Goal: Task Accomplishment & Management: Manage account settings

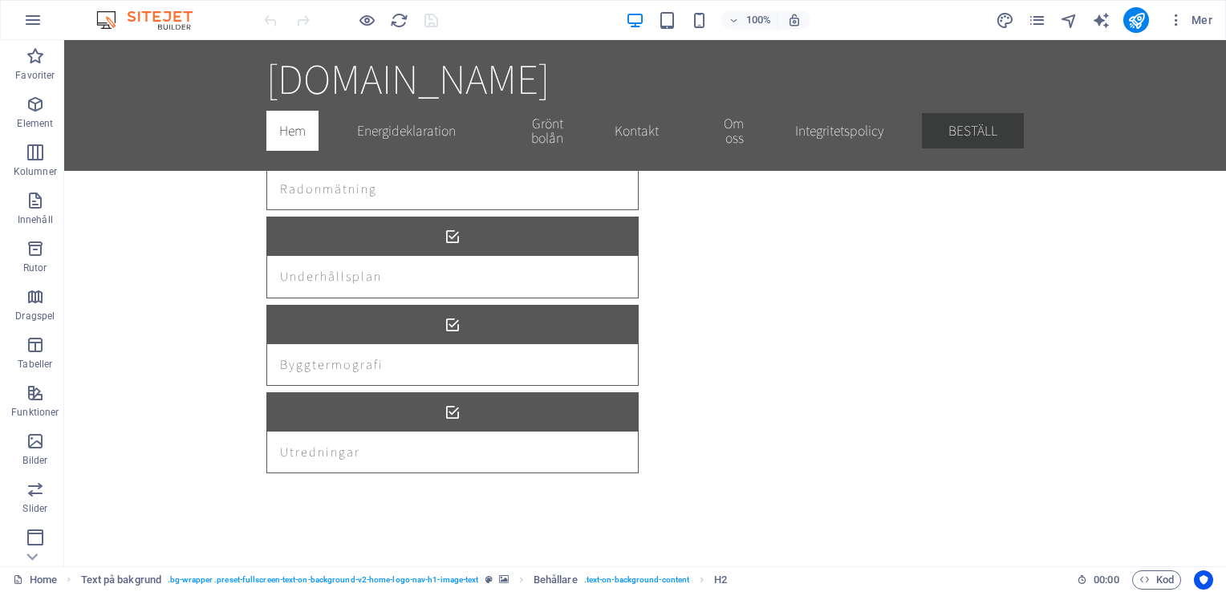
scroll to position [2730, 0]
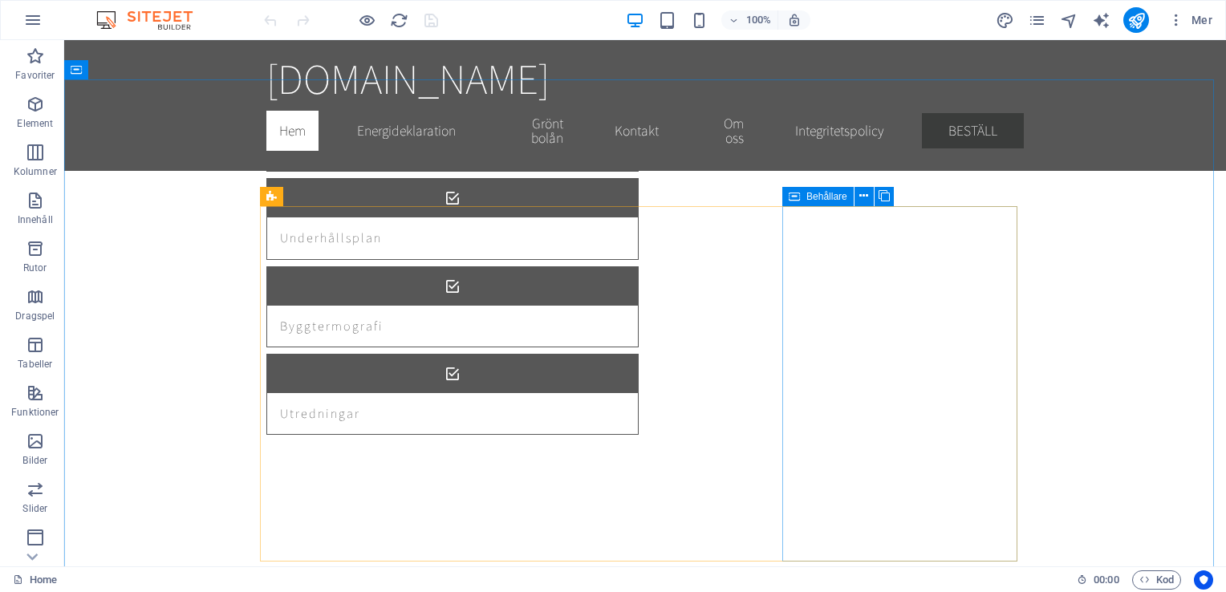
click at [792, 196] on icon at bounding box center [793, 196] width 11 height 19
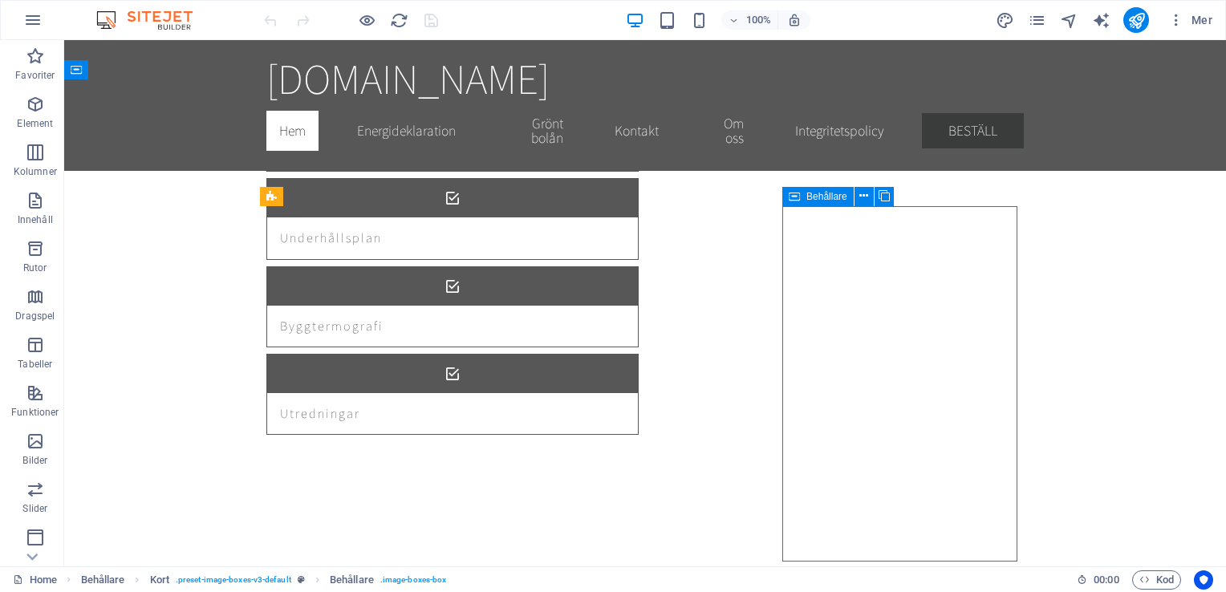
click at [792, 196] on icon at bounding box center [793, 196] width 11 height 19
click at [860, 197] on icon at bounding box center [863, 196] width 9 height 17
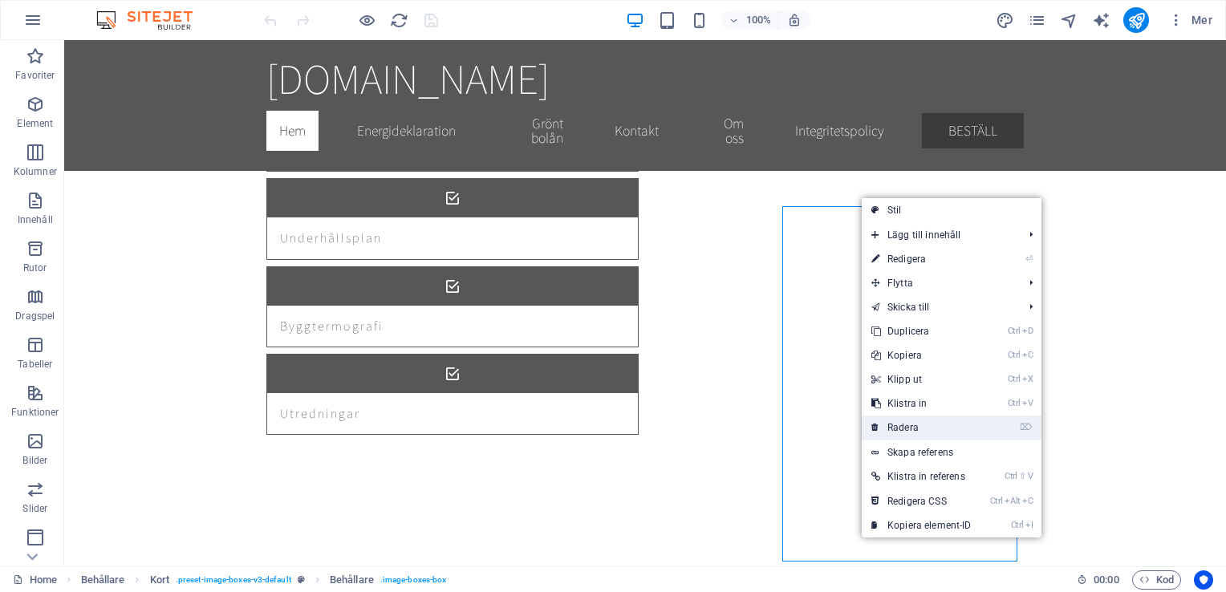
click at [904, 427] on link "⌦ Radera" at bounding box center [921, 427] width 120 height 24
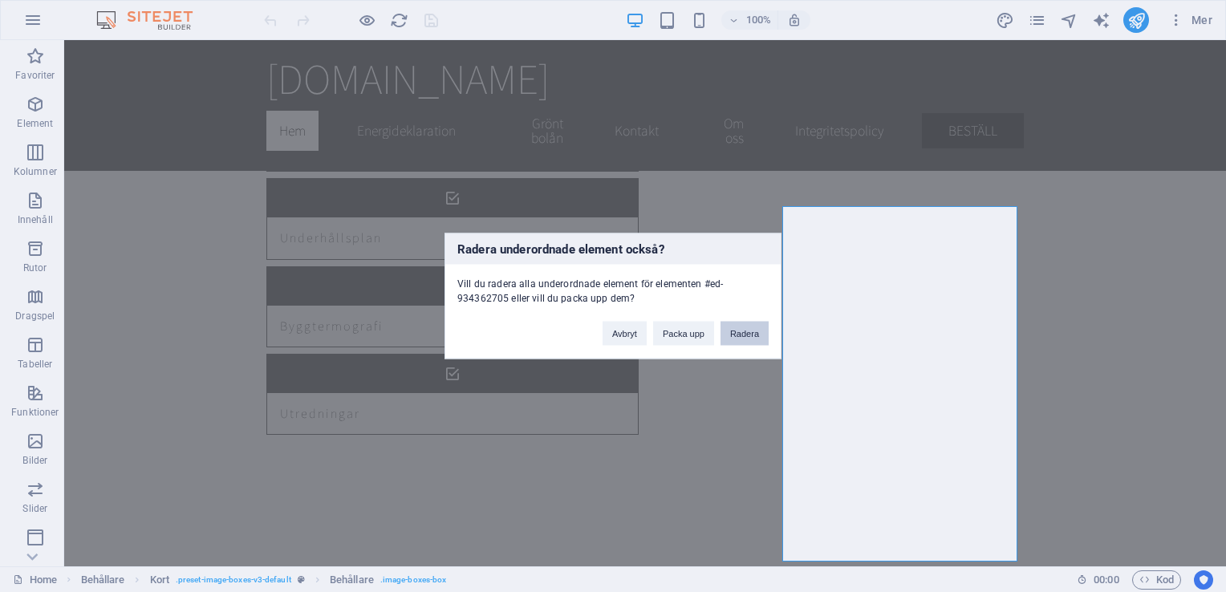
click at [740, 332] on button "Radera" at bounding box center [744, 334] width 48 height 24
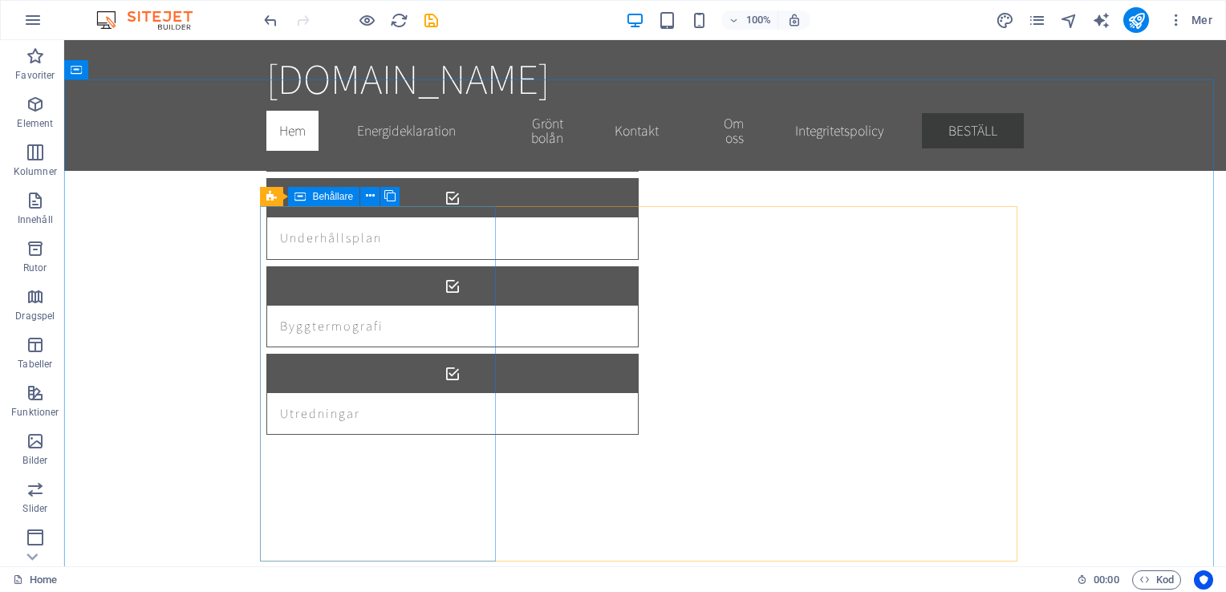
click at [307, 196] on div "Behållare" at bounding box center [323, 196] width 71 height 19
click at [390, 194] on icon at bounding box center [389, 196] width 11 height 17
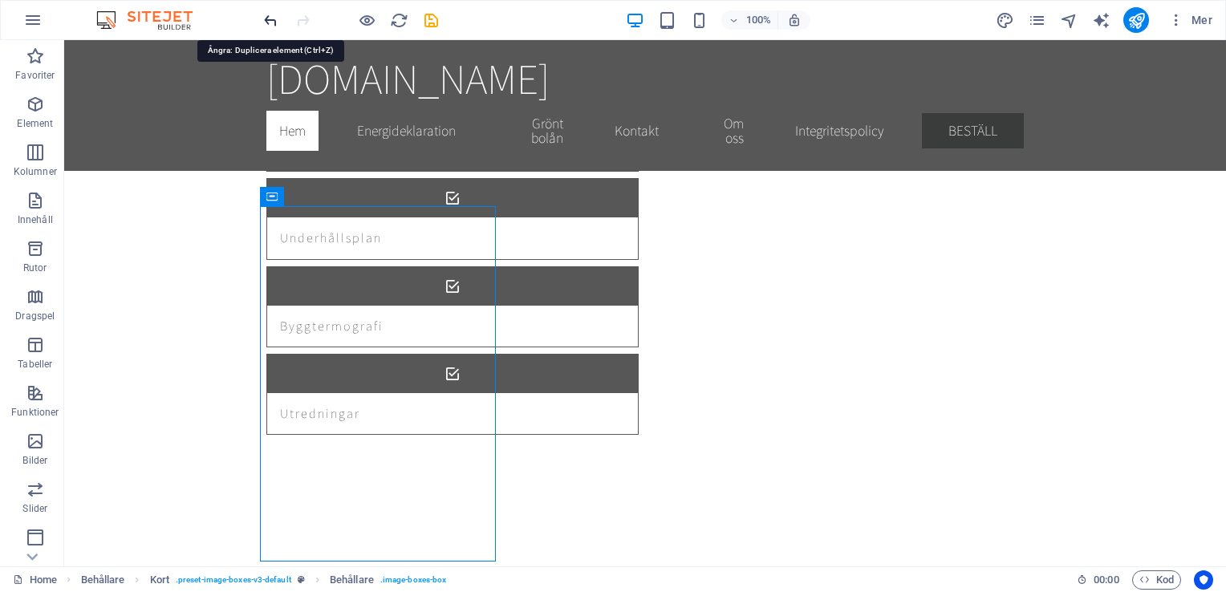
click at [270, 20] on icon "undo" at bounding box center [270, 20] width 18 height 18
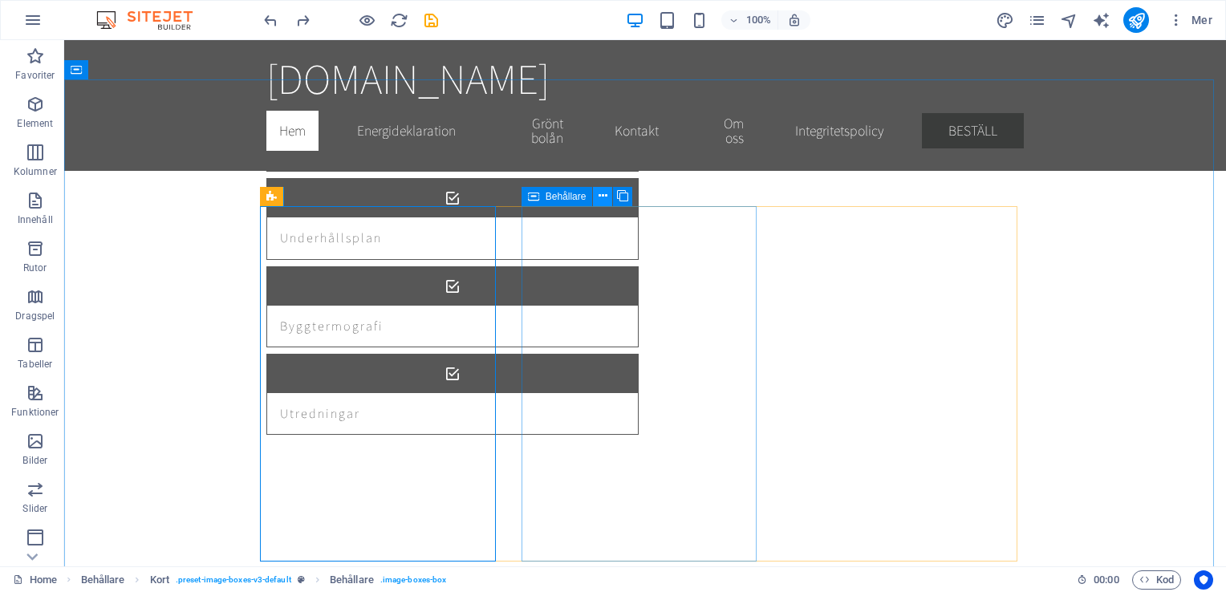
click at [603, 193] on icon at bounding box center [602, 196] width 9 height 17
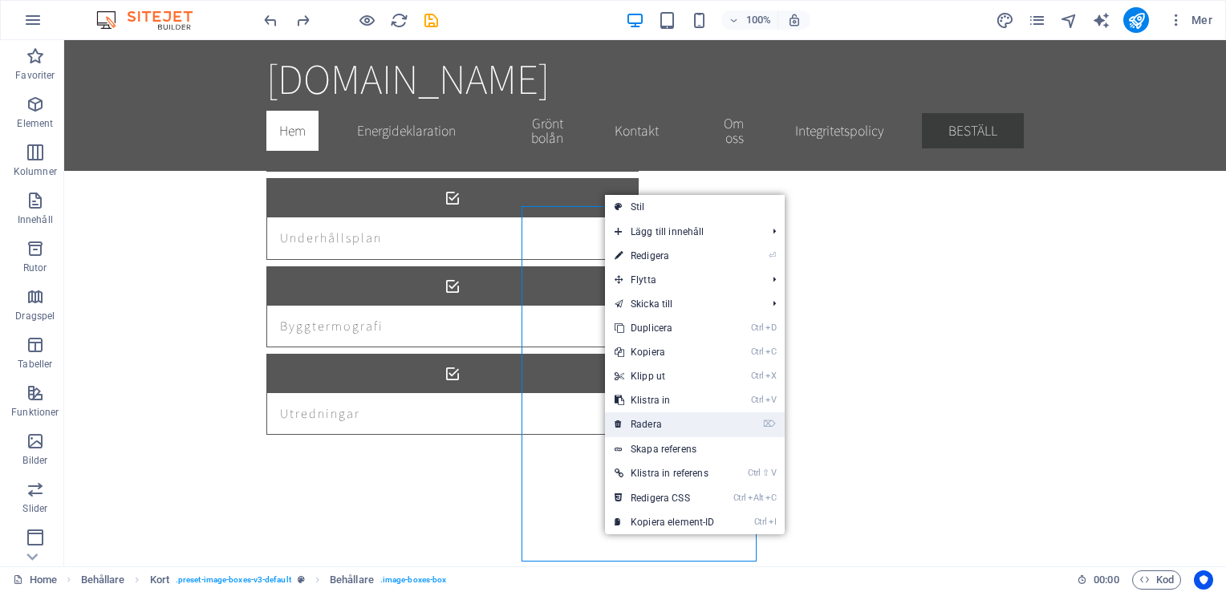
click at [660, 424] on link "⌦ Radera" at bounding box center [665, 424] width 120 height 24
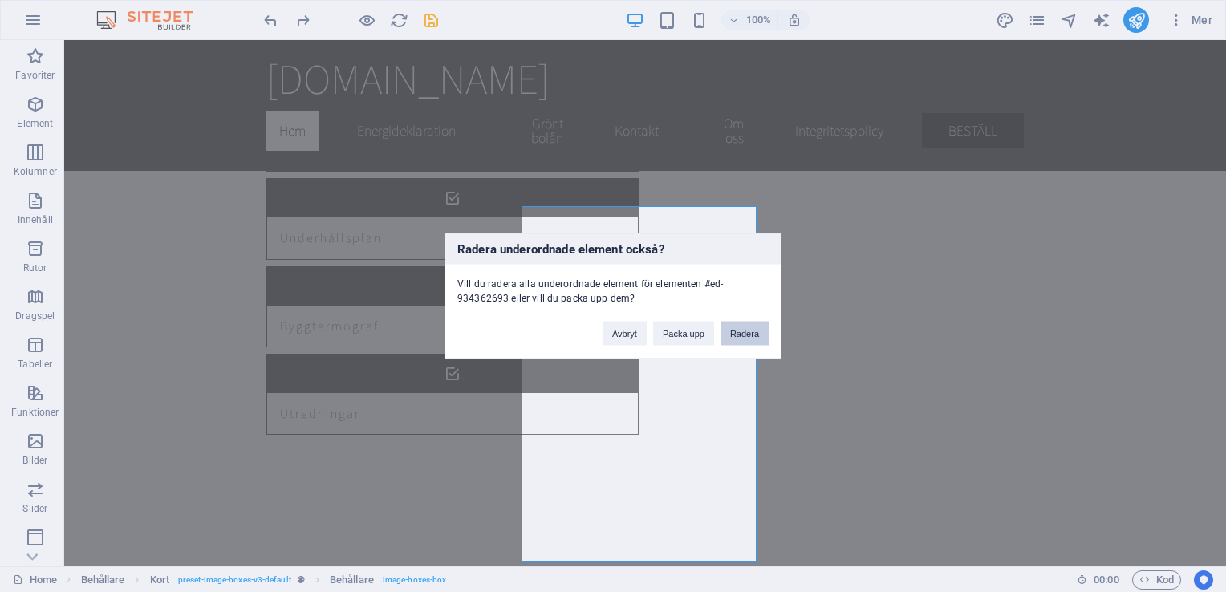
drag, startPoint x: 747, startPoint y: 330, endPoint x: 776, endPoint y: 341, distance: 31.5
click at [747, 330] on button "Radera" at bounding box center [744, 334] width 48 height 24
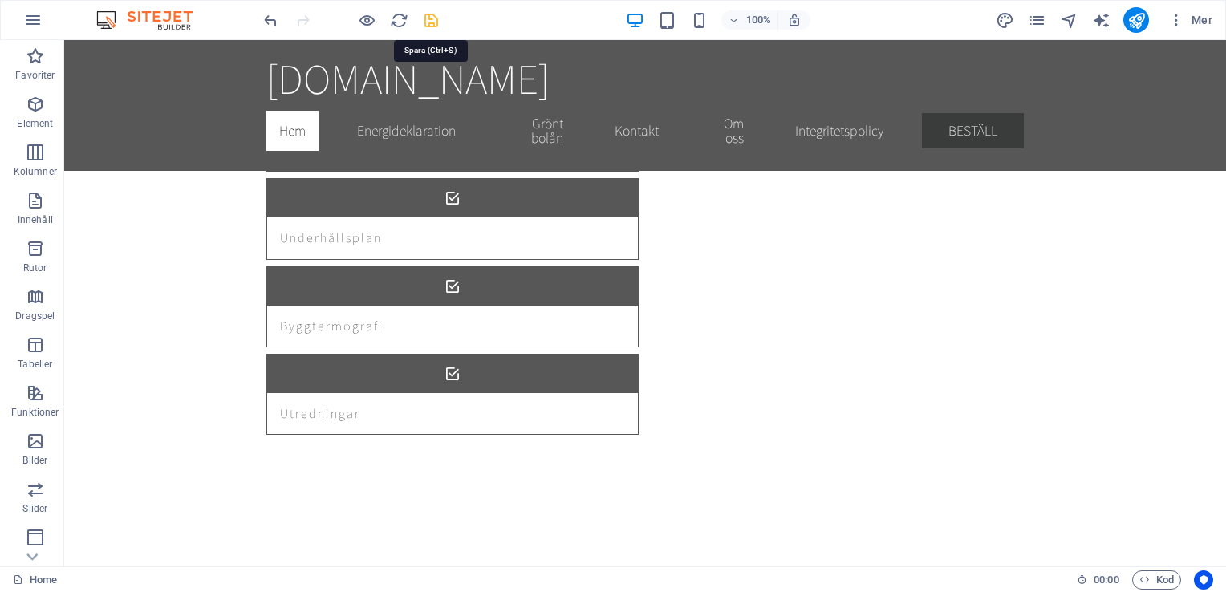
click at [428, 24] on icon "save" at bounding box center [431, 20] width 18 height 18
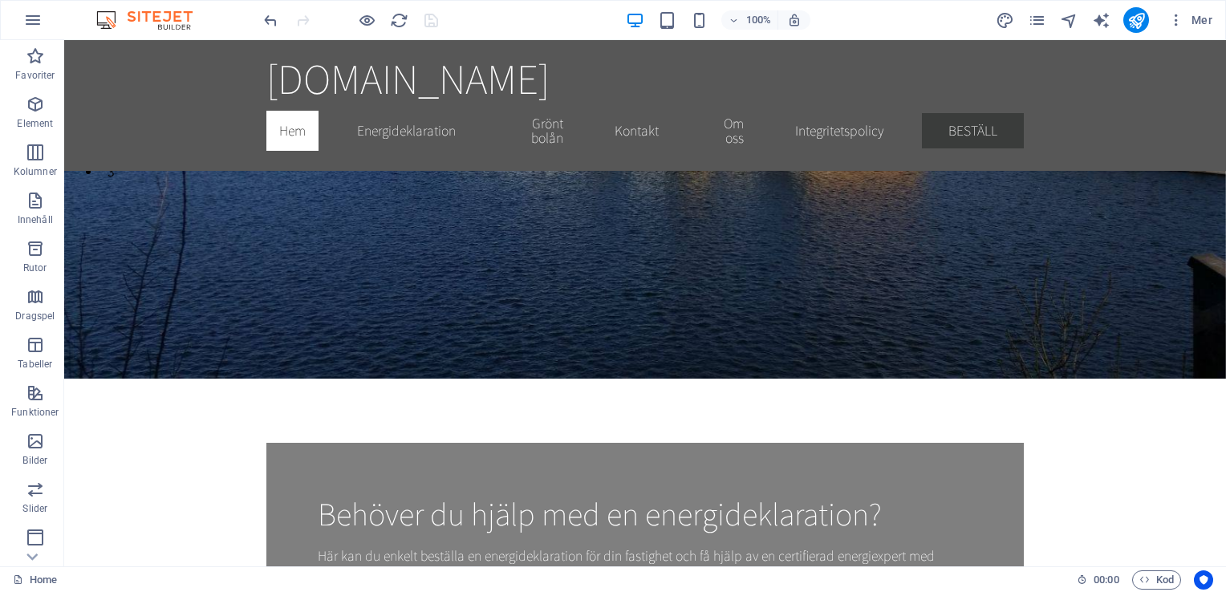
scroll to position [202, 0]
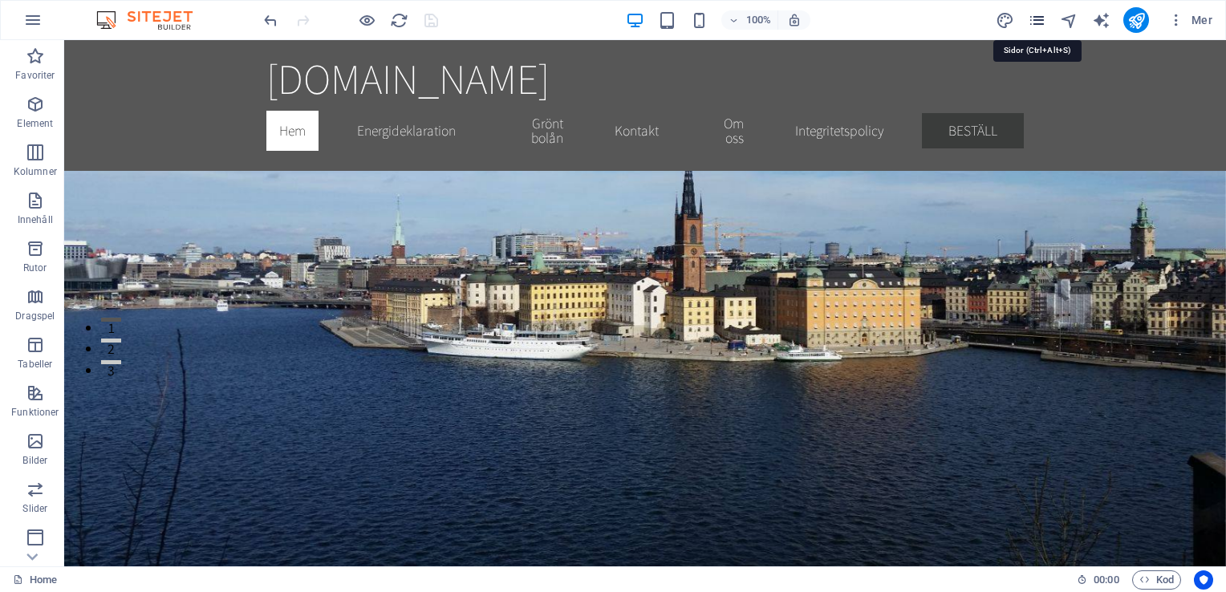
click at [1036, 11] on icon "pages" at bounding box center [1036, 20] width 18 height 18
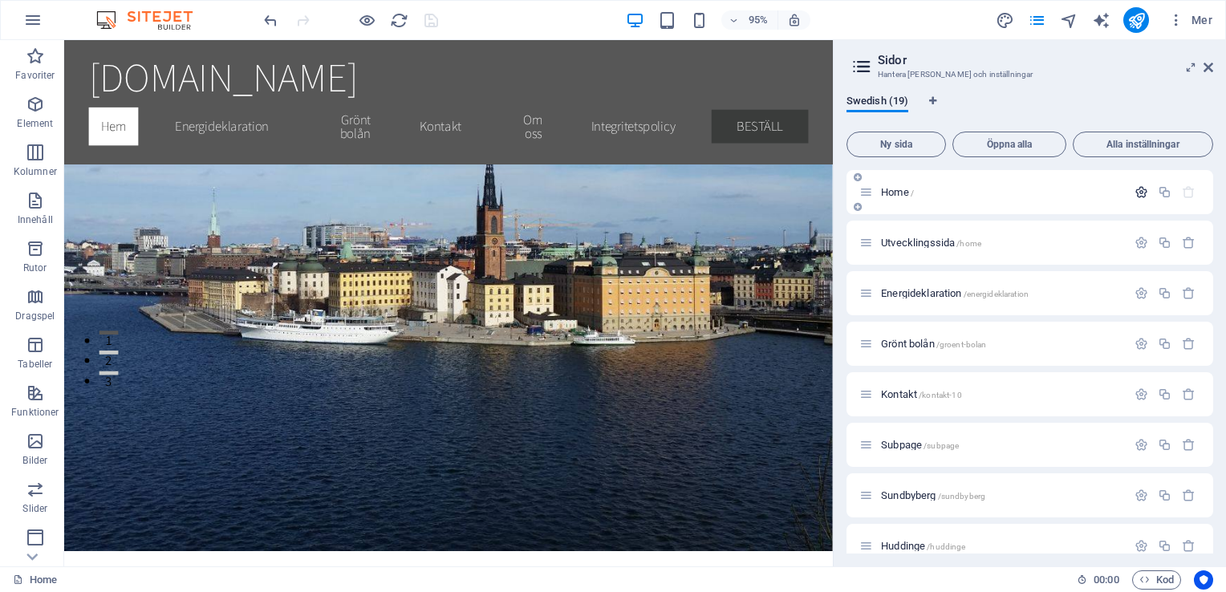
click at [1137, 191] on icon "button" at bounding box center [1141, 192] width 14 height 14
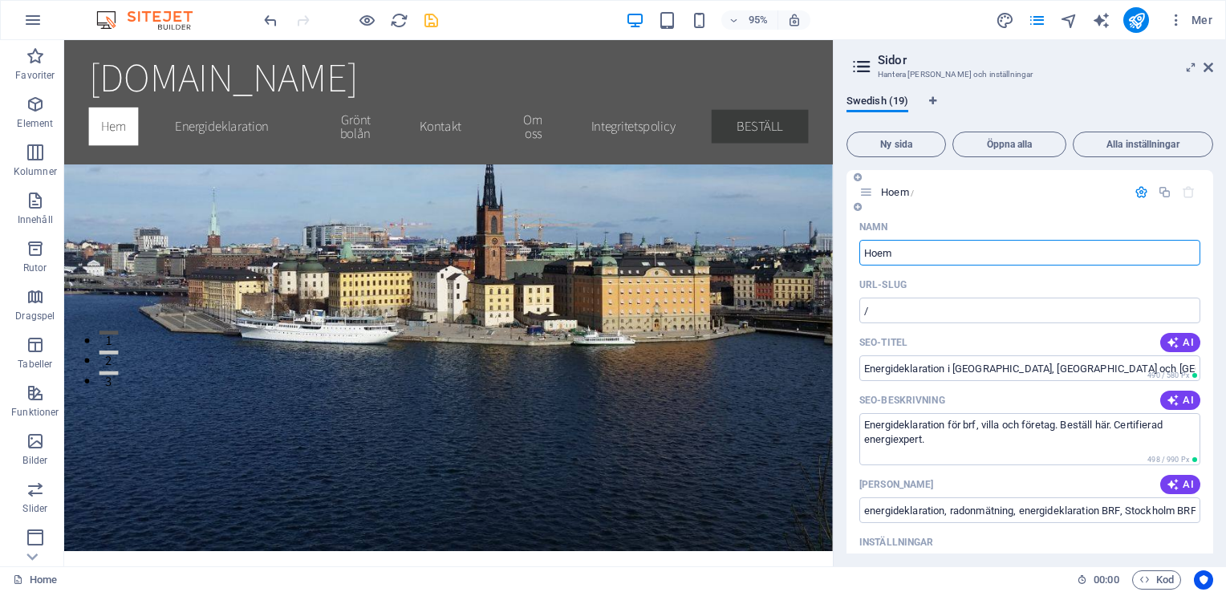
click at [877, 253] on input "Hoem" at bounding box center [1029, 253] width 341 height 26
type input "Hem"
click at [1220, 237] on div "Swedish (19) Ny sida Öppna alla Alla inställningar Hem / Namn Hem ​ URL-SLUG / …" at bounding box center [1029, 324] width 392 height 484
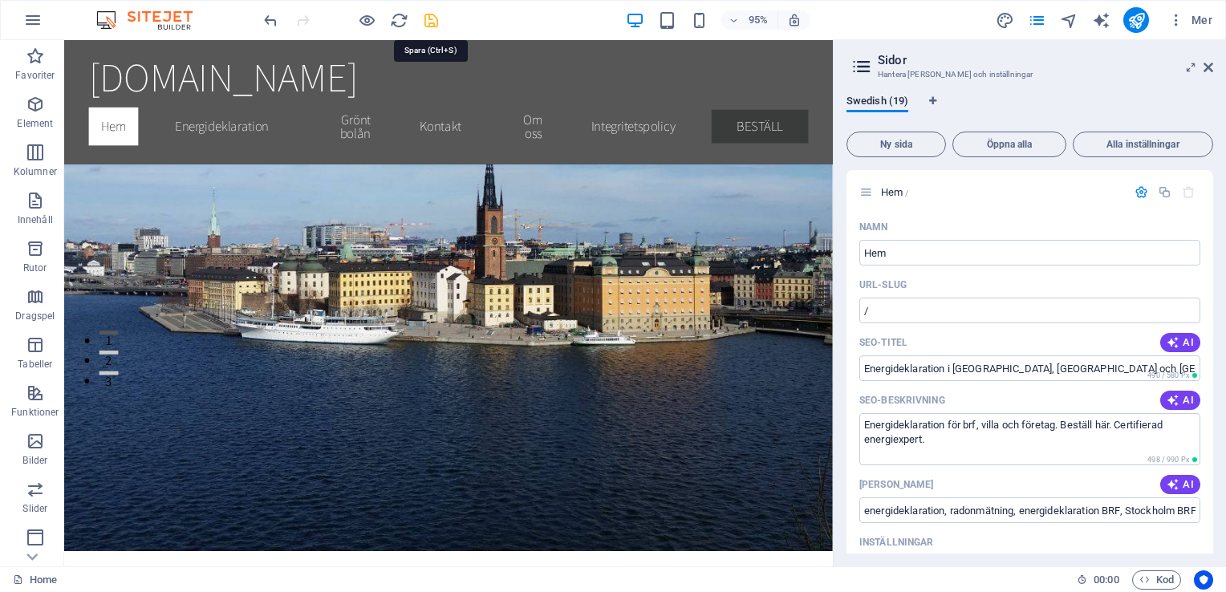
click at [431, 21] on icon "save" at bounding box center [431, 20] width 18 height 18
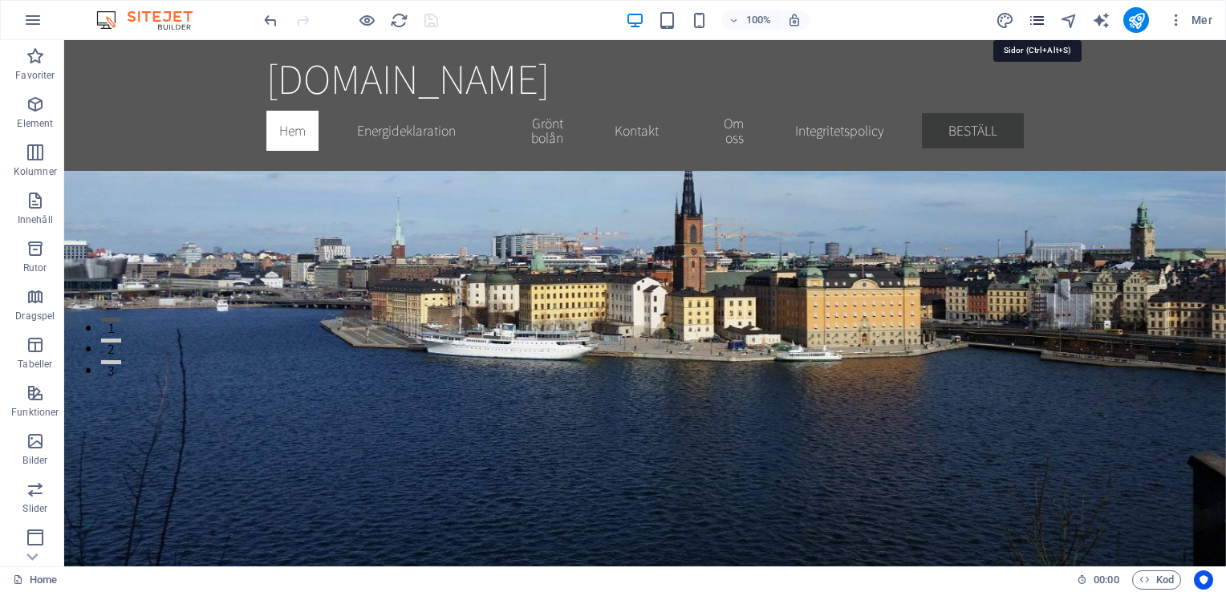
click at [1033, 22] on icon "pages" at bounding box center [1036, 20] width 18 height 18
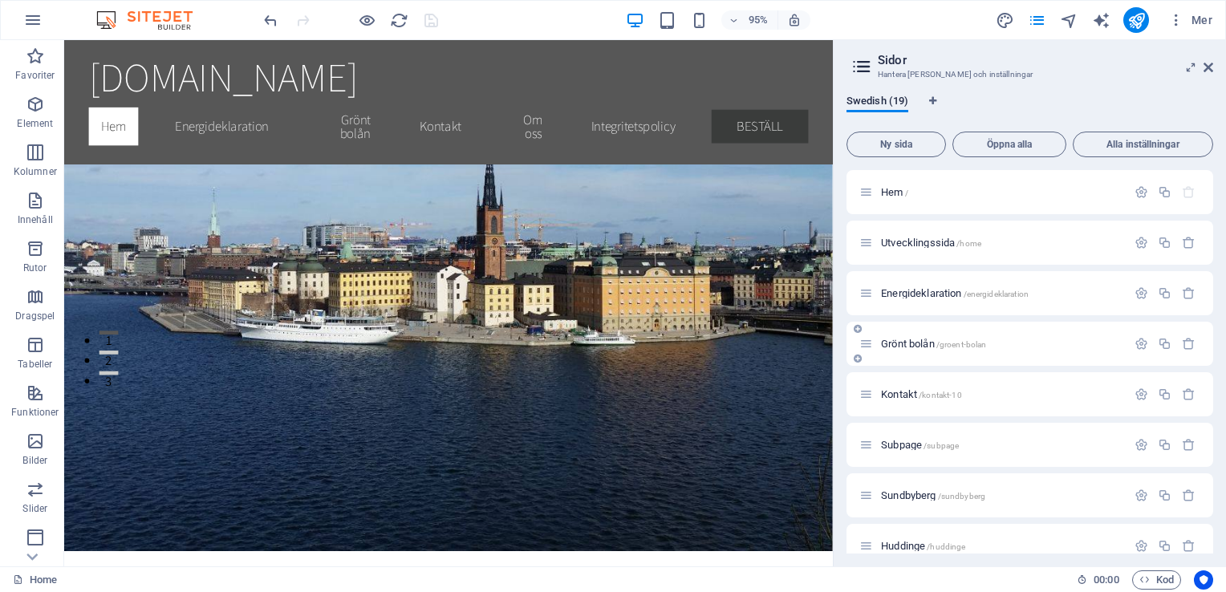
click at [912, 348] on span "Grönt bolån /groent-bolan" at bounding box center [933, 344] width 105 height 12
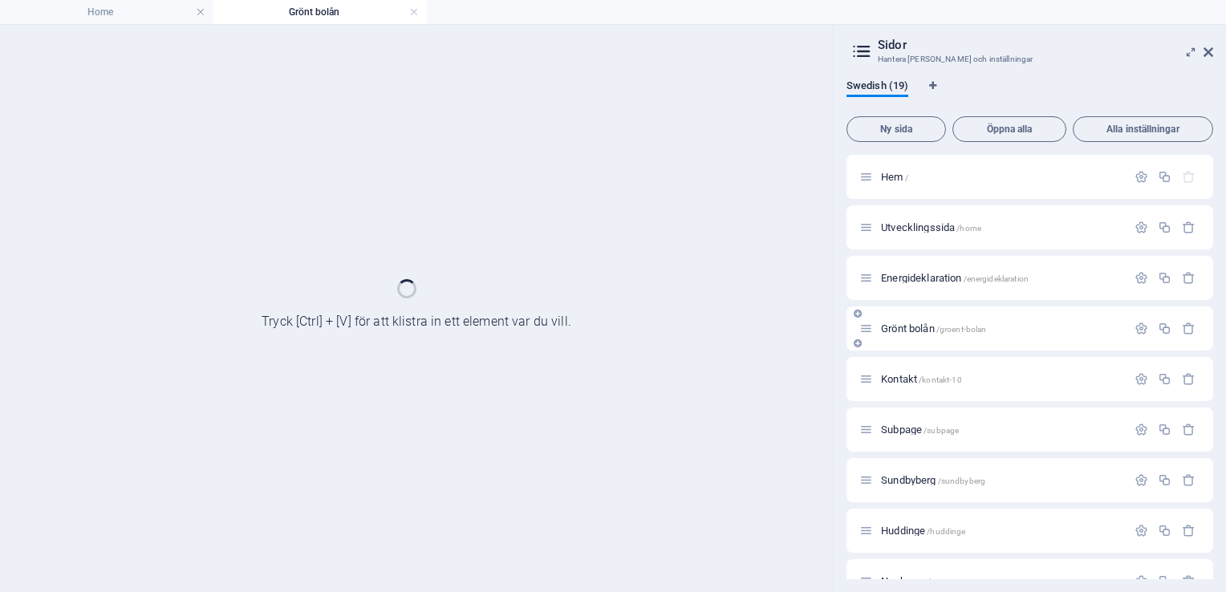
click at [912, 348] on div "Grönt bolån /groent-bolan" at bounding box center [1029, 328] width 367 height 44
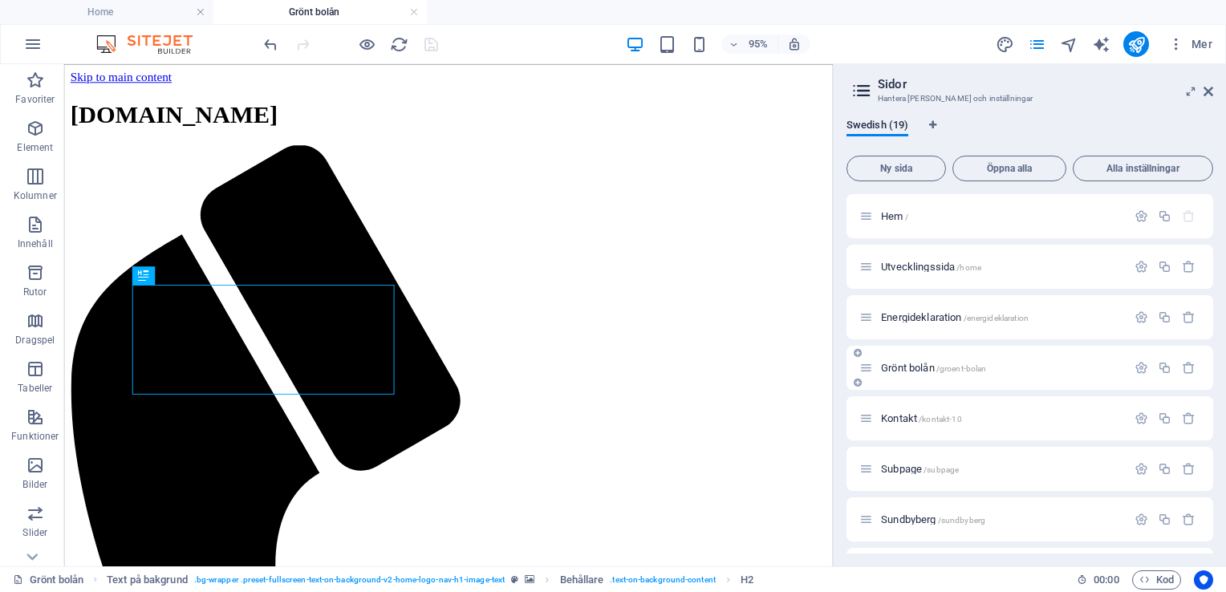
scroll to position [0, 0]
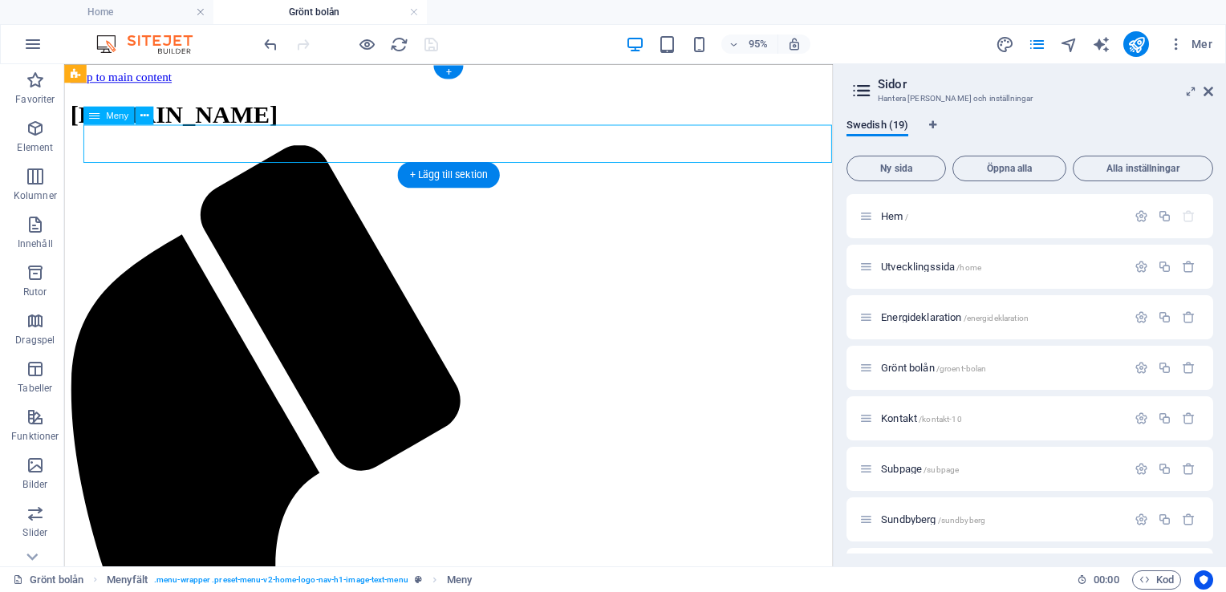
select select
select select "2"
select select
select select "3"
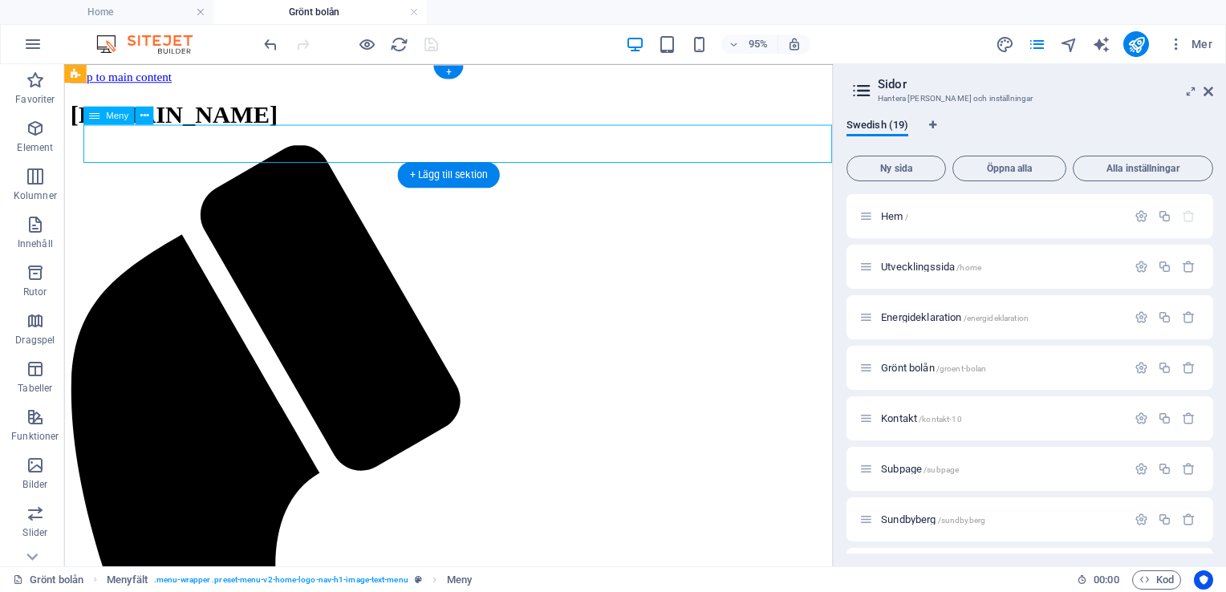
select select
select select "4"
select select
select select "14"
select select
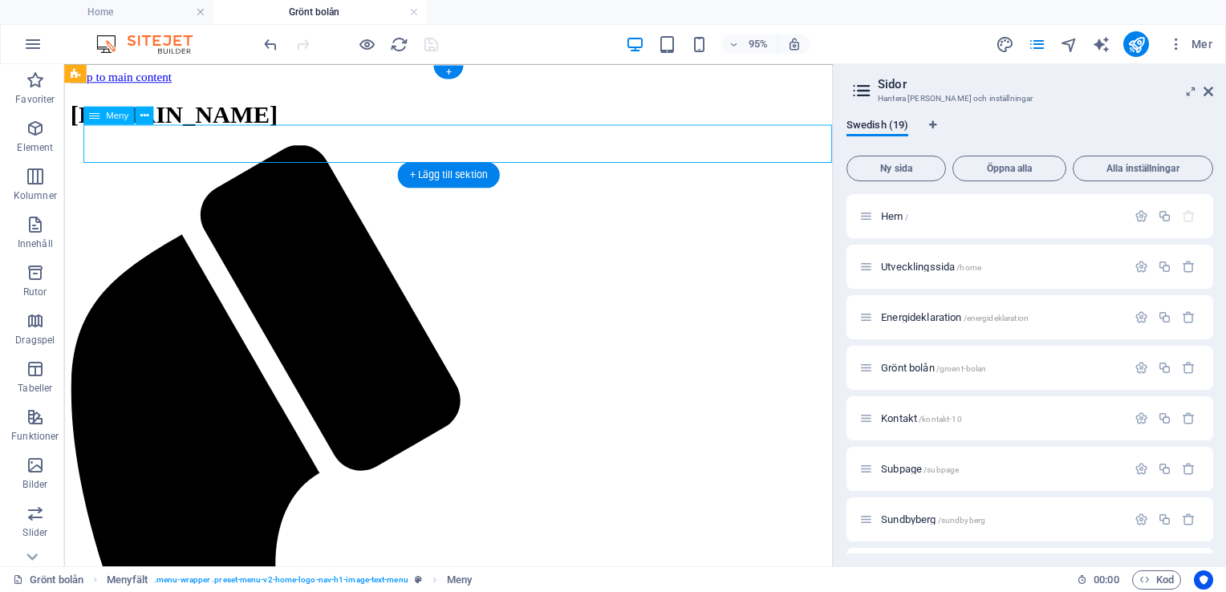
select select "15"
select select
select select "13"
select select
select select "default"
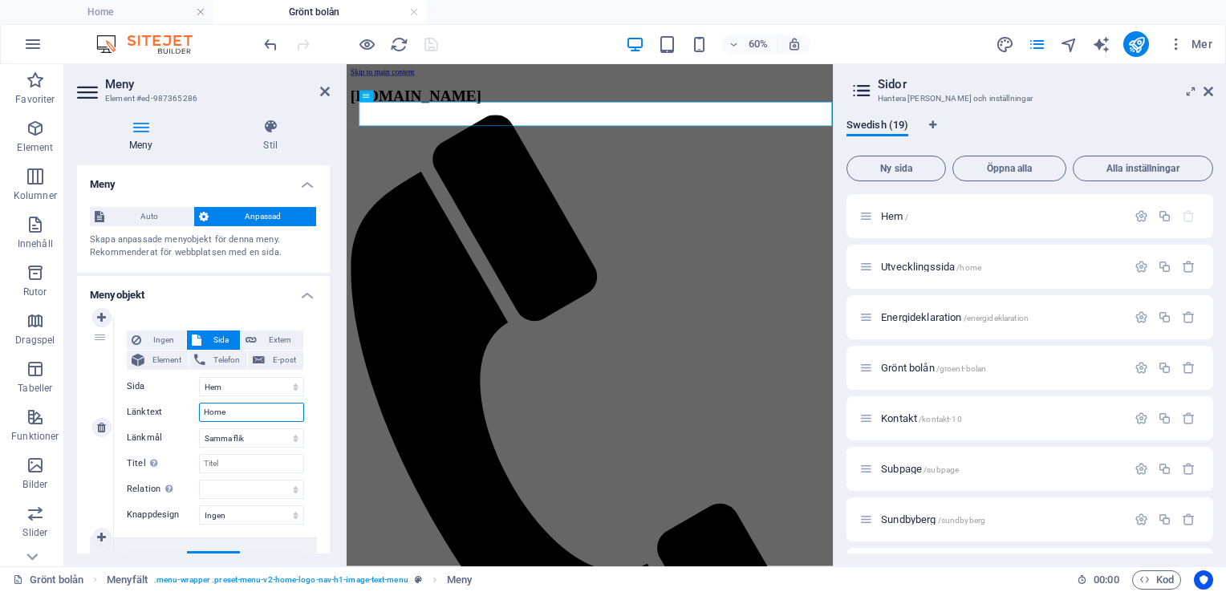
click at [256, 416] on input "Home" at bounding box center [251, 412] width 105 height 19
type input "H"
select select
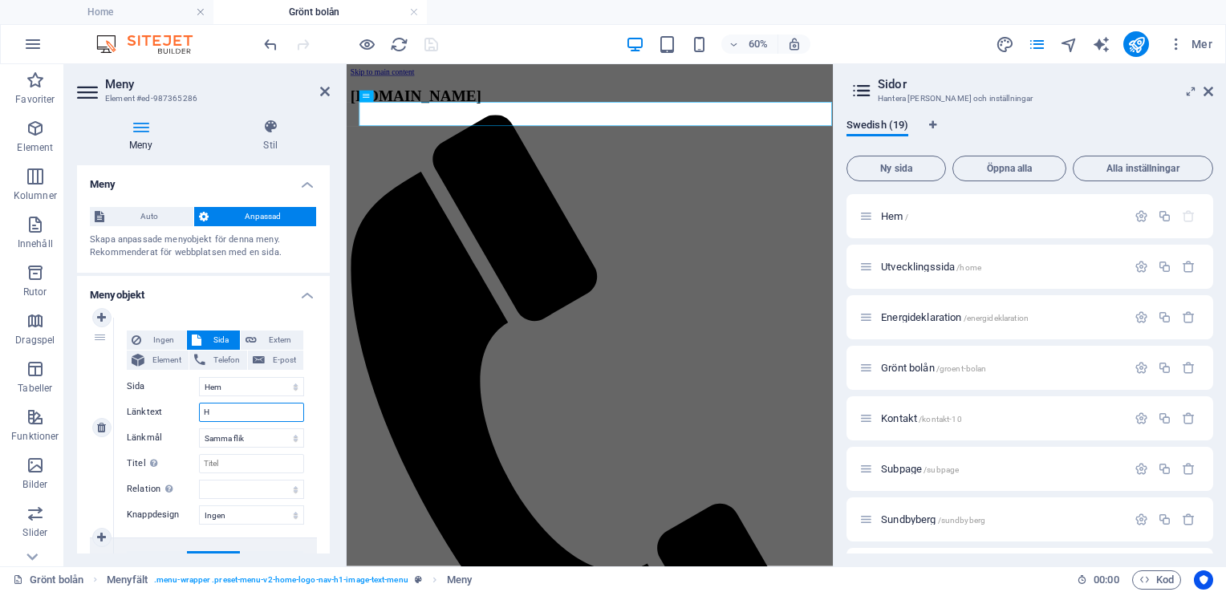
select select
type input "Hem"
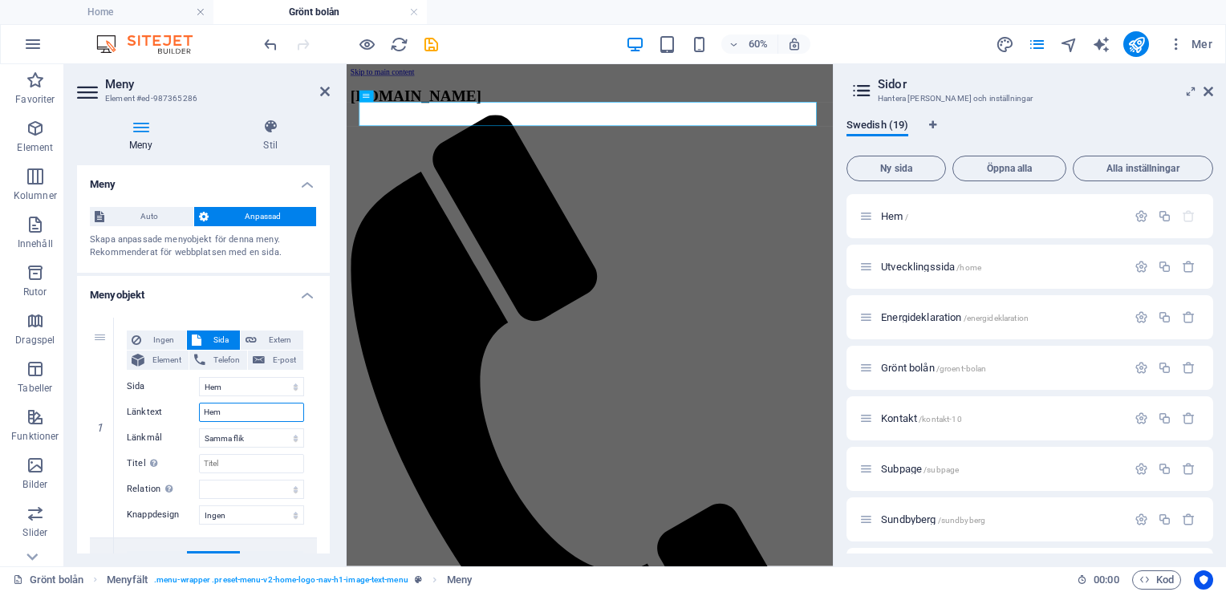
select select
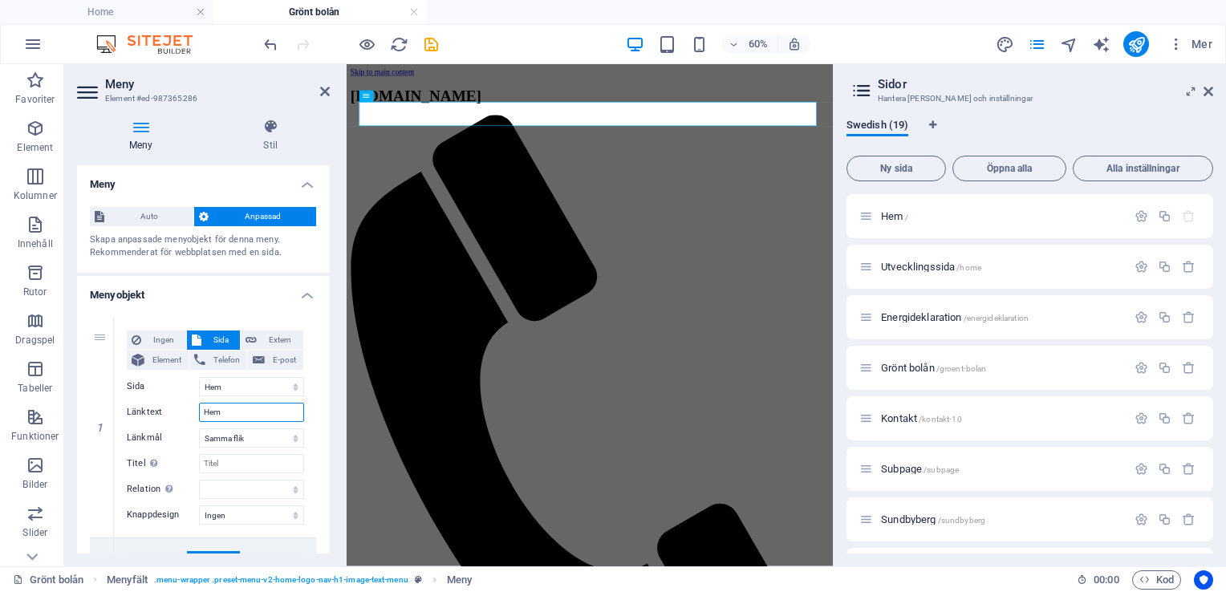
select select
type input "Hem"
click at [433, 47] on icon "save" at bounding box center [431, 44] width 18 height 18
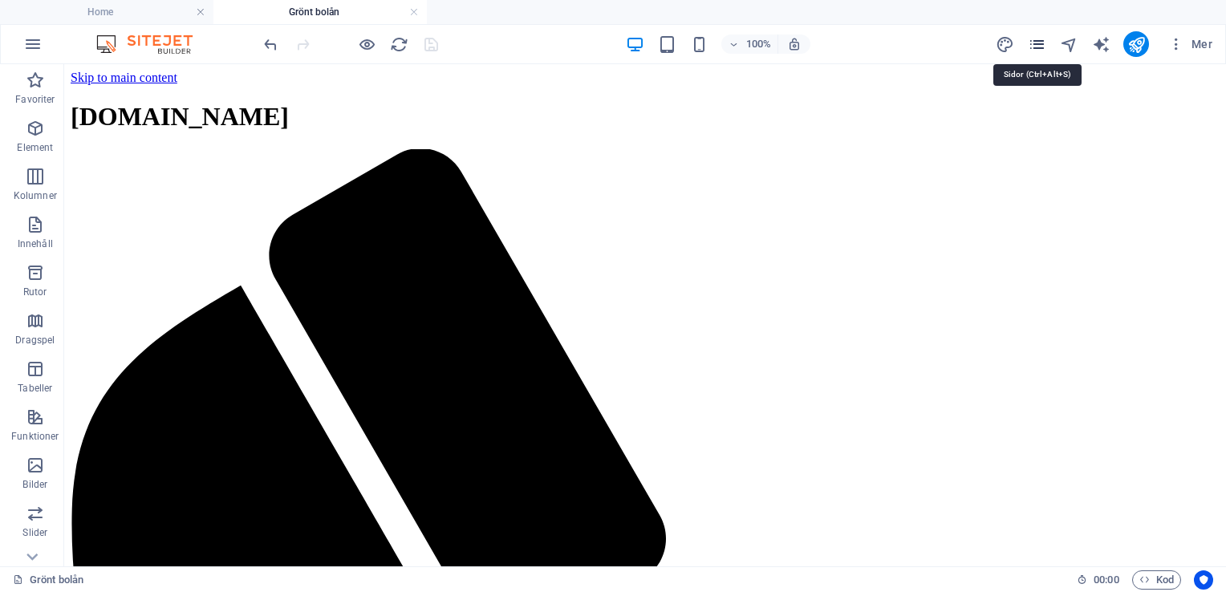
click at [1043, 46] on icon "pages" at bounding box center [1036, 44] width 18 height 18
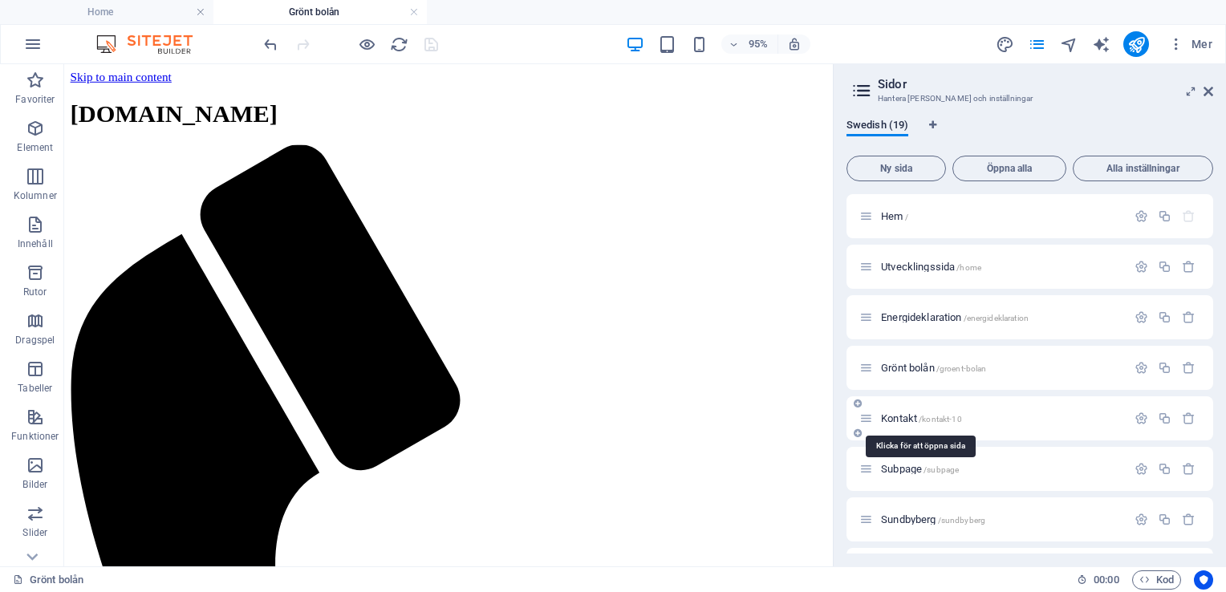
click at [895, 415] on span "Kontakt /kontakt-10" at bounding box center [921, 418] width 81 height 12
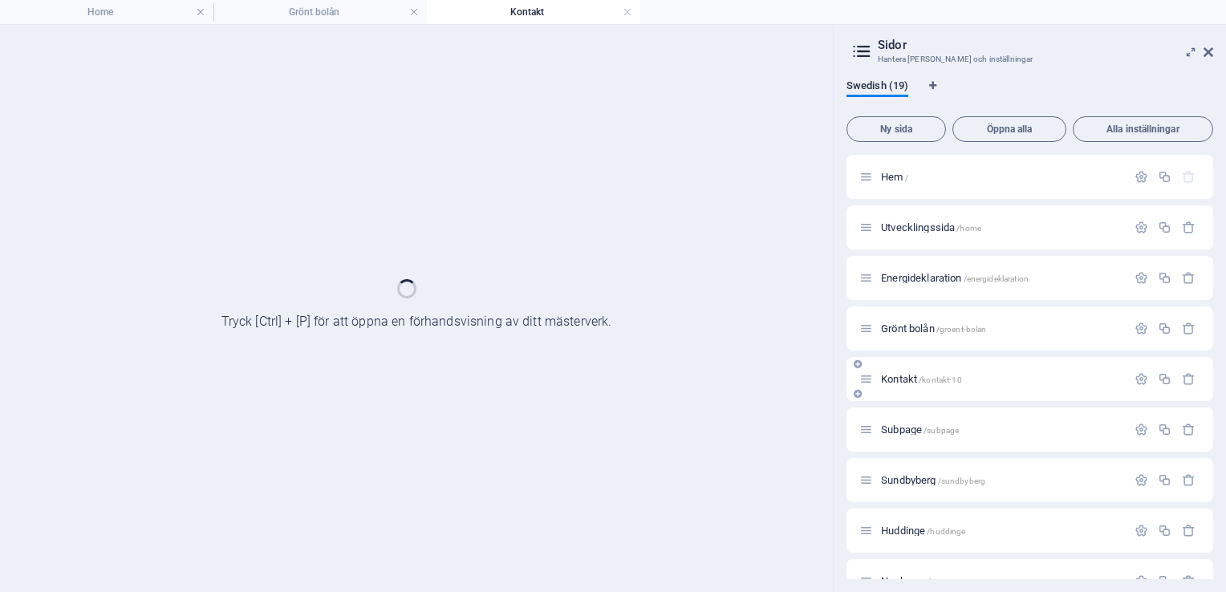
click at [895, 415] on div "Subpage /subpage" at bounding box center [1029, 429] width 367 height 44
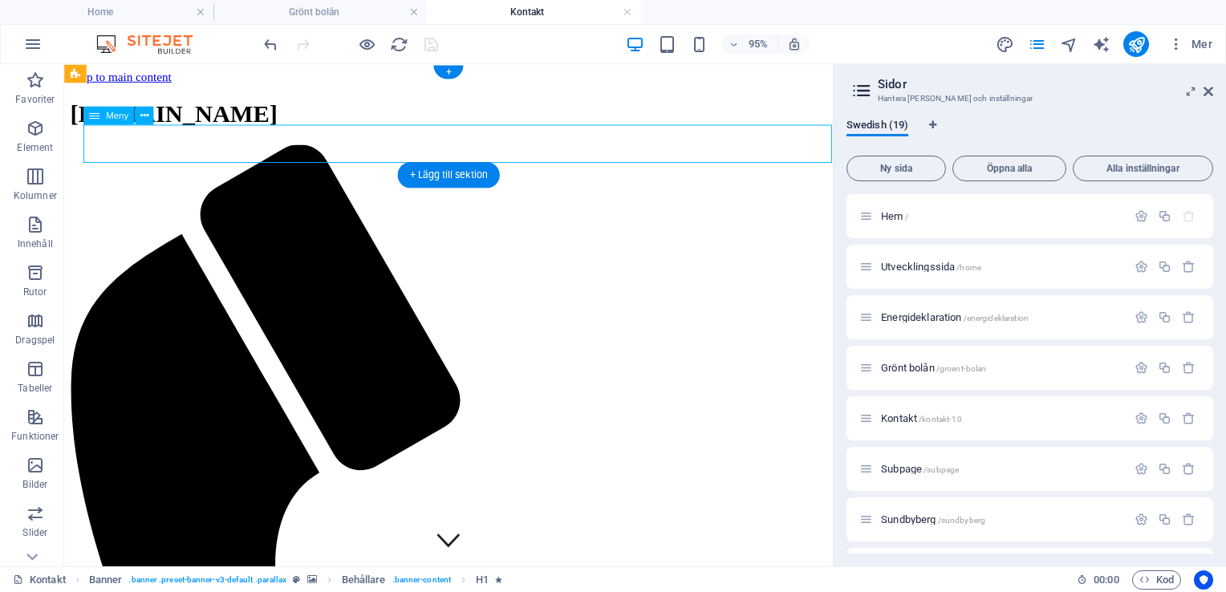
select select
select select "2"
select select
select select "3"
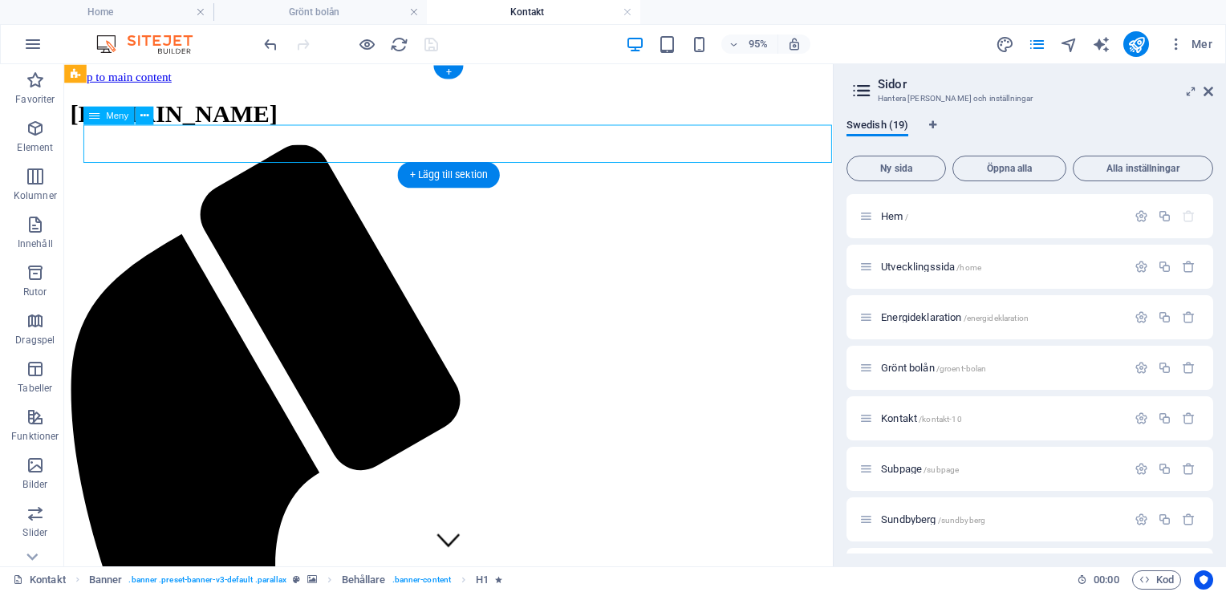
select select
select select "4"
select select
select select "14"
select select
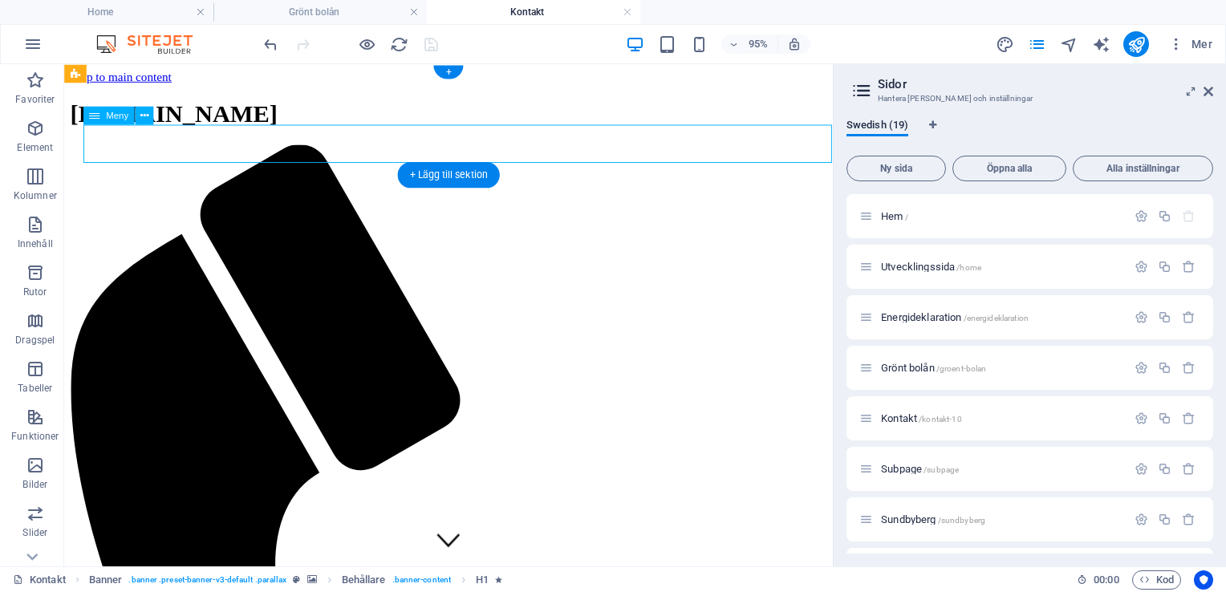
select select "15"
select select
select select "13"
select select
select select "default"
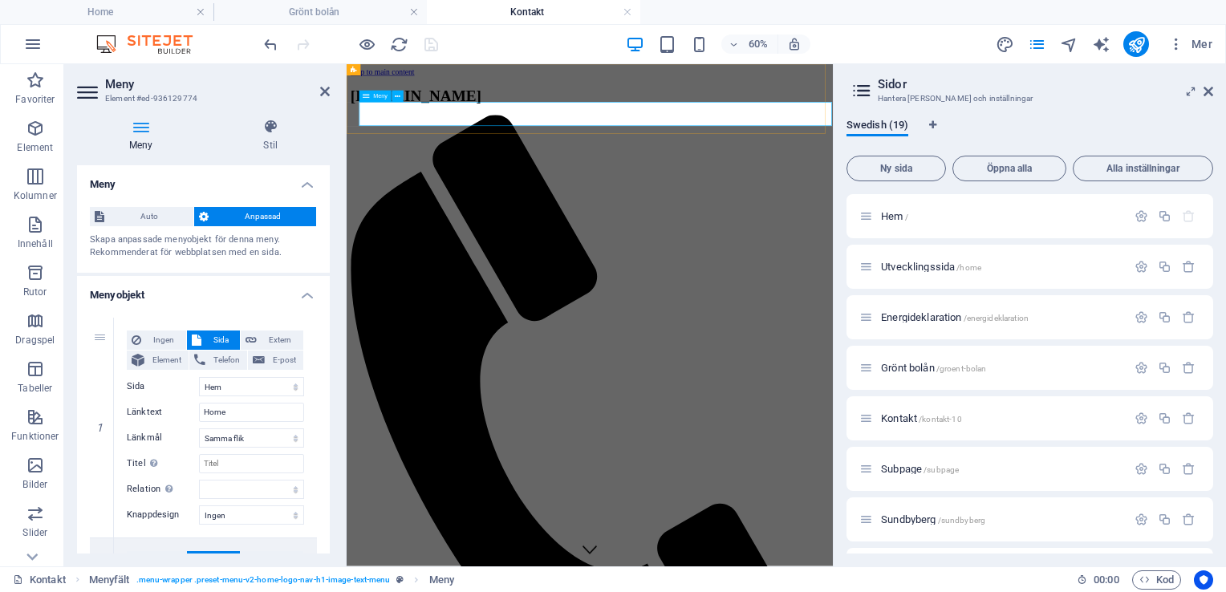
click at [241, 412] on input "Home" at bounding box center [251, 412] width 105 height 19
type input "H"
select select
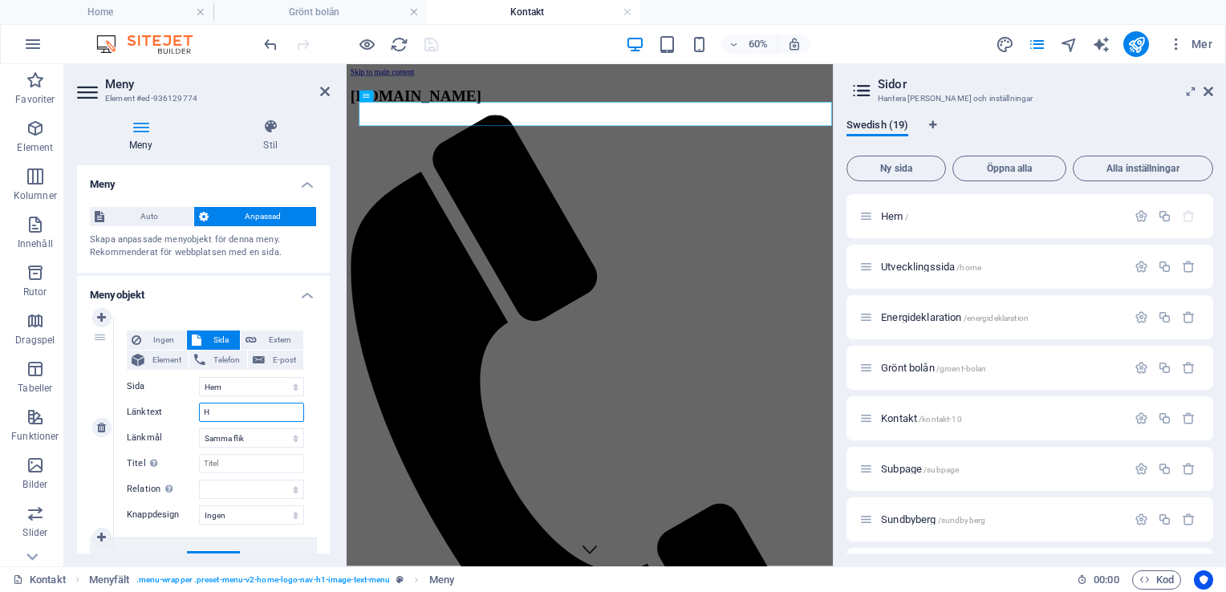
select select
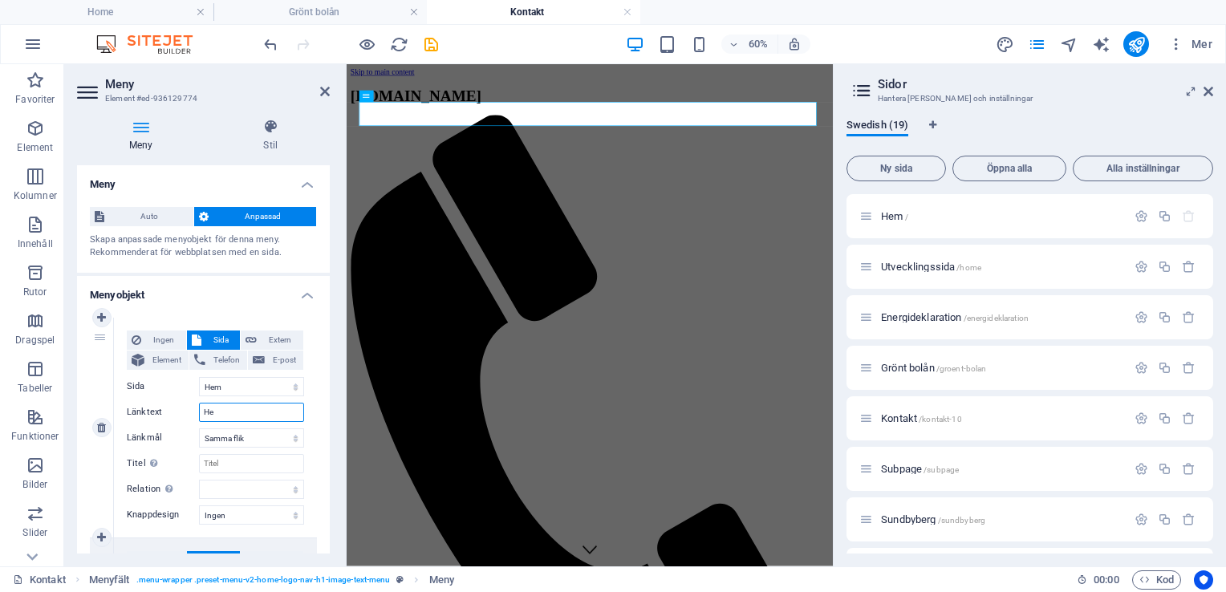
type input "Hem"
select select
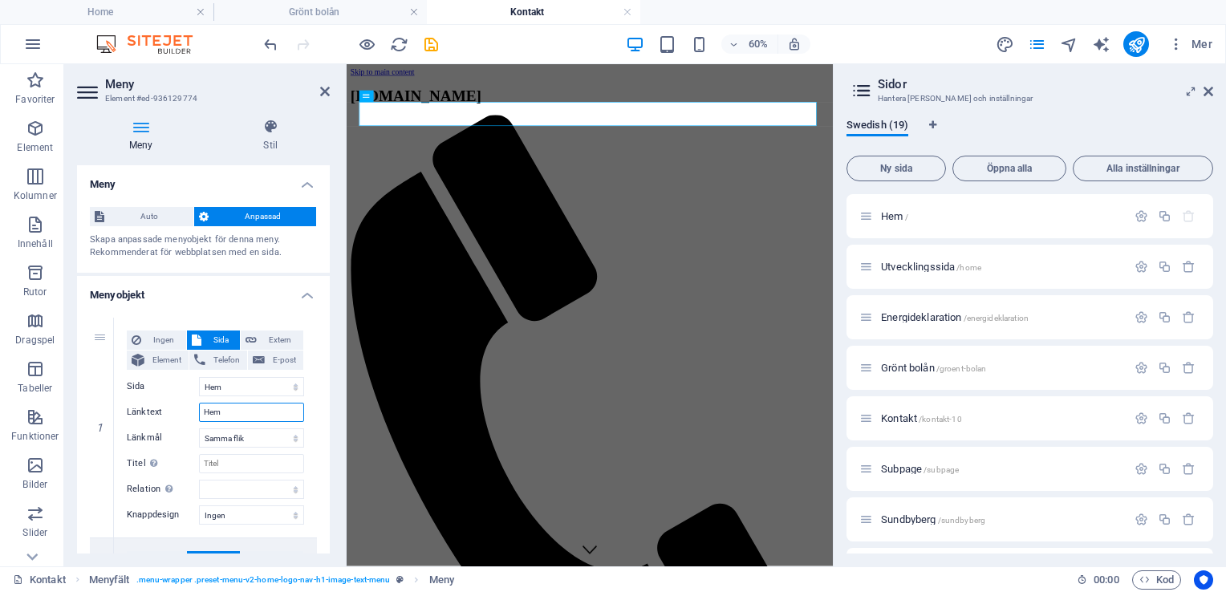
select select
type input "Hem"
drag, startPoint x: 428, startPoint y: 43, endPoint x: 379, endPoint y: 18, distance: 54.9
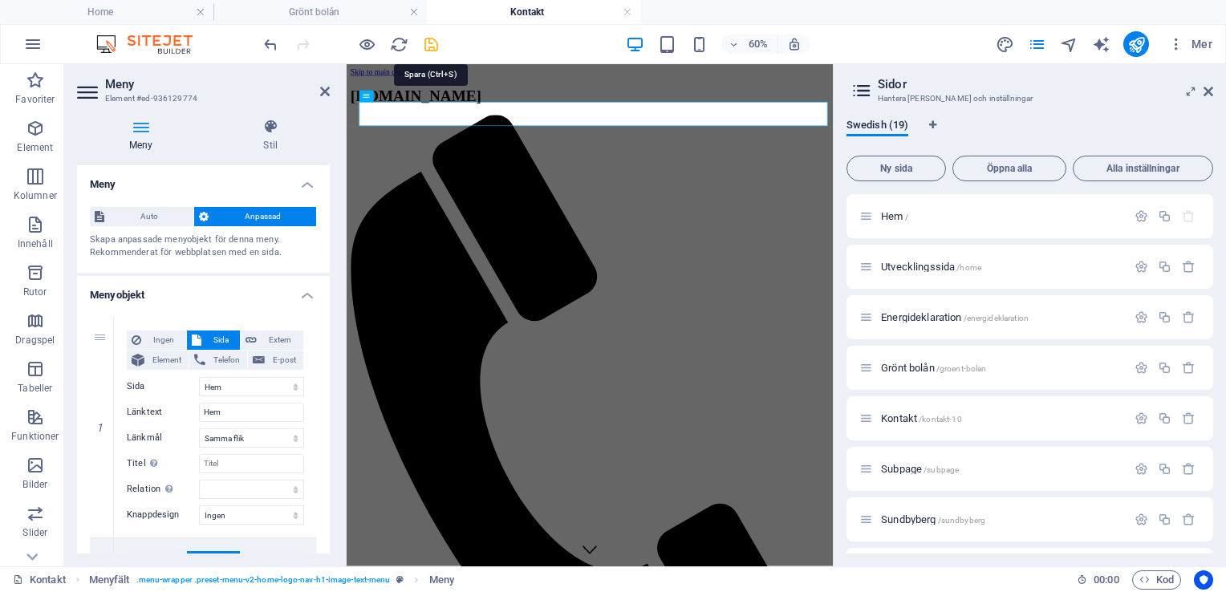
click at [428, 43] on icon "save" at bounding box center [431, 44] width 18 height 18
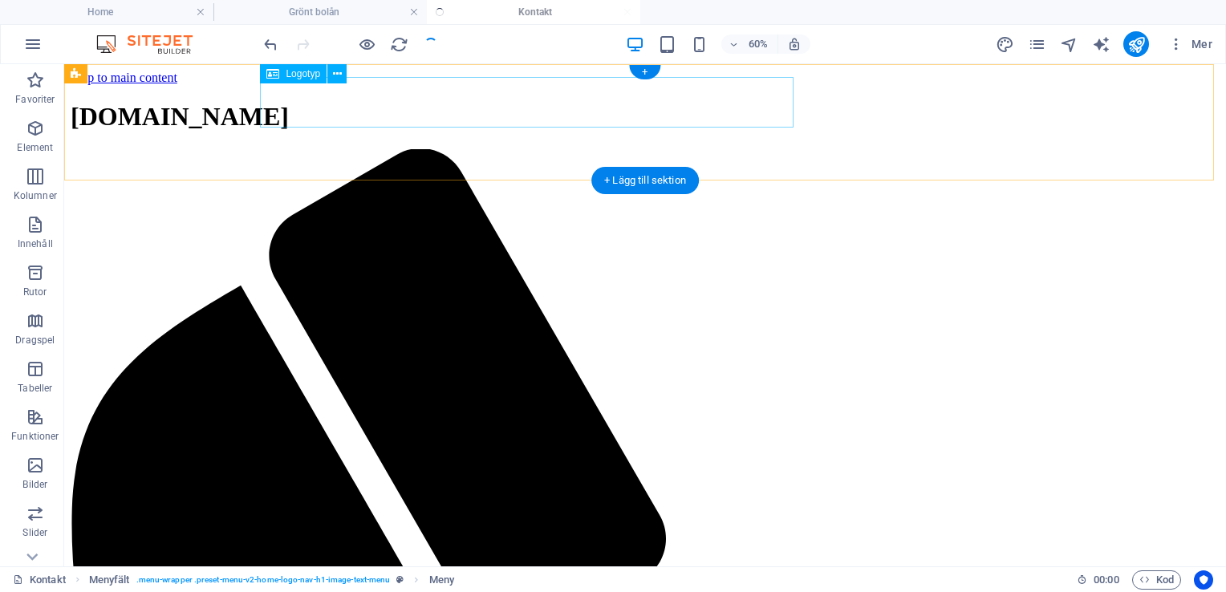
checkbox input "false"
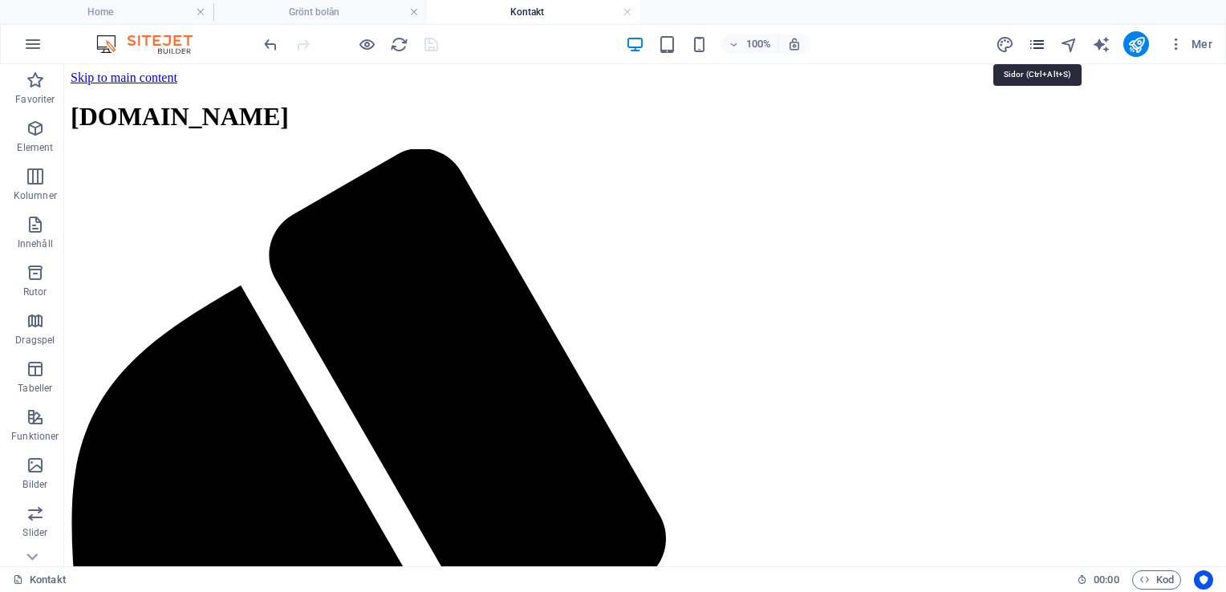
click at [1039, 48] on icon "pages" at bounding box center [1036, 44] width 18 height 18
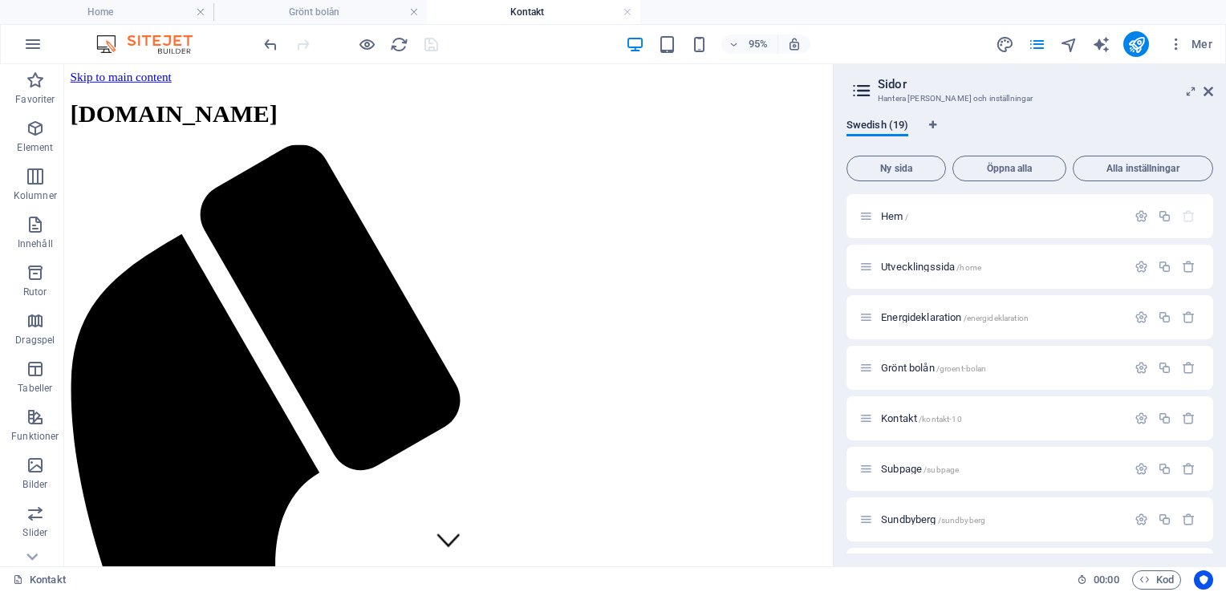
drag, startPoint x: 1212, startPoint y: 297, endPoint x: 1215, endPoint y: 371, distance: 74.7
click at [1215, 371] on div "Swedish (19) Ny sida Öppna alla Alla inställningar Hem / Utvecklingssida /home …" at bounding box center [1029, 336] width 392 height 460
click at [915, 521] on span "Sundbyberg /sundbyberg" at bounding box center [933, 519] width 104 height 12
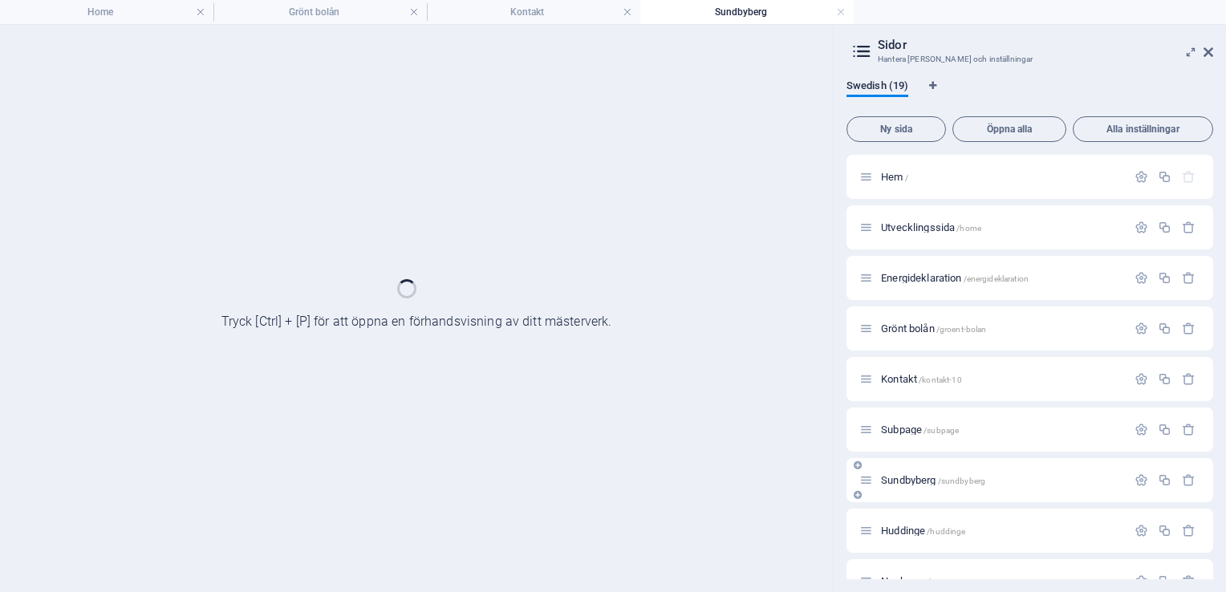
click at [915, 521] on div "Huddinge /huddinge" at bounding box center [992, 530] width 267 height 18
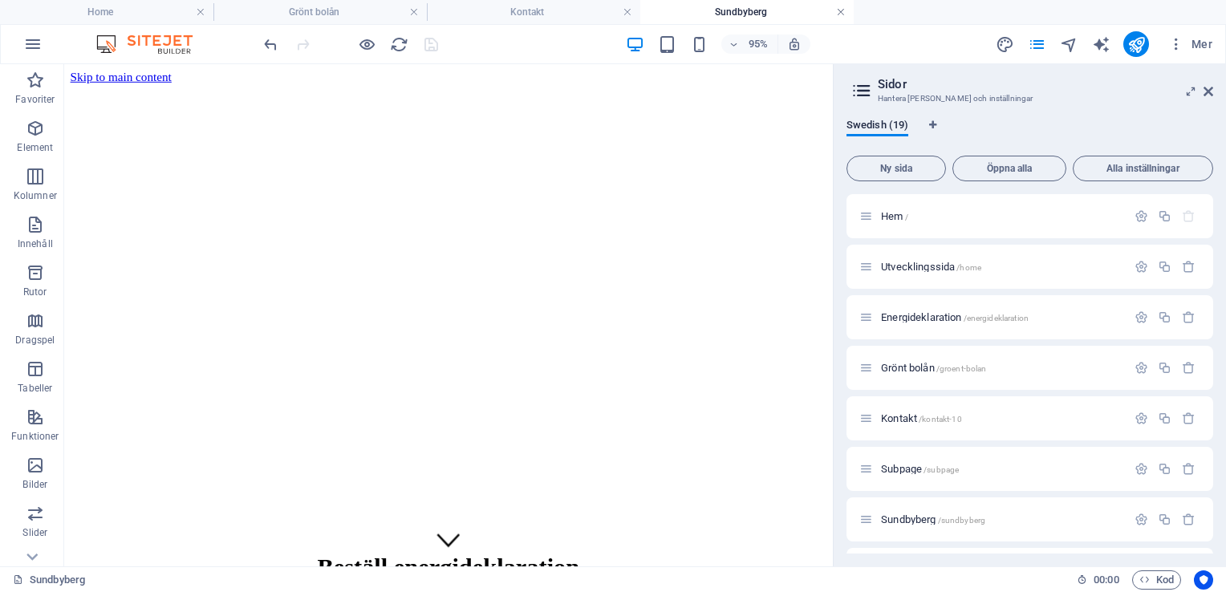
click at [841, 11] on link at bounding box center [841, 12] width 10 height 15
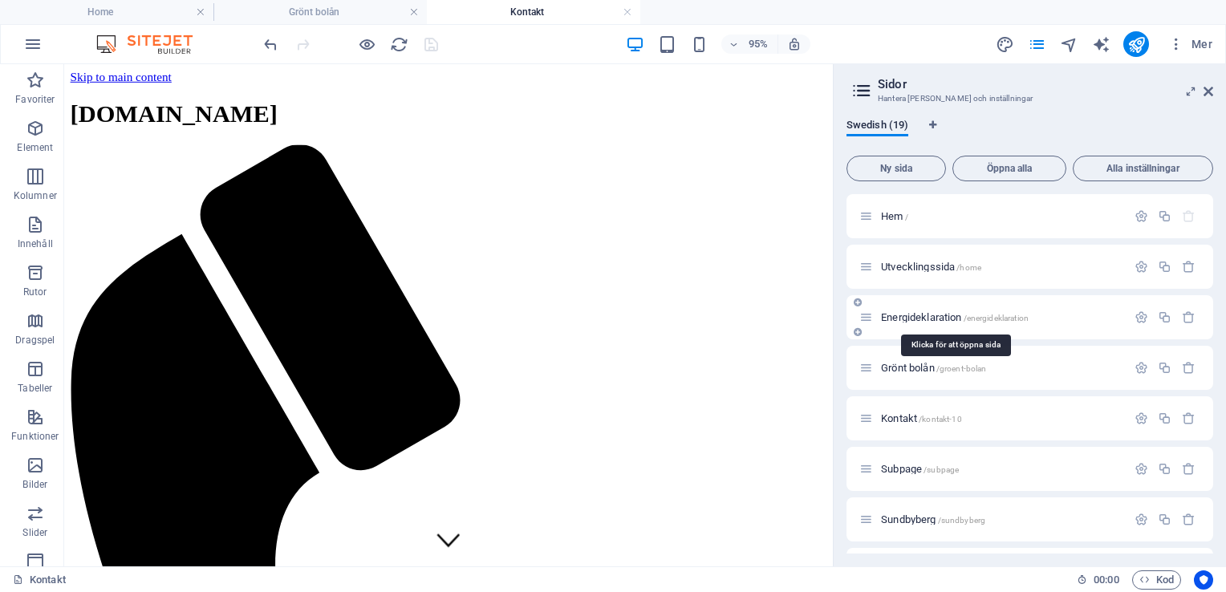
click at [911, 315] on span "Energideklaration /energideklaration" at bounding box center [955, 317] width 148 height 12
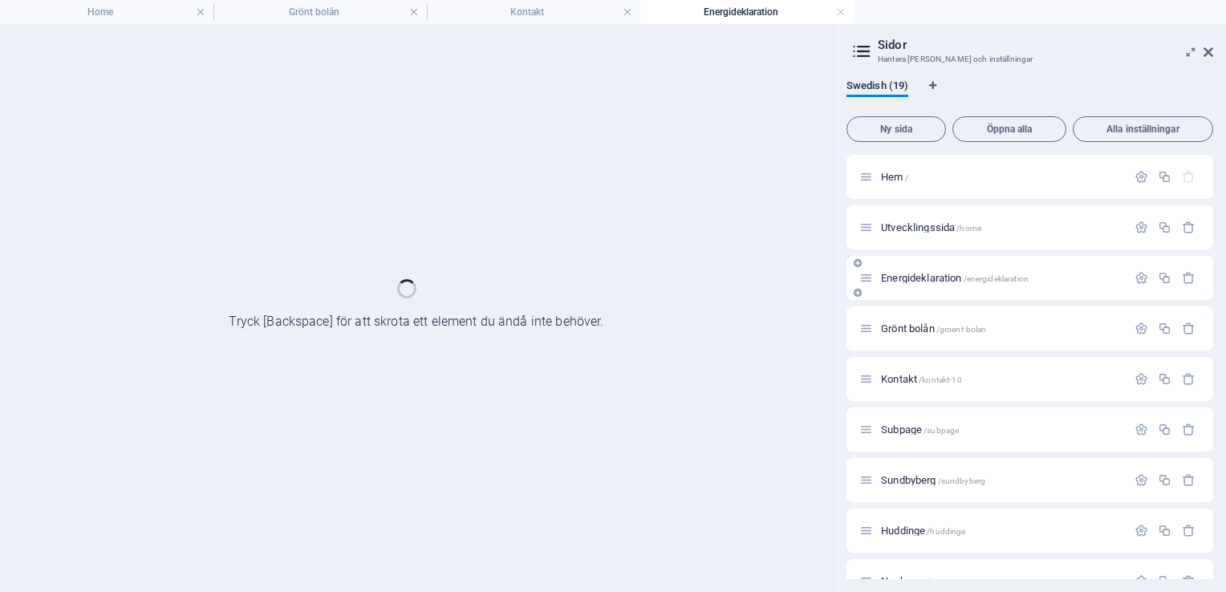
click at [911, 315] on div "Grönt bolån /groent-bolan" at bounding box center [1029, 328] width 367 height 44
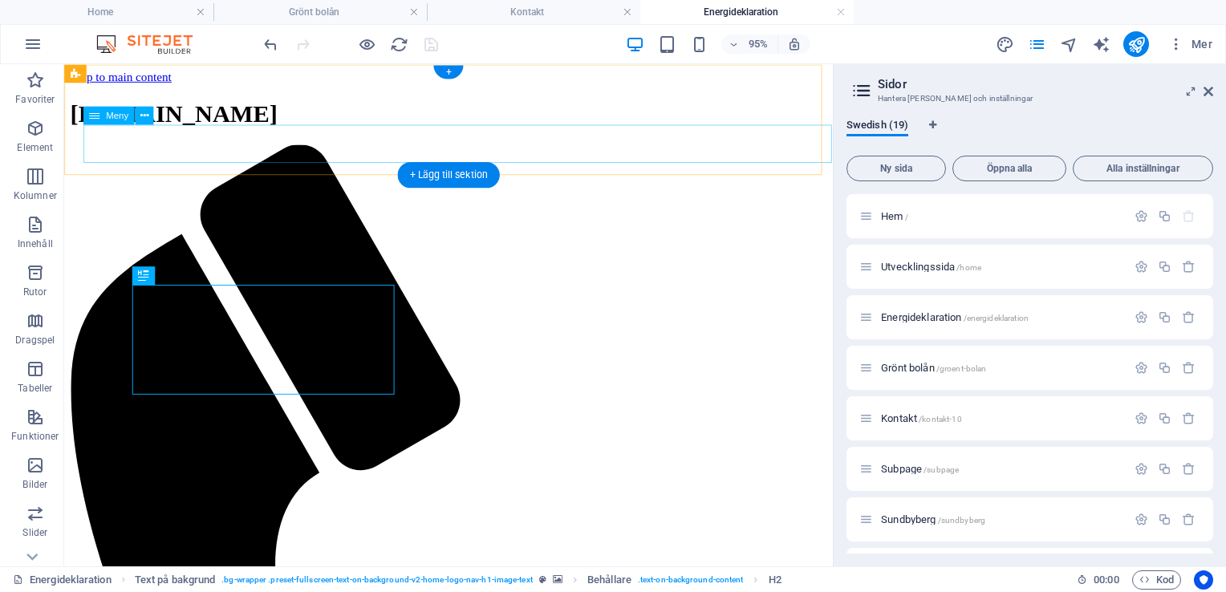
select select
select select "2"
select select
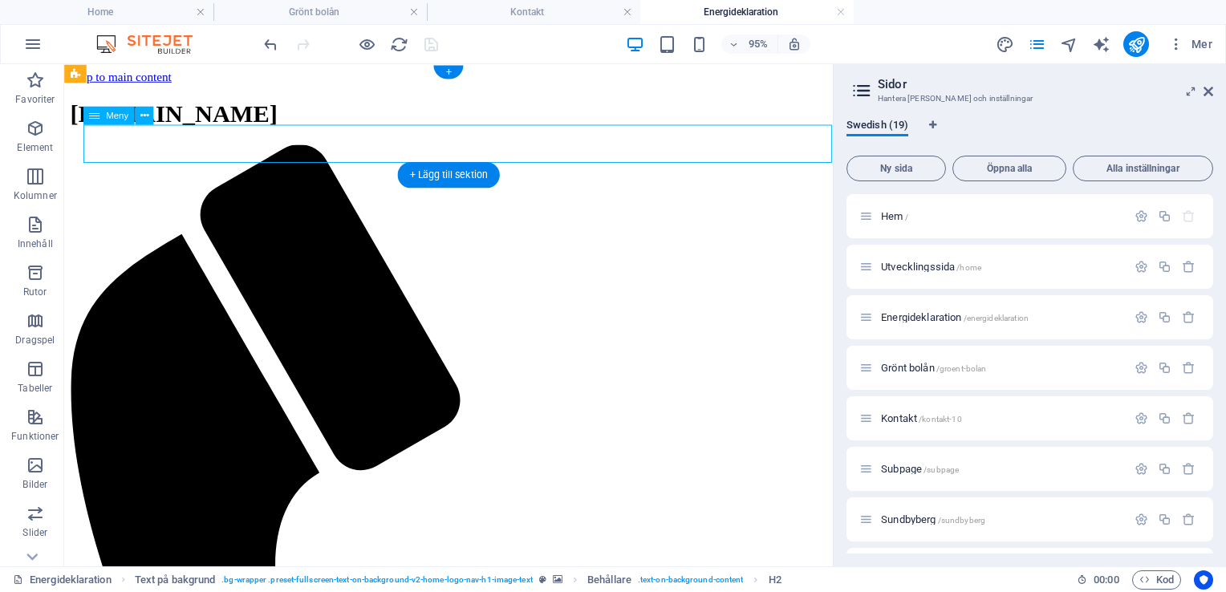
select select "3"
select select
select select "4"
select select
select select "14"
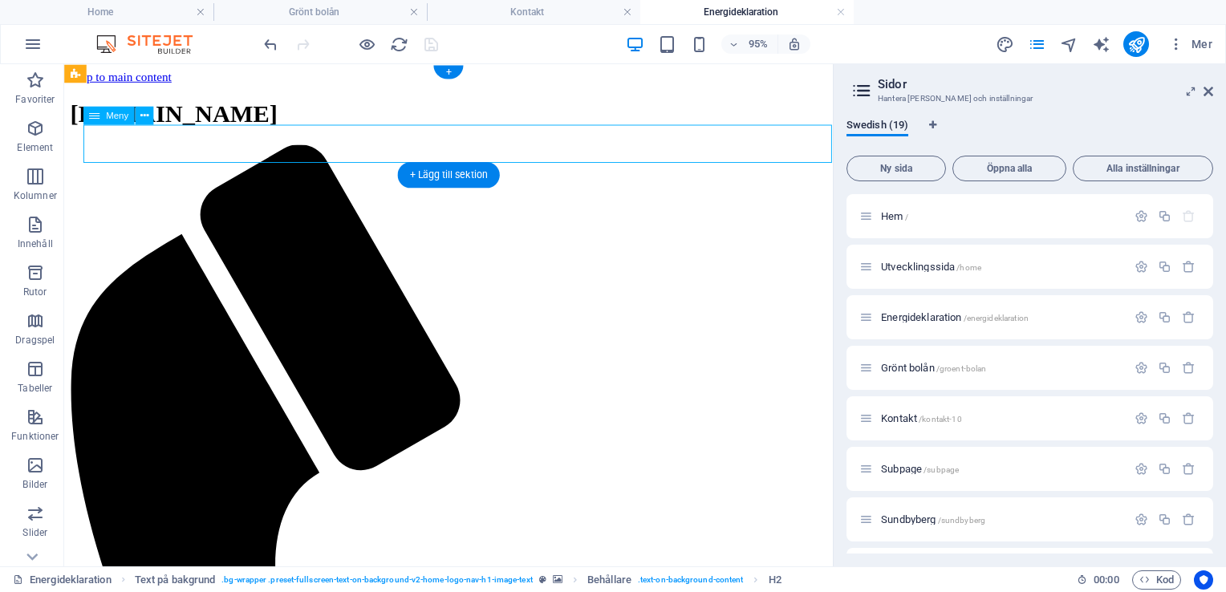
select select
select select "15"
select select
select select "13"
select select
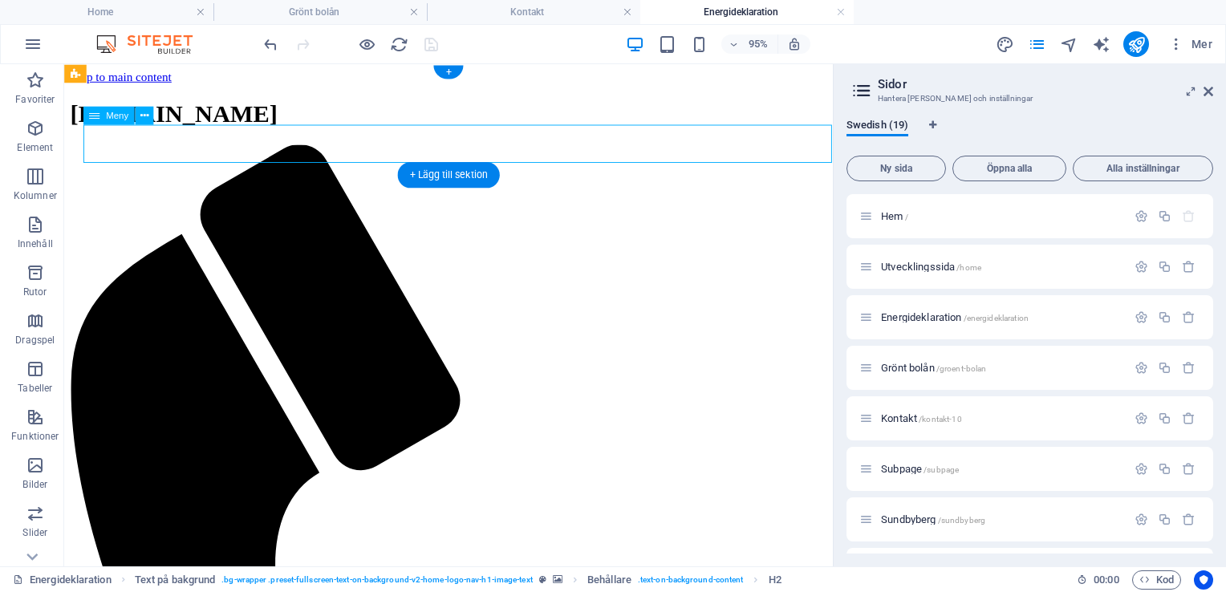
select select "default"
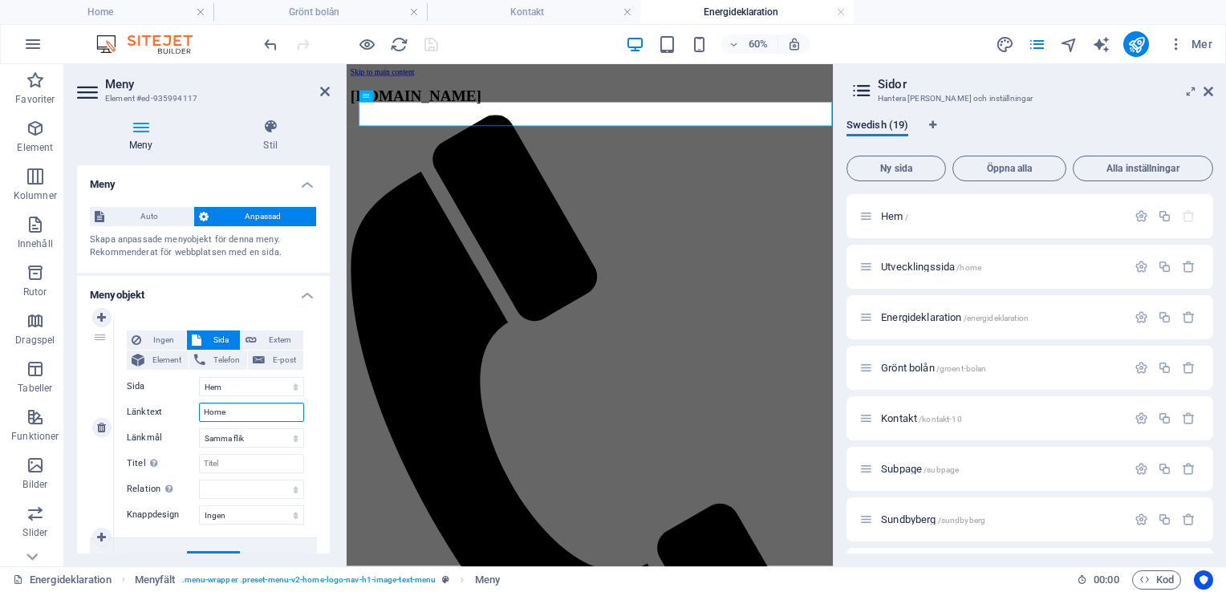
click at [229, 412] on input "Home" at bounding box center [251, 412] width 105 height 19
type input "H"
select select
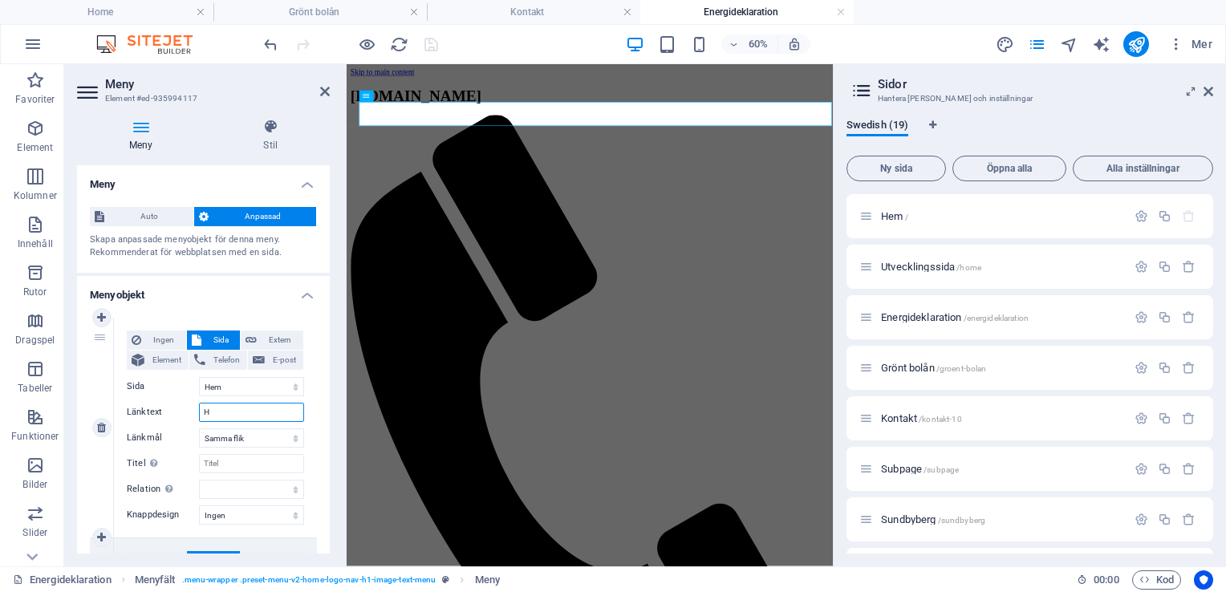
select select
type input "Hem"
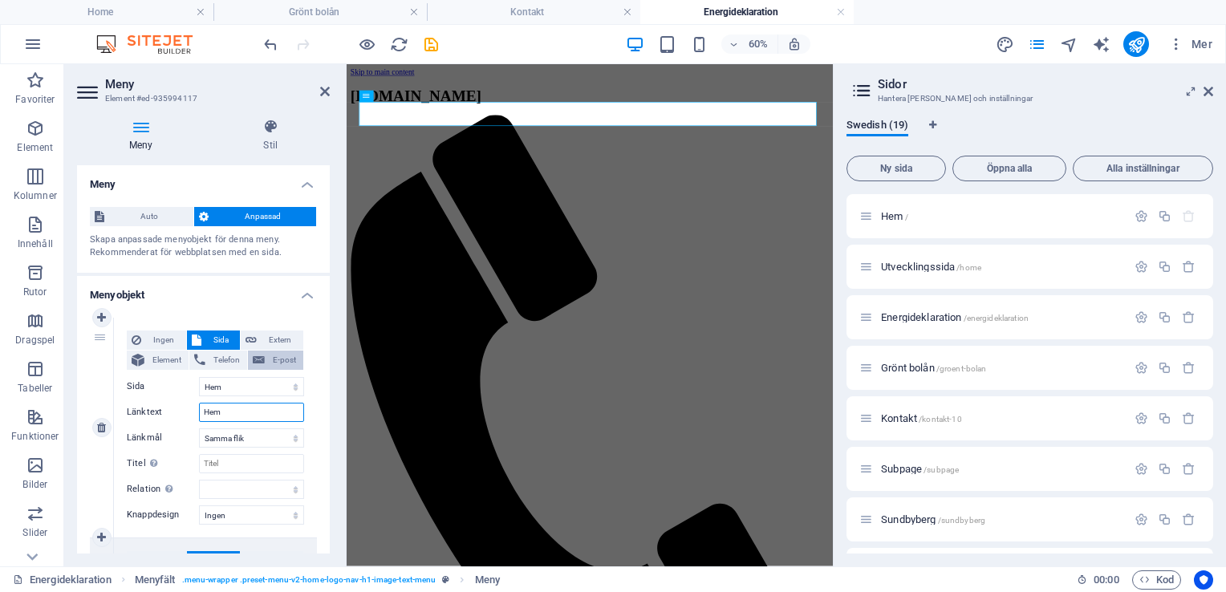
select select
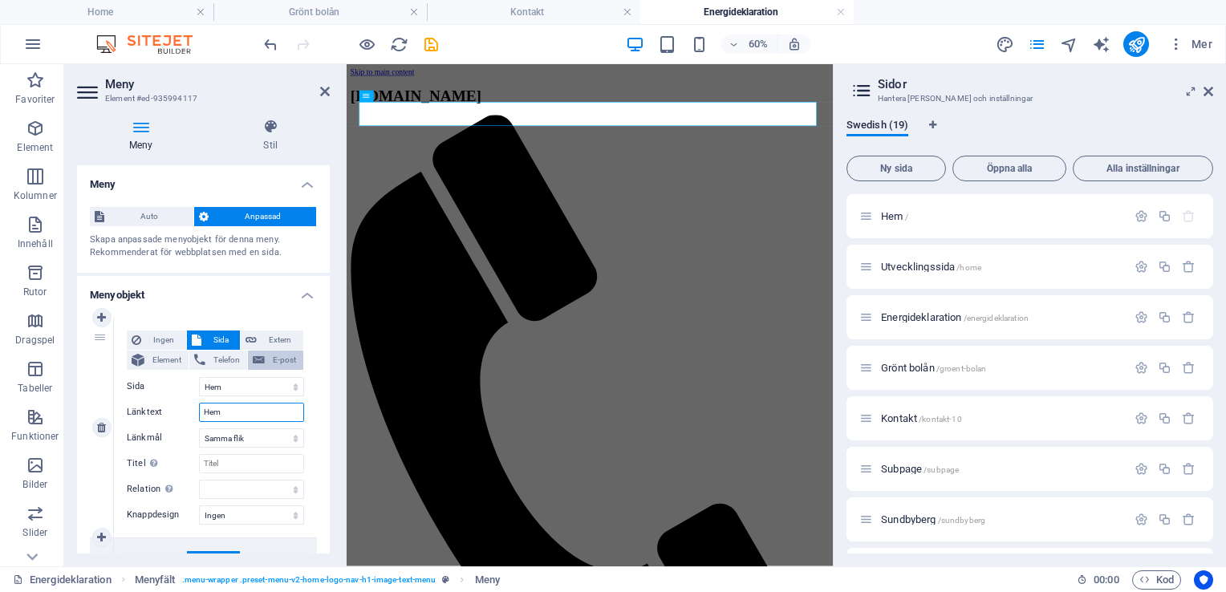
select select
type input "Hem"
click at [486, 50] on div "60% Mer" at bounding box center [740, 44] width 958 height 26
drag, startPoint x: 429, startPoint y: 44, endPoint x: 479, endPoint y: 3, distance: 64.4
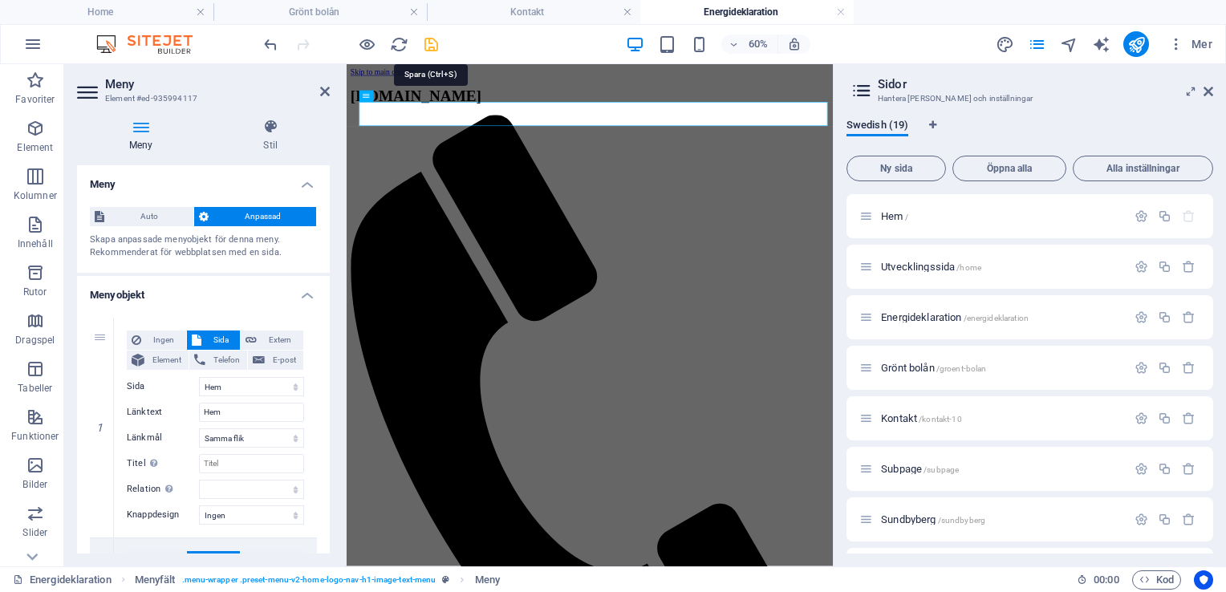
click at [429, 44] on icon "save" at bounding box center [431, 44] width 18 height 18
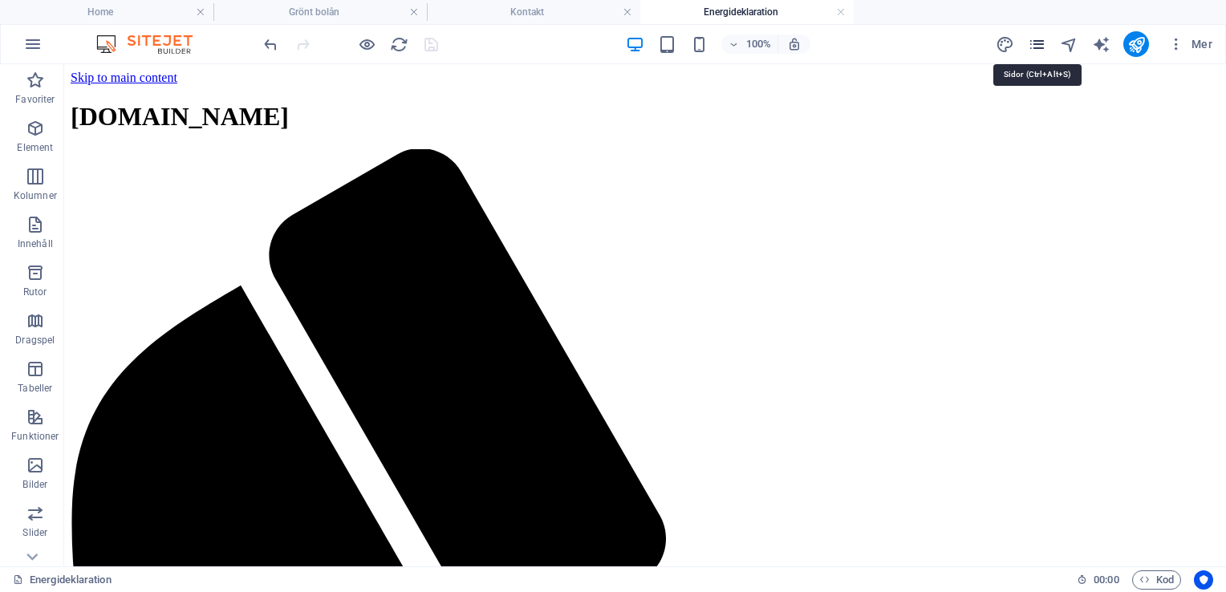
click at [1043, 46] on icon "pages" at bounding box center [1036, 44] width 18 height 18
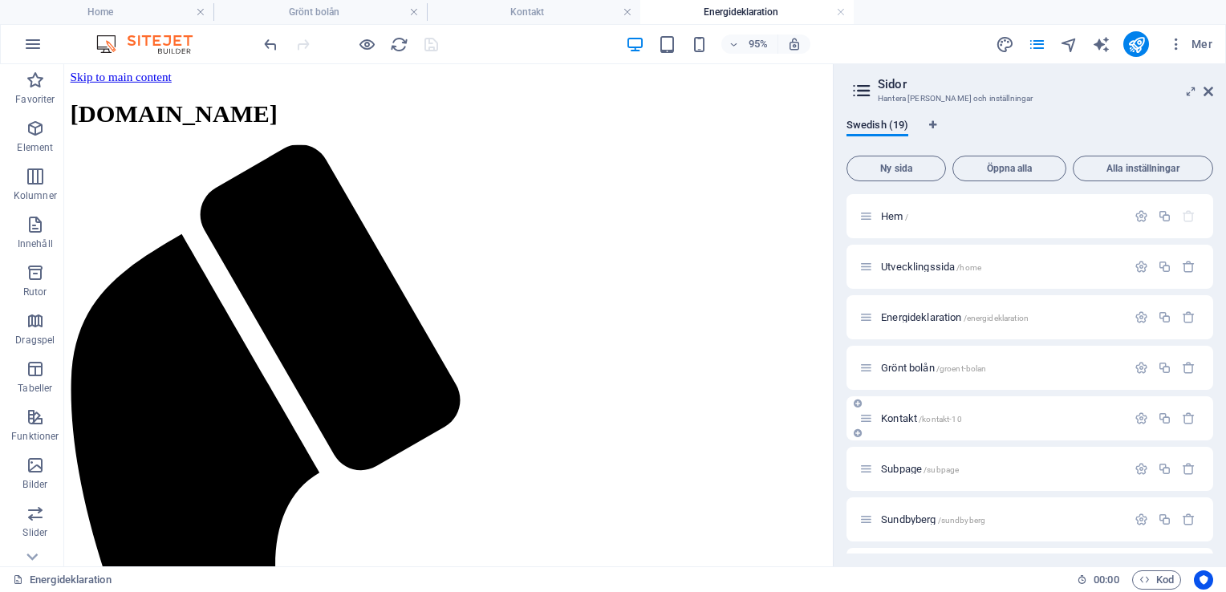
drag, startPoint x: 1214, startPoint y: 245, endPoint x: 1206, endPoint y: 435, distance: 189.4
click at [1206, 435] on div "Swedish (19) Ny sida Öppna alla Alla inställningar Hem / Utvecklingssida /home …" at bounding box center [1029, 336] width 392 height 460
click at [1213, 377] on div "Swedish (19) Ny sida Öppna alla Alla inställningar Hem / Utvecklingssida /home …" at bounding box center [1029, 336] width 392 height 460
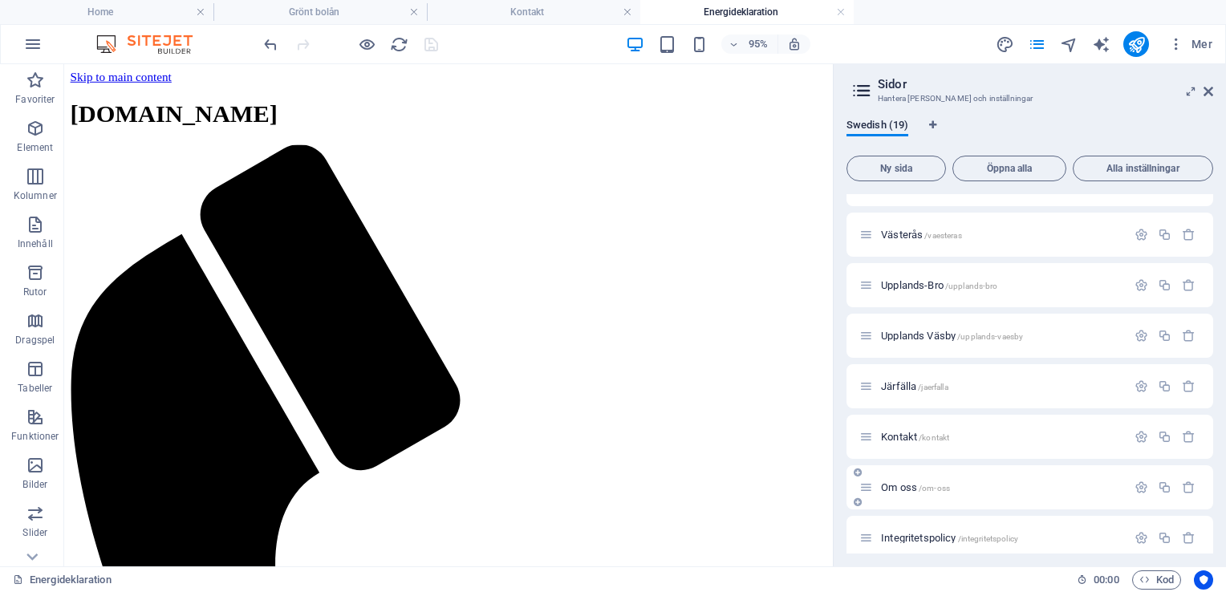
click at [902, 486] on span "Om oss /om-oss" at bounding box center [915, 487] width 69 height 12
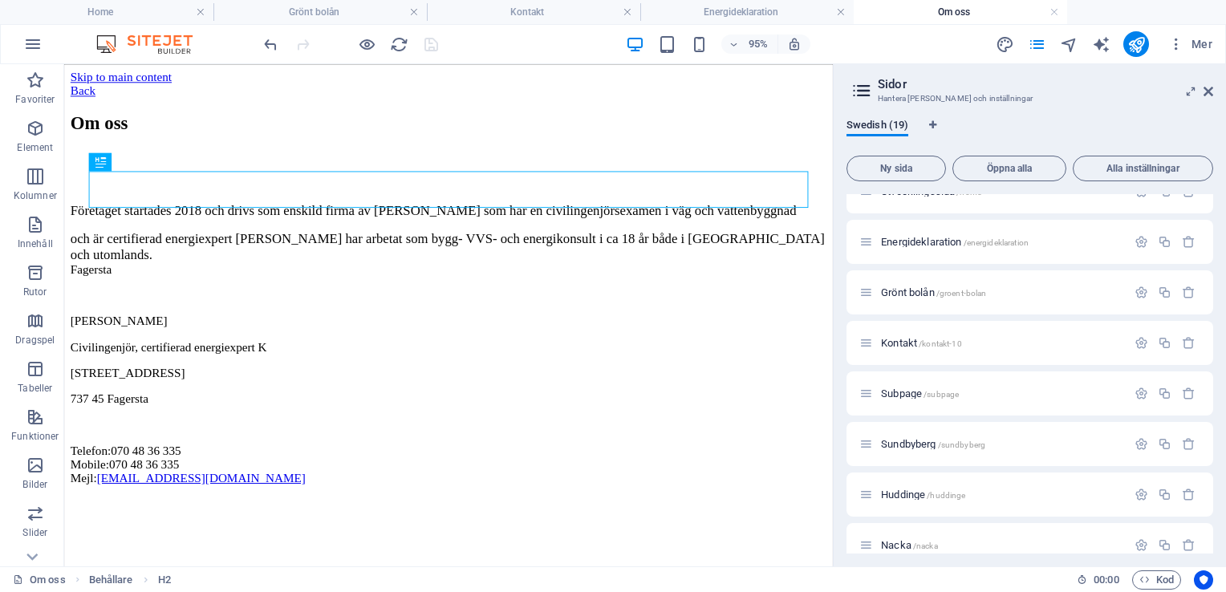
scroll to position [0, 0]
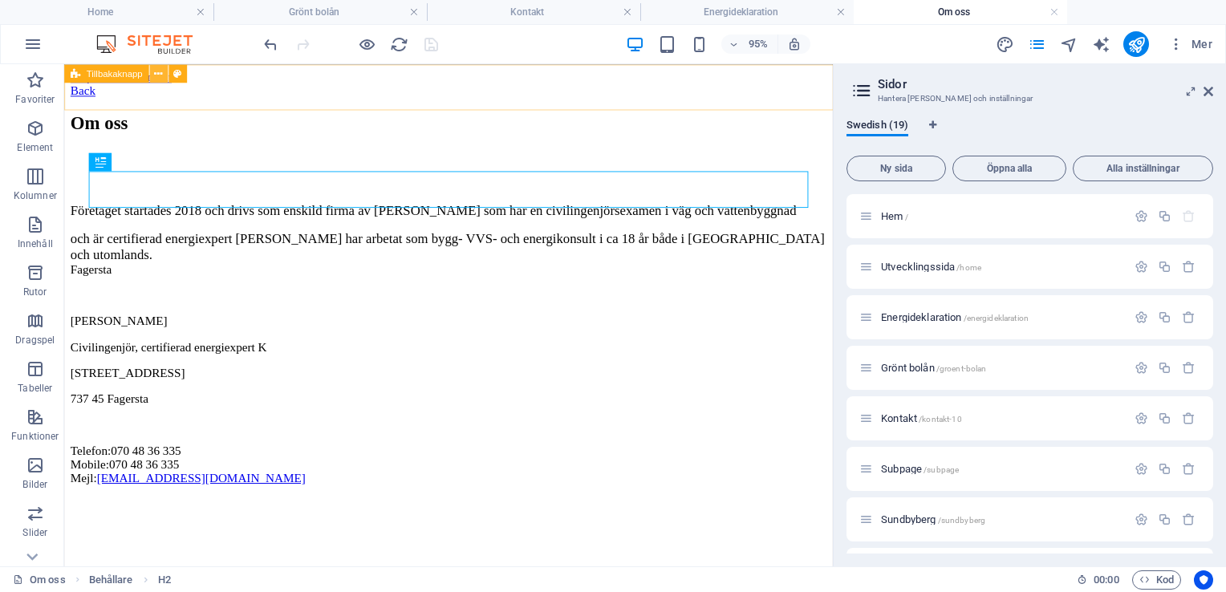
click at [155, 75] on icon at bounding box center [158, 73] width 8 height 16
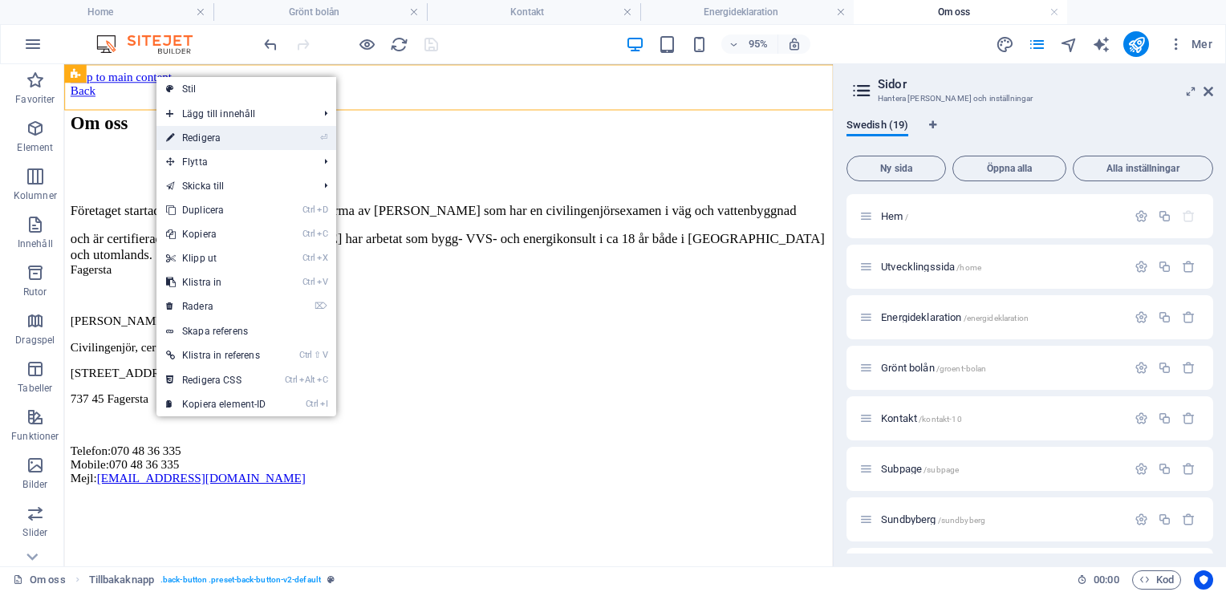
click at [213, 131] on link "⏎ Redigera" at bounding box center [216, 138] width 120 height 24
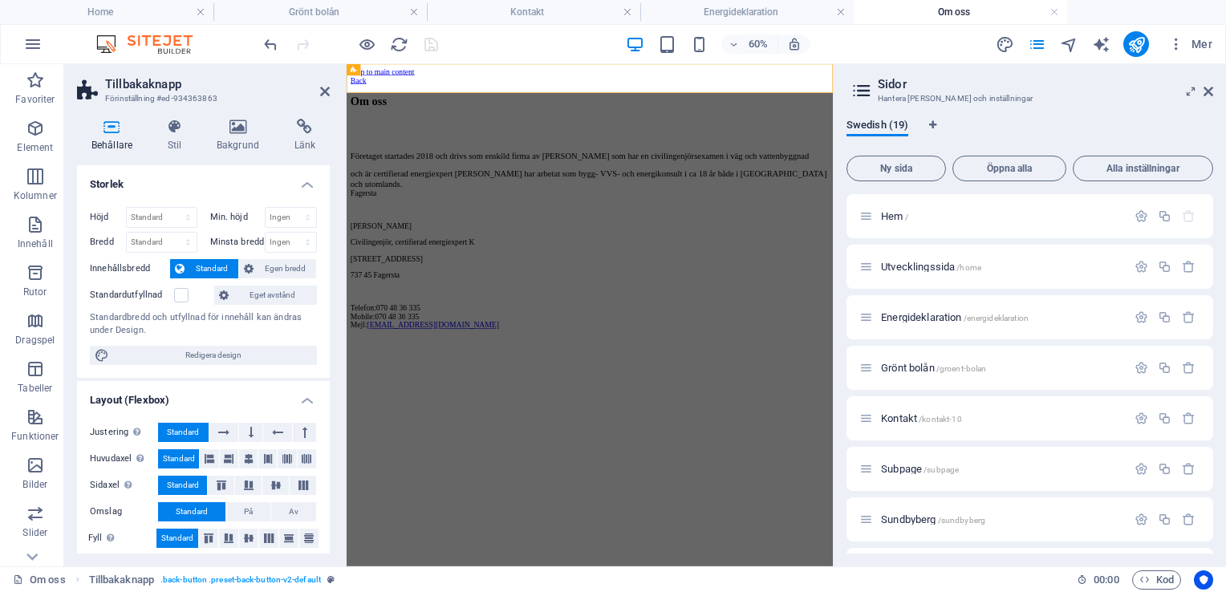
click at [164, 117] on div "Behållare Stil Bakgrund Länk Storlek Höjd Standard px rem % vh vw Min. höjd Ing…" at bounding box center [203, 336] width 278 height 460
click at [170, 131] on icon at bounding box center [174, 127] width 43 height 16
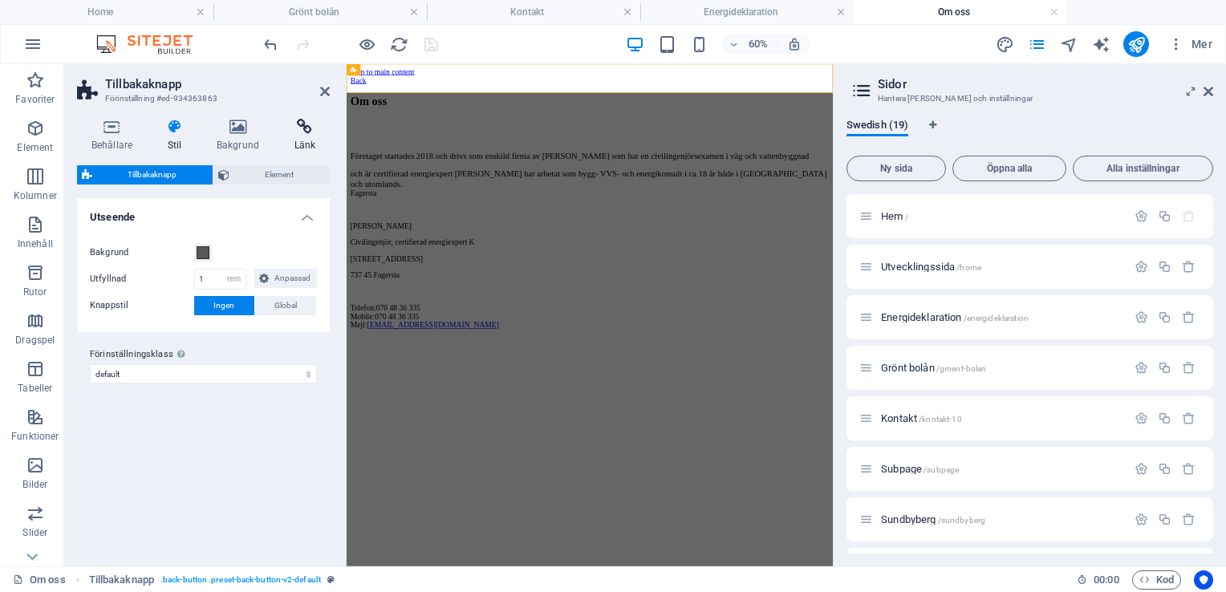
click at [302, 130] on icon at bounding box center [305, 127] width 50 height 16
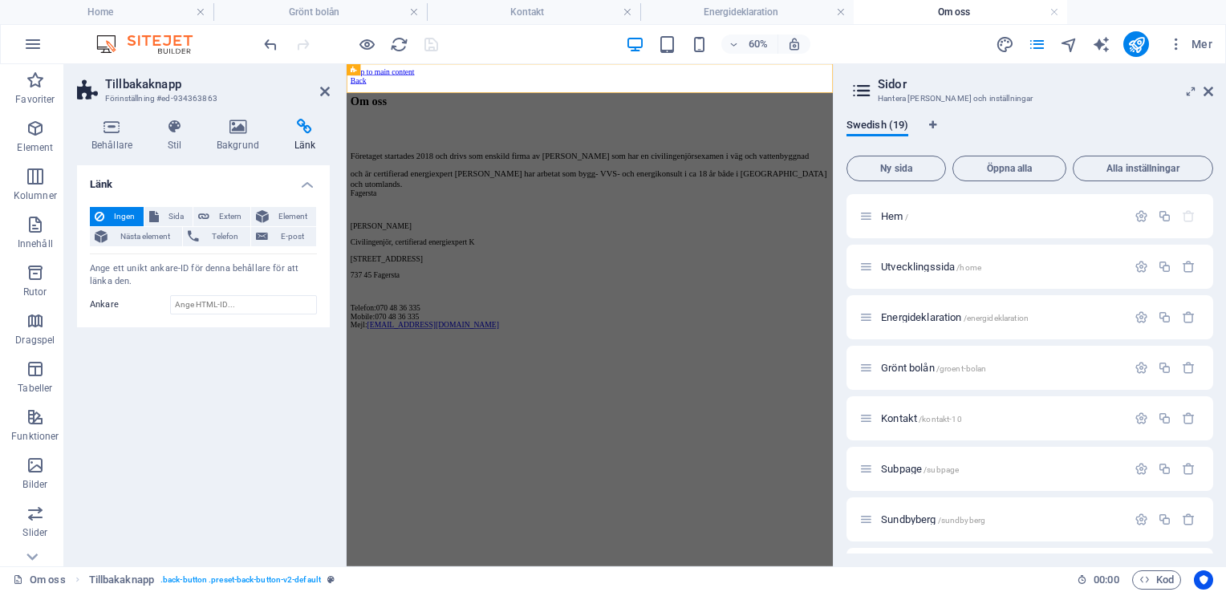
click at [330, 91] on aside "Tillbakaknapp Förinställning #ed-934363863 Behållare Stil Bakgrund Länk Storlek…" at bounding box center [205, 315] width 282 height 502
click at [325, 91] on icon at bounding box center [325, 91] width 10 height 13
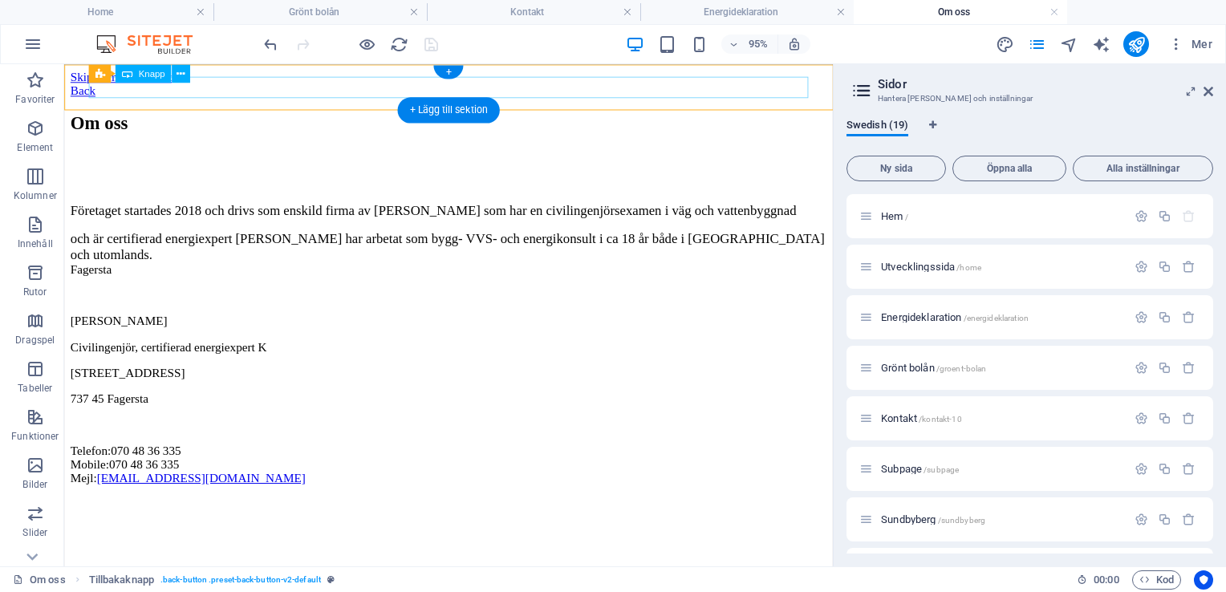
click at [145, 91] on div "Back" at bounding box center [469, 92] width 796 height 14
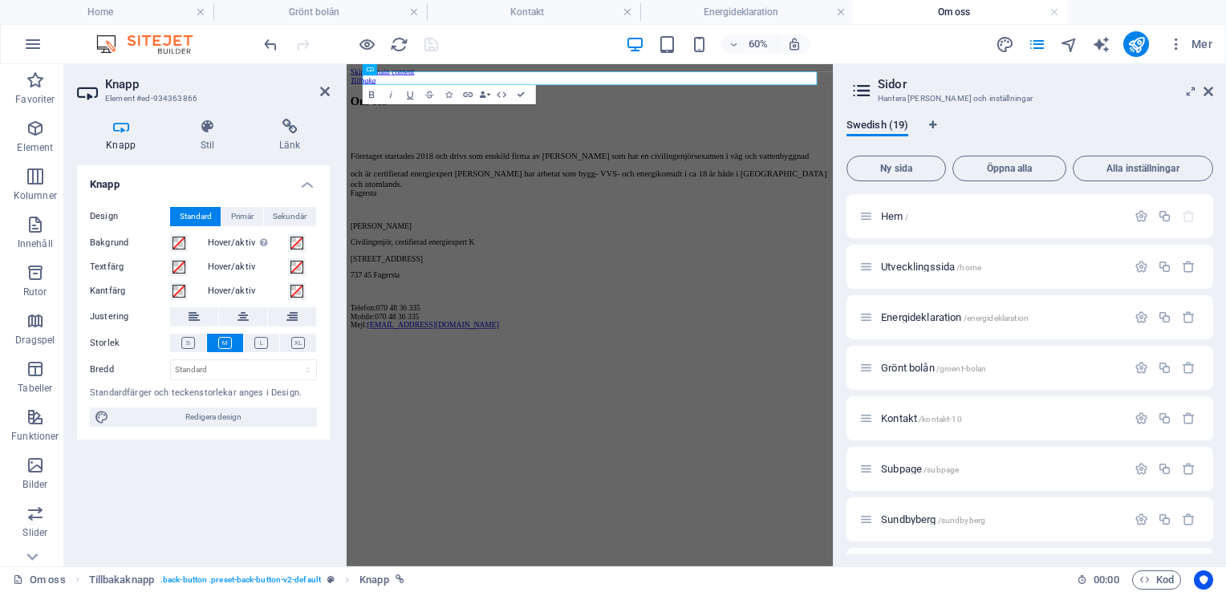
click at [869, 55] on div "60% Mer" at bounding box center [740, 44] width 958 height 26
click at [869, 53] on div "60% Mer" at bounding box center [740, 44] width 958 height 26
click at [326, 92] on icon at bounding box center [325, 91] width 10 height 13
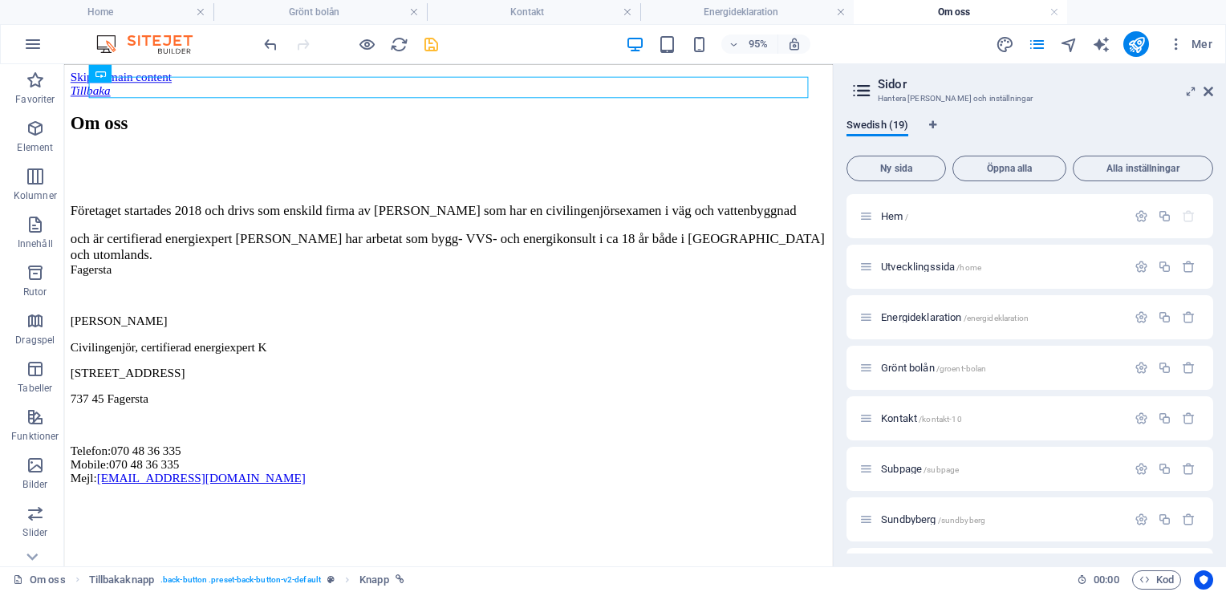
click at [436, 47] on icon "save" at bounding box center [431, 44] width 18 height 18
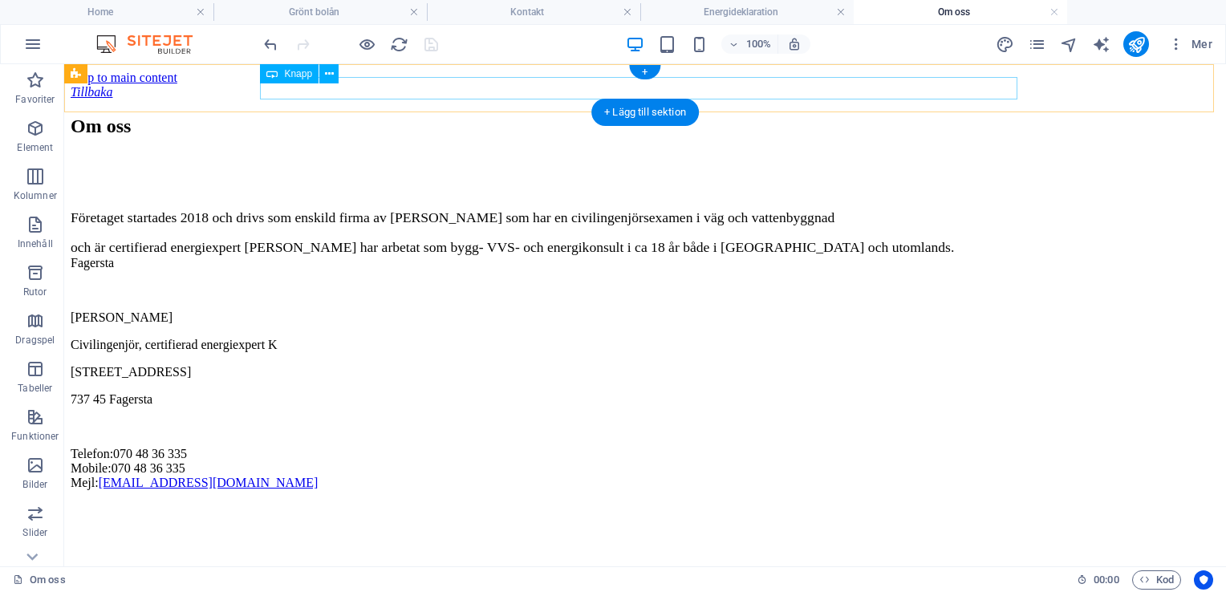
click at [266, 91] on div "Tillbaka" at bounding box center [645, 92] width 1149 height 14
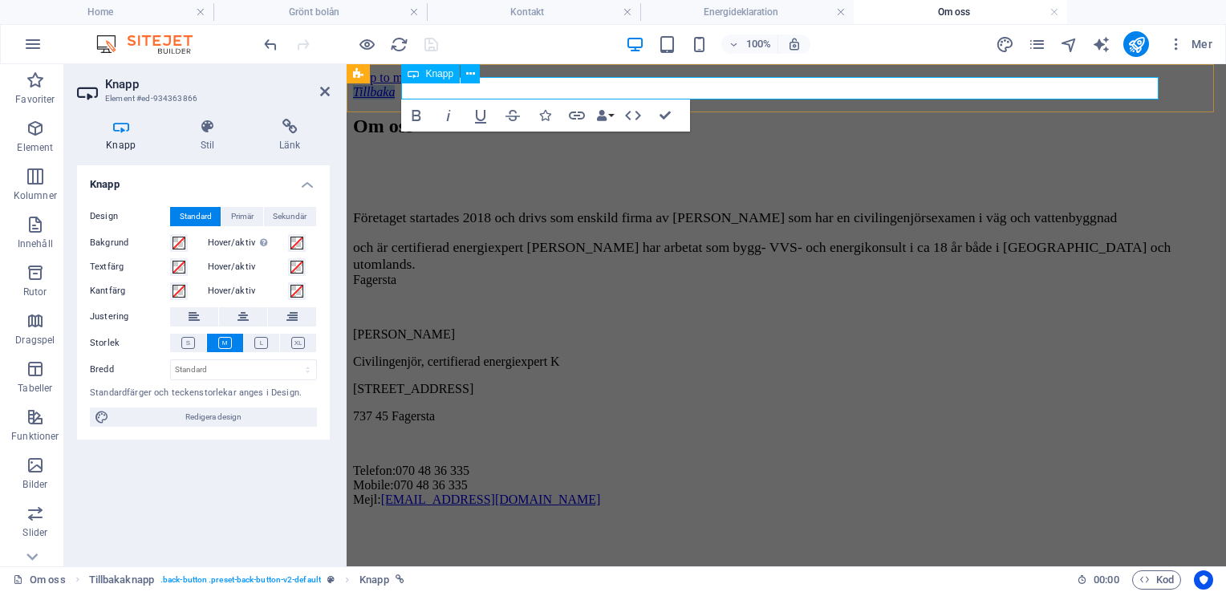
click at [395, 94] on icon "Tillbaka" at bounding box center [374, 92] width 42 height 14
click at [543, 39] on div "100% Mer" at bounding box center [740, 44] width 958 height 26
drag, startPoint x: 543, startPoint y: 39, endPoint x: 500, endPoint y: 40, distance: 43.3
click at [500, 40] on div "100% Mer" at bounding box center [740, 44] width 958 height 26
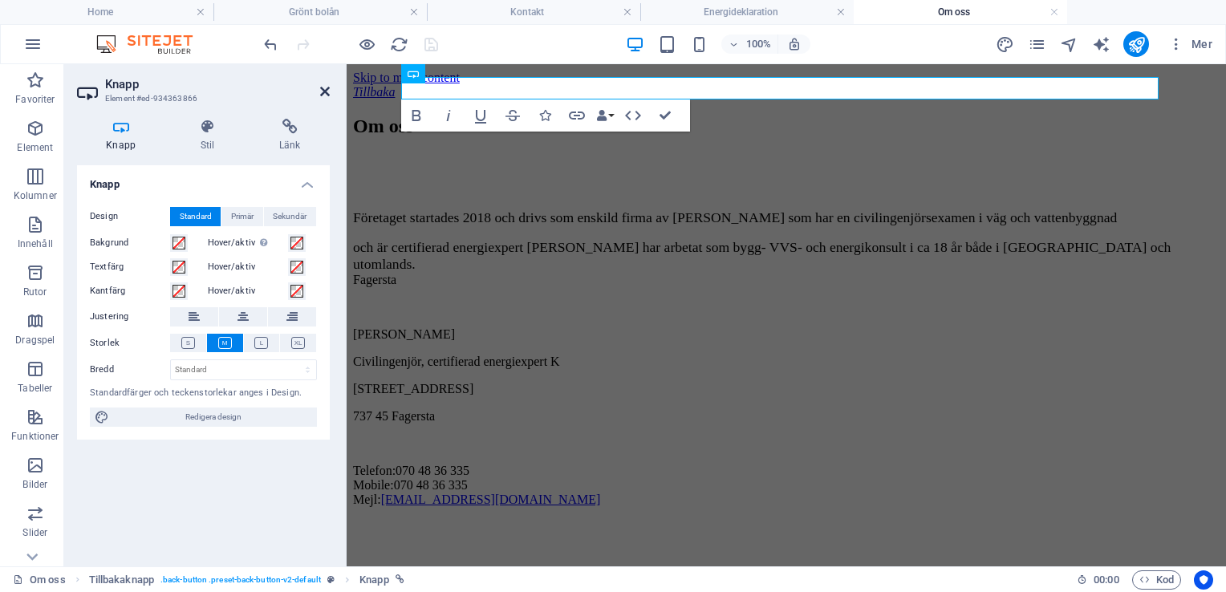
click at [324, 90] on icon at bounding box center [325, 91] width 10 height 13
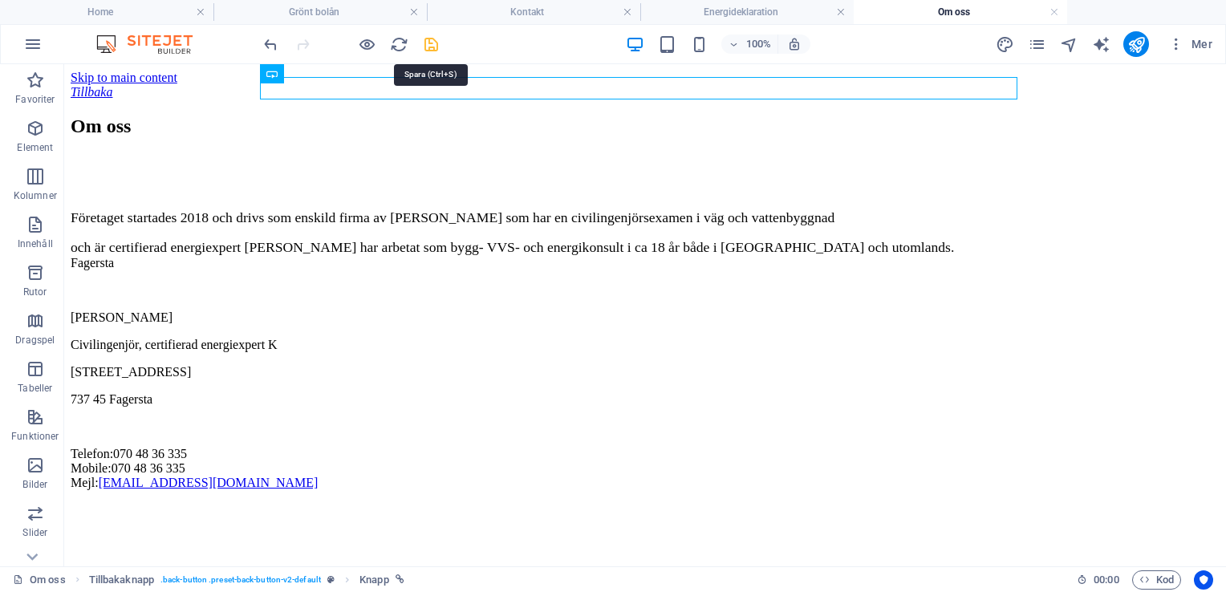
click at [429, 44] on icon "save" at bounding box center [431, 44] width 18 height 18
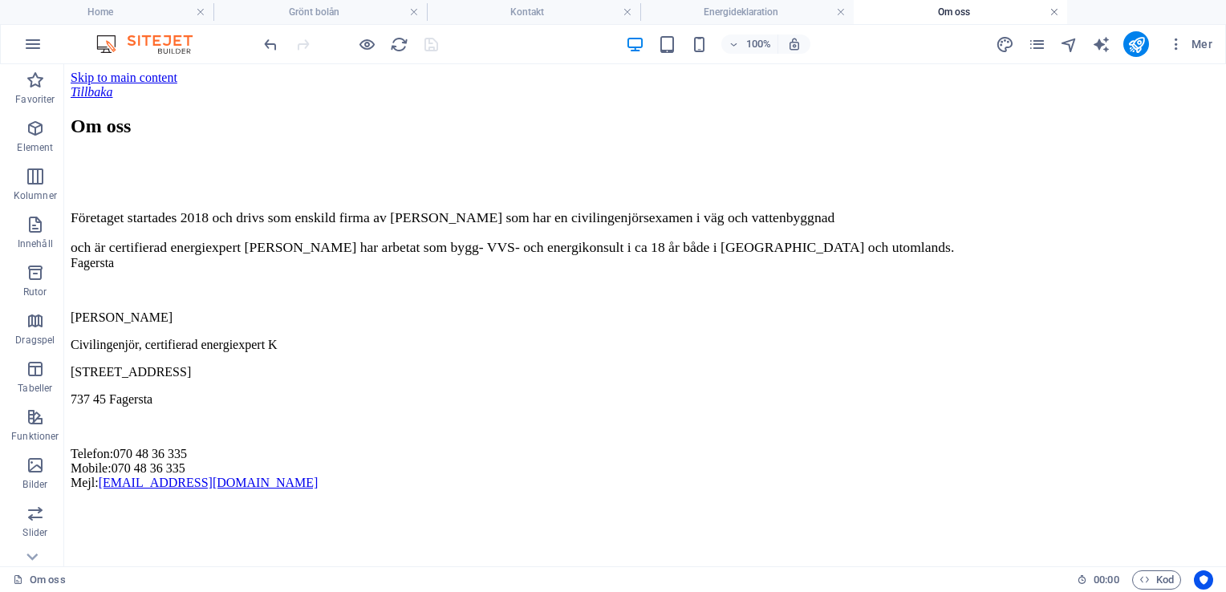
click at [1054, 9] on link at bounding box center [1054, 12] width 10 height 15
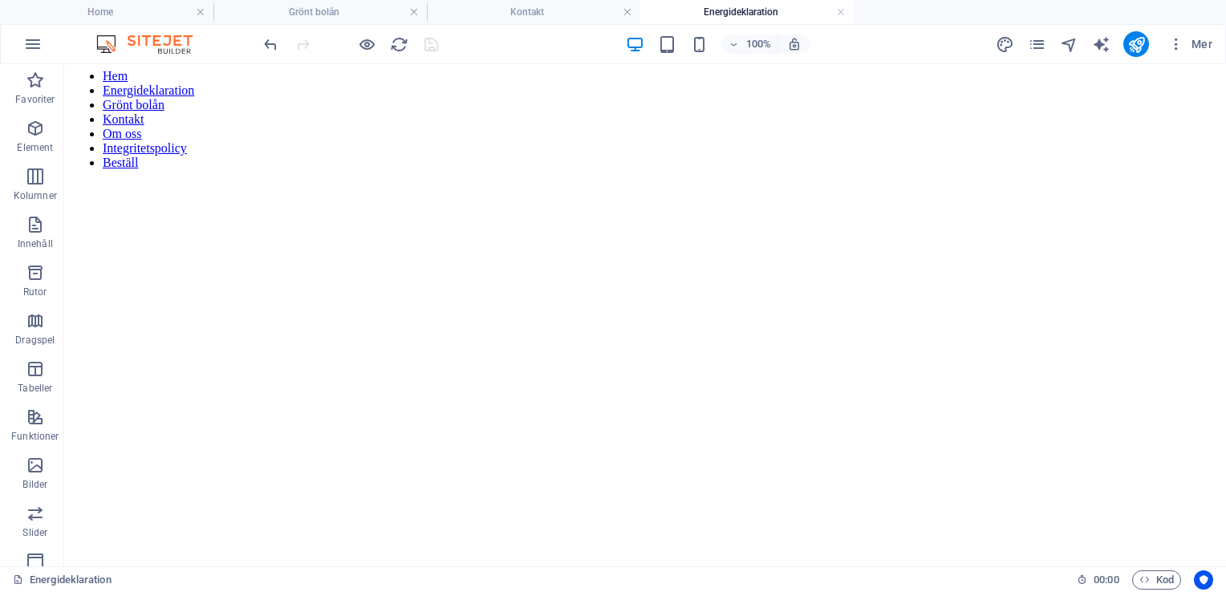
scroll to position [1623, 0]
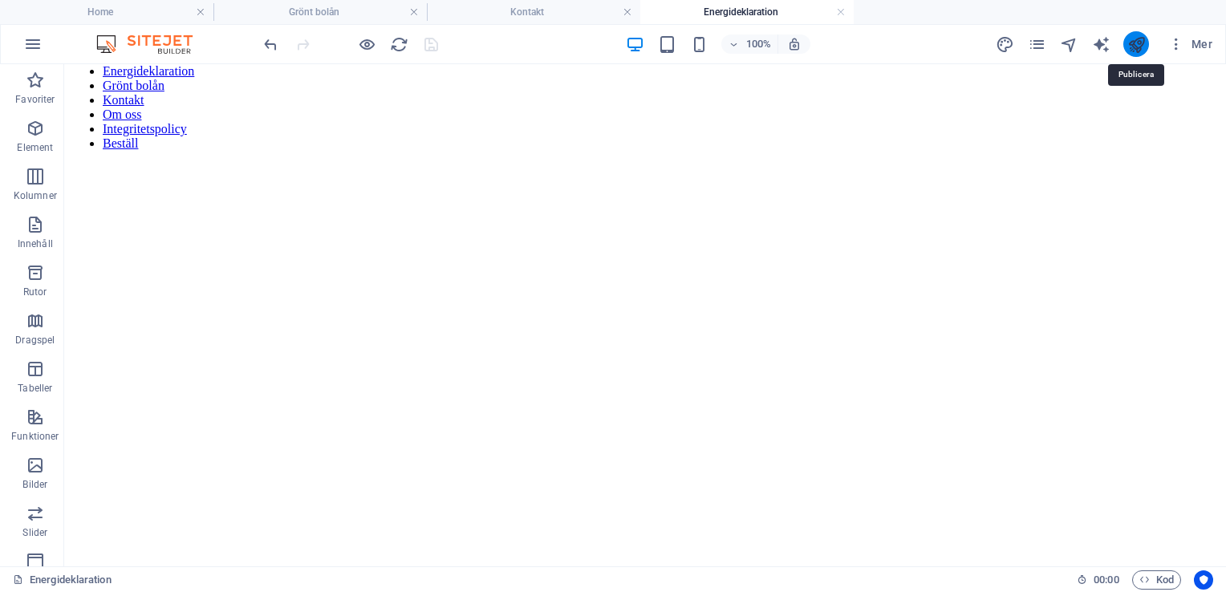
click at [1135, 50] on icon "publish" at bounding box center [1136, 44] width 18 height 18
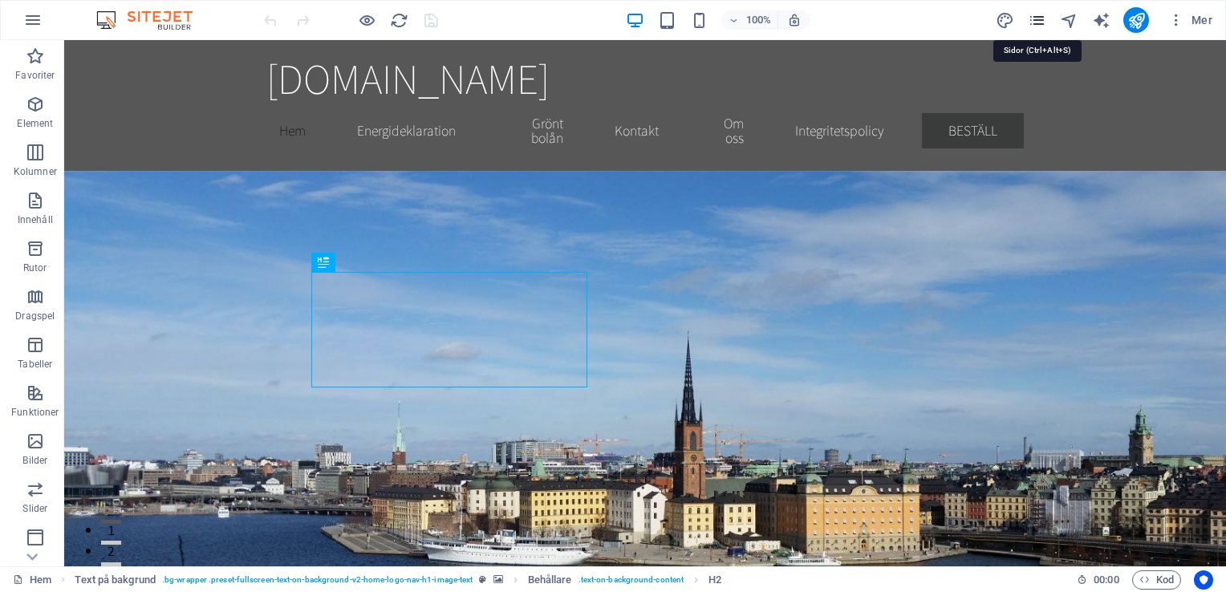
click at [1043, 21] on icon "pages" at bounding box center [1036, 20] width 18 height 18
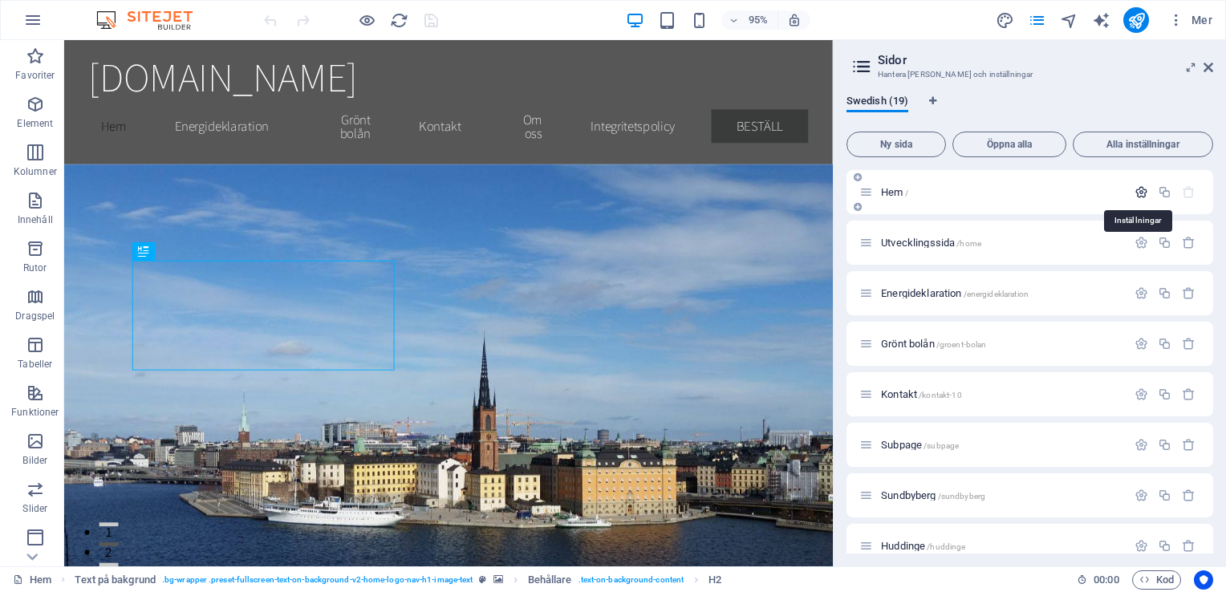
click at [1135, 195] on icon "button" at bounding box center [1141, 192] width 14 height 14
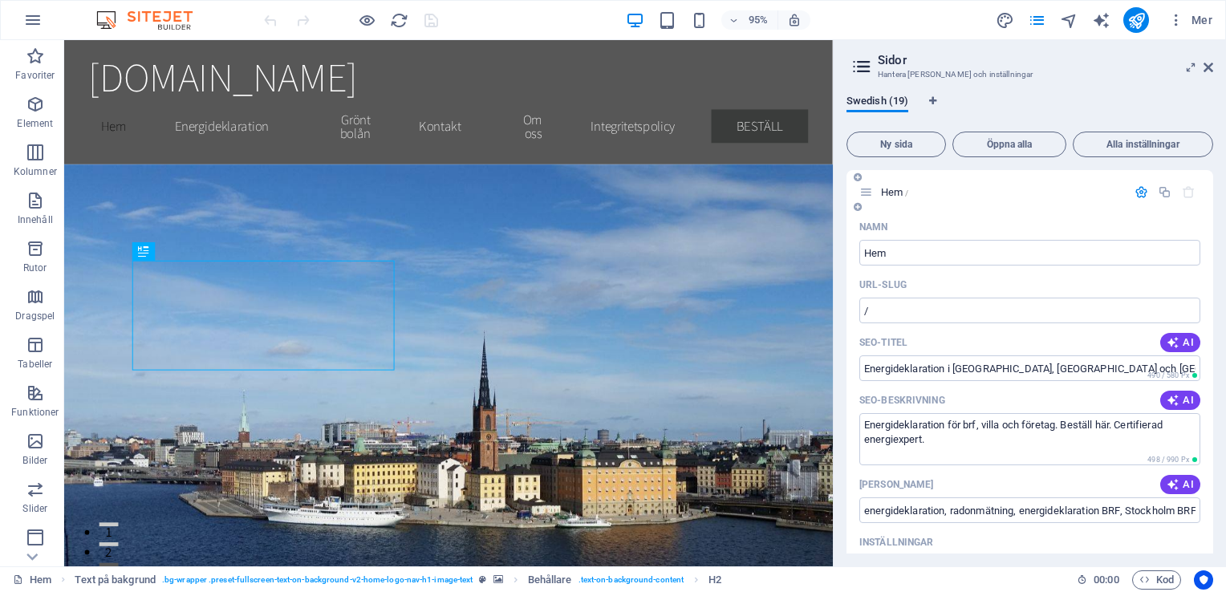
drag, startPoint x: 1213, startPoint y: 213, endPoint x: 1207, endPoint y: 244, distance: 31.0
click at [1207, 244] on div "Swedish (19) Ny sida Öppna alla Alla inställningar Hem / Namn Hem ​ URL-SLUG / …" at bounding box center [1029, 324] width 392 height 484
drag, startPoint x: 1212, startPoint y: 223, endPoint x: 1197, endPoint y: 267, distance: 46.7
click at [1197, 267] on div "Hem / Namn Hem ​ URL-SLUG / ​ SEO-titel AI Energideklaration i [GEOGRAPHIC_DATA…" at bounding box center [1029, 361] width 367 height 383
click at [984, 317] on input "/" at bounding box center [1029, 311] width 341 height 26
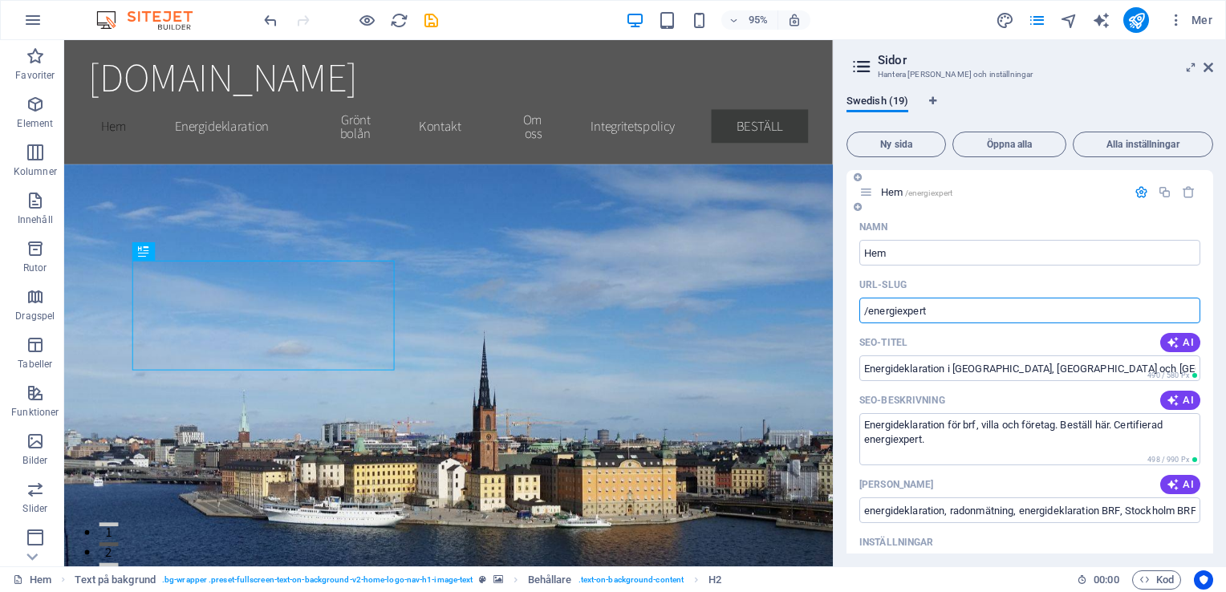
type input "/energiexpert"
click at [1148, 290] on div "URL-SLUG" at bounding box center [1029, 285] width 341 height 26
click at [424, 23] on icon "save" at bounding box center [431, 20] width 18 height 18
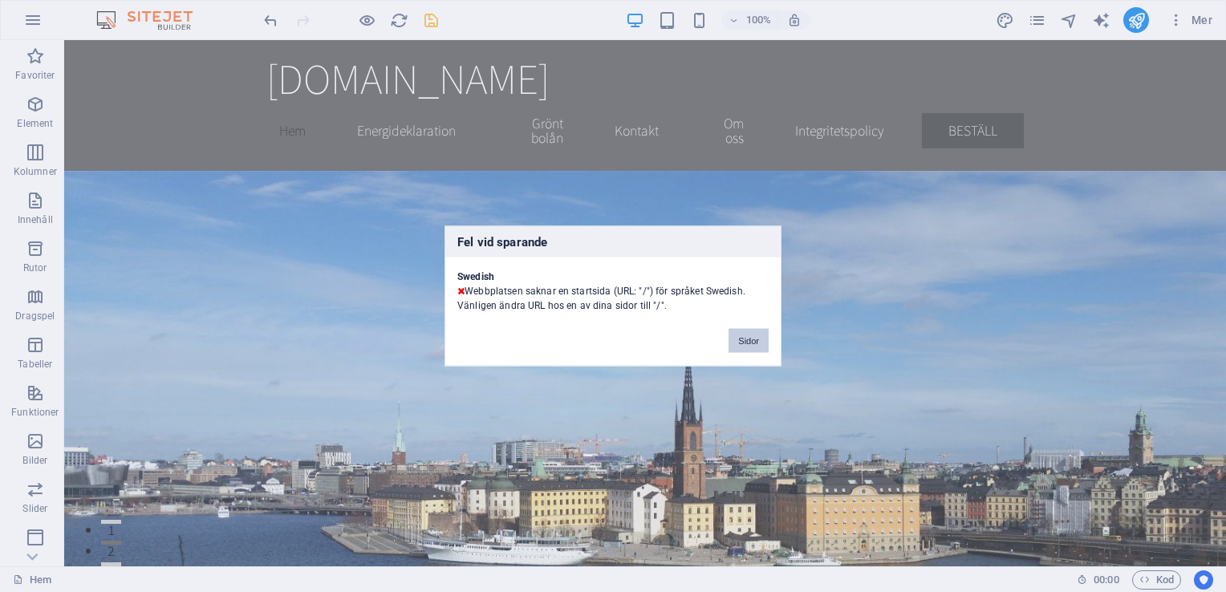
click at [756, 340] on button "Sidor" at bounding box center [748, 341] width 40 height 24
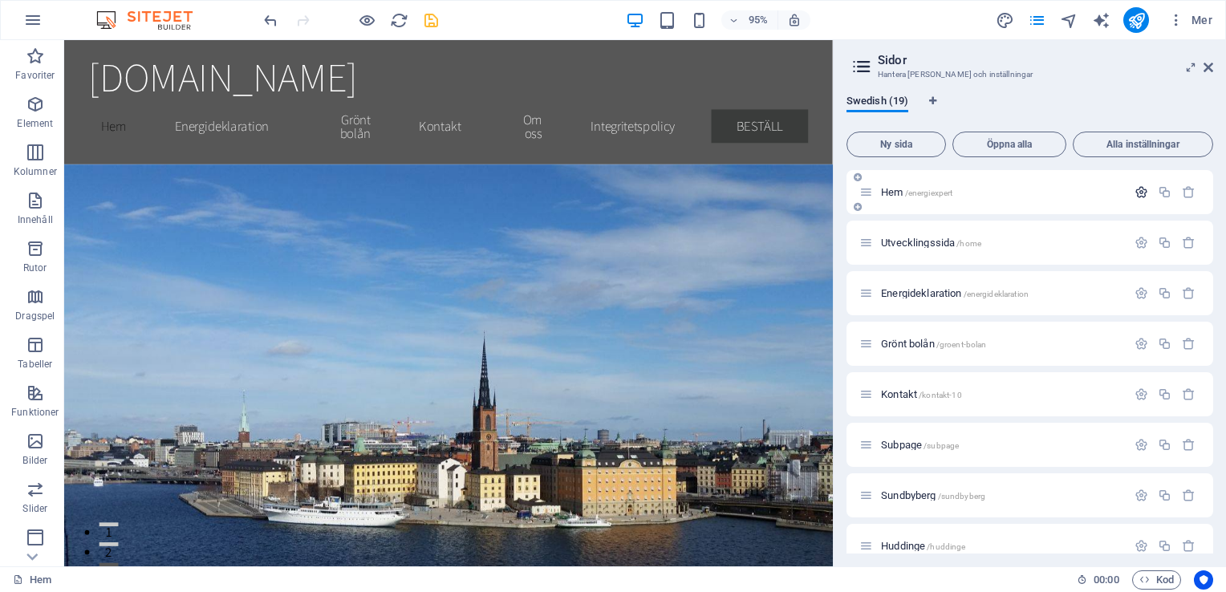
click at [1135, 188] on icon "button" at bounding box center [1141, 192] width 14 height 14
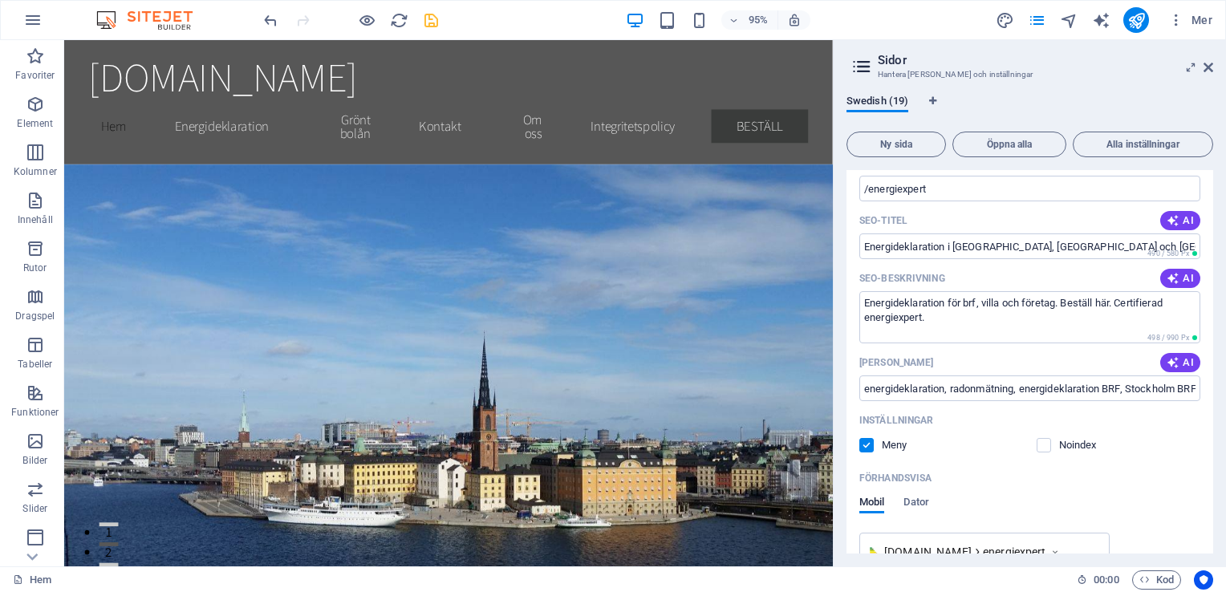
scroll to position [144, 0]
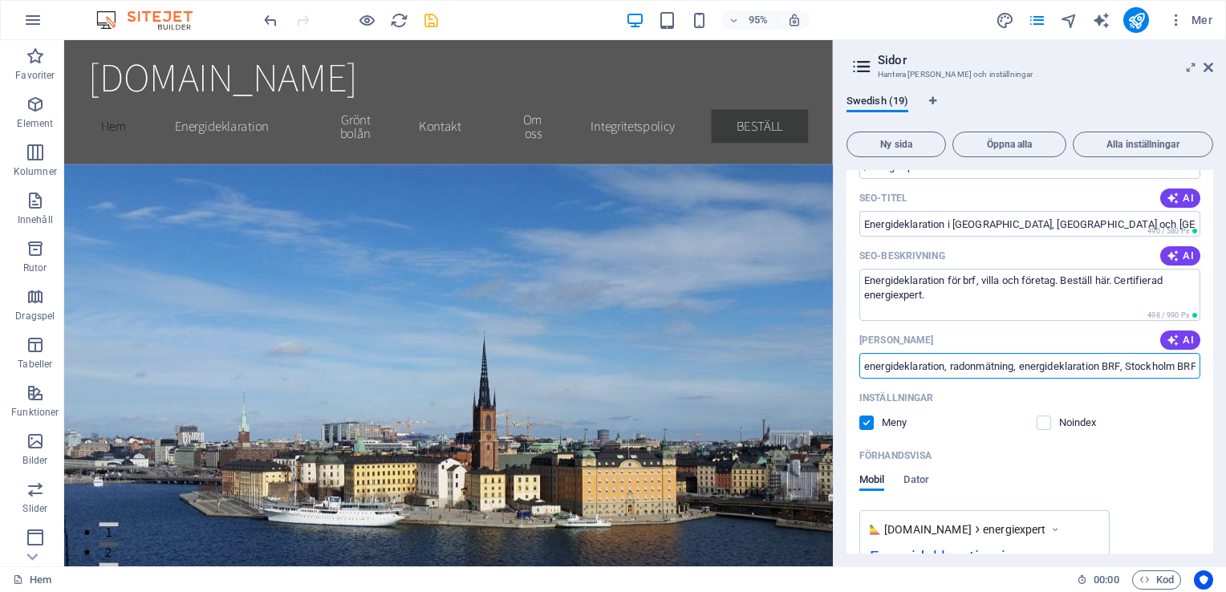
click at [981, 368] on input "energideklaration, radonmätning, energideklaration BRF, Stockholm BRF, energide…" at bounding box center [1029, 366] width 341 height 26
type input "energideklaration, radonmätning, energideklaration BRF, Stockholm BRF, energide…"
click at [1181, 371] on input "energideklaration, radonmätning, energideklaration BRF, Stockholm BRF, energide…" at bounding box center [1029, 366] width 341 height 26
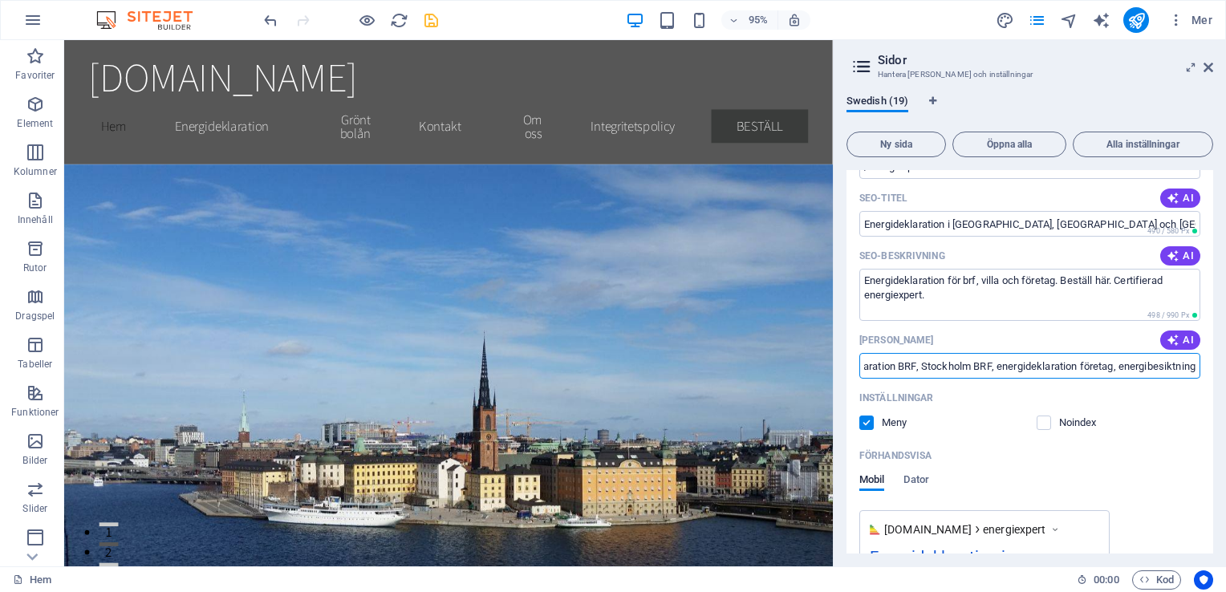
drag, startPoint x: 1158, startPoint y: 371, endPoint x: 432, endPoint y: 19, distance: 807.5
click at [432, 19] on icon "save" at bounding box center [431, 20] width 18 height 18
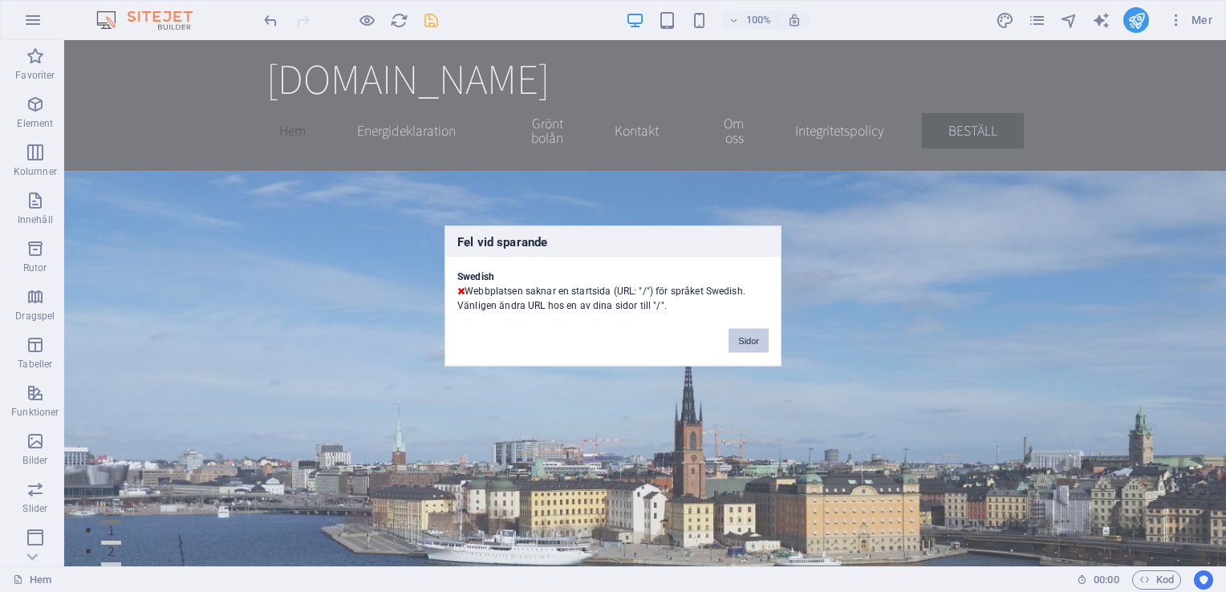
click at [745, 342] on button "Sidor" at bounding box center [748, 341] width 40 height 24
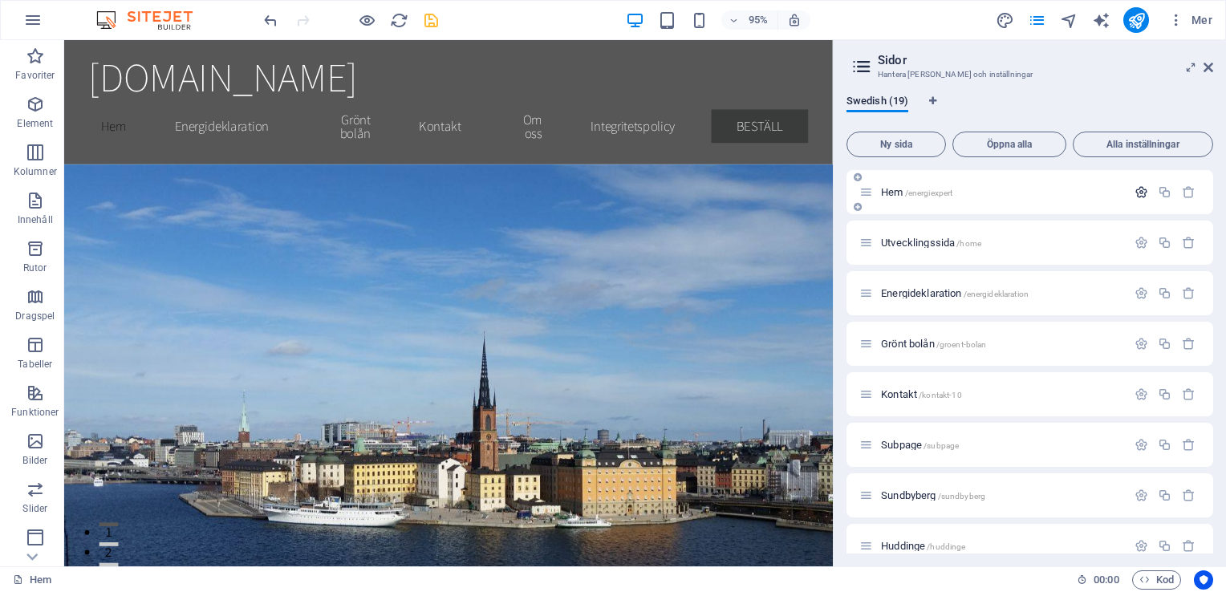
click at [1134, 194] on icon "button" at bounding box center [1141, 192] width 14 height 14
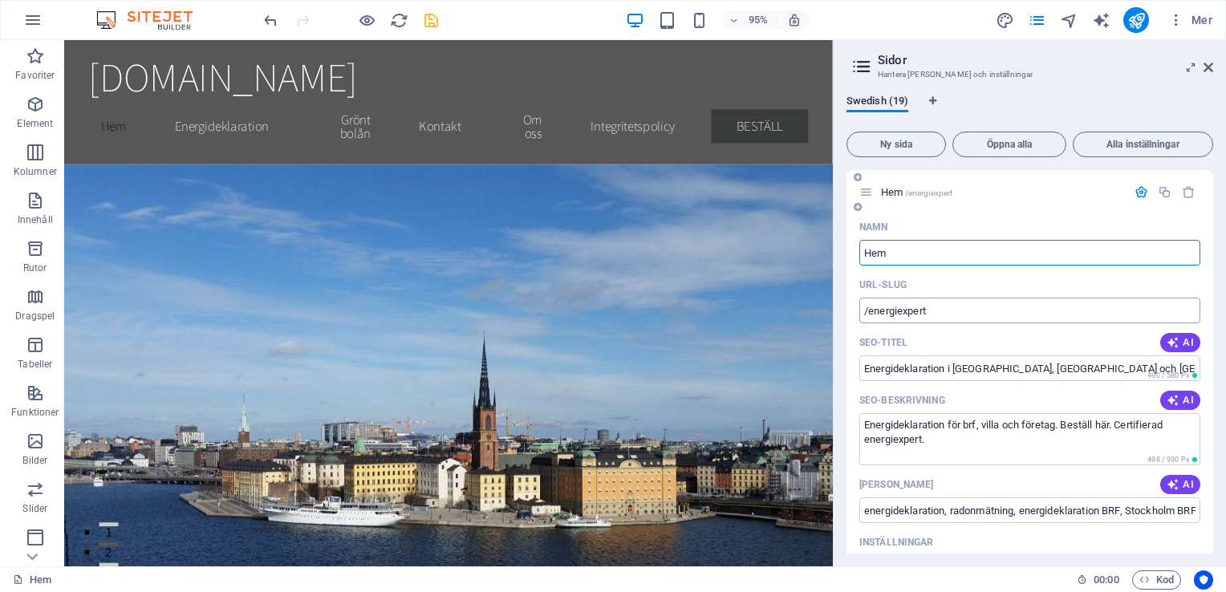
click at [948, 315] on input "/energiexpert" at bounding box center [1029, 311] width 341 height 26
type input "/"
click at [985, 287] on div "URL-SLUG" at bounding box center [1029, 285] width 341 height 26
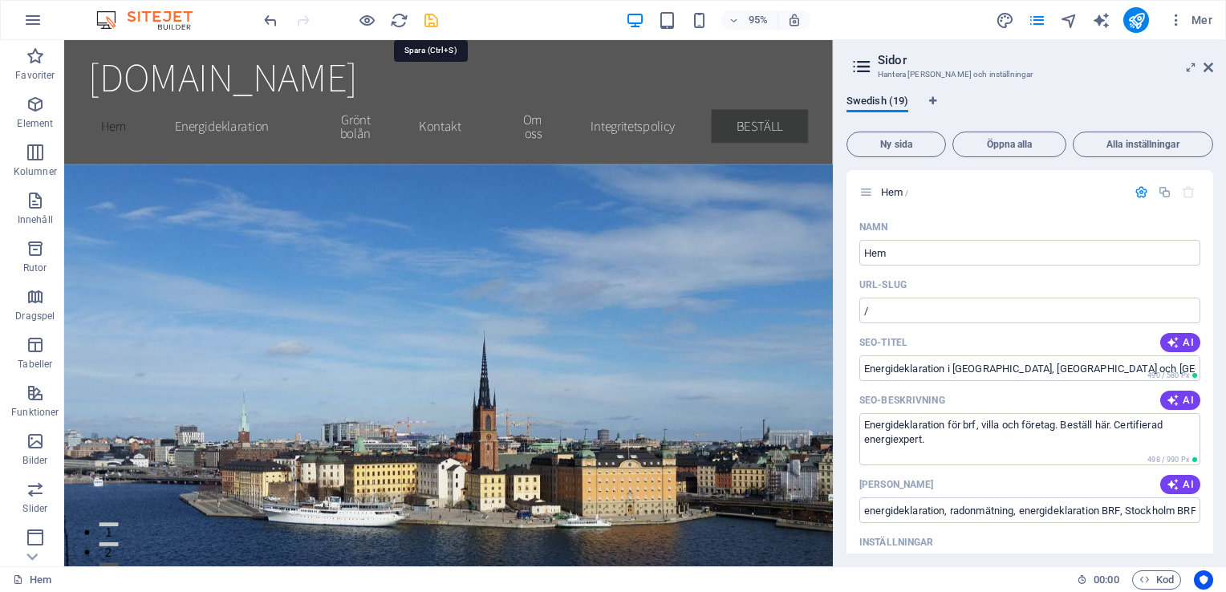
click at [427, 20] on icon "save" at bounding box center [431, 20] width 18 height 18
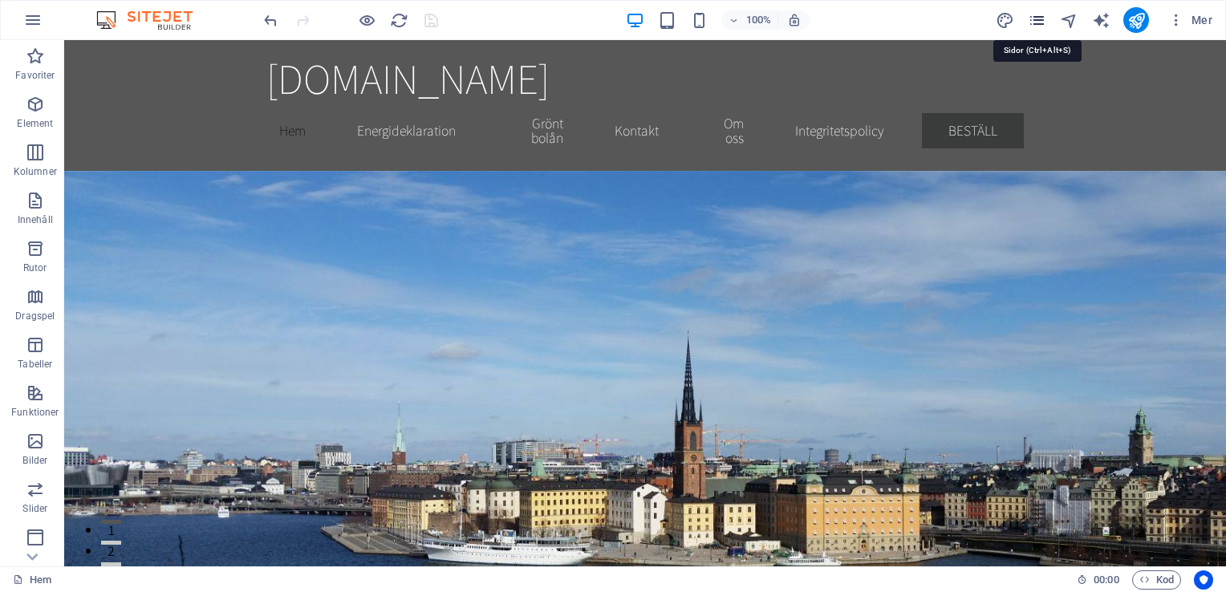
click at [1040, 22] on icon "pages" at bounding box center [1036, 20] width 18 height 18
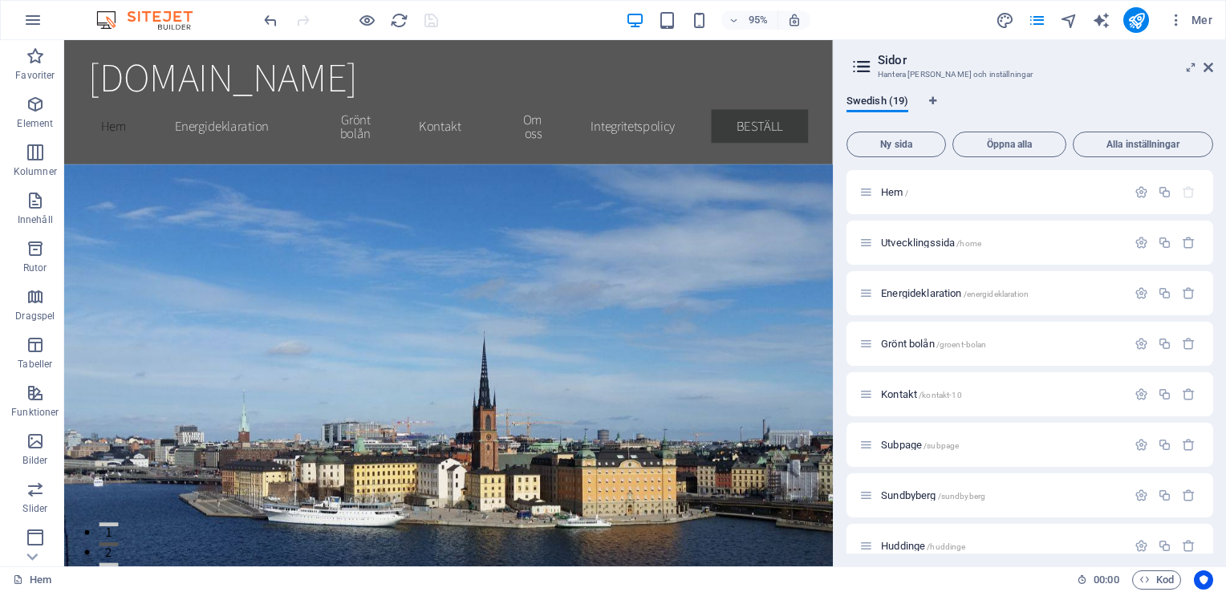
drag, startPoint x: 1213, startPoint y: 243, endPoint x: 1213, endPoint y: 453, distance: 210.1
click at [1213, 453] on div "Swedish (19) Ny sida Öppna alla Alla inställningar Hem / Utvecklingssida /home …" at bounding box center [1029, 324] width 392 height 484
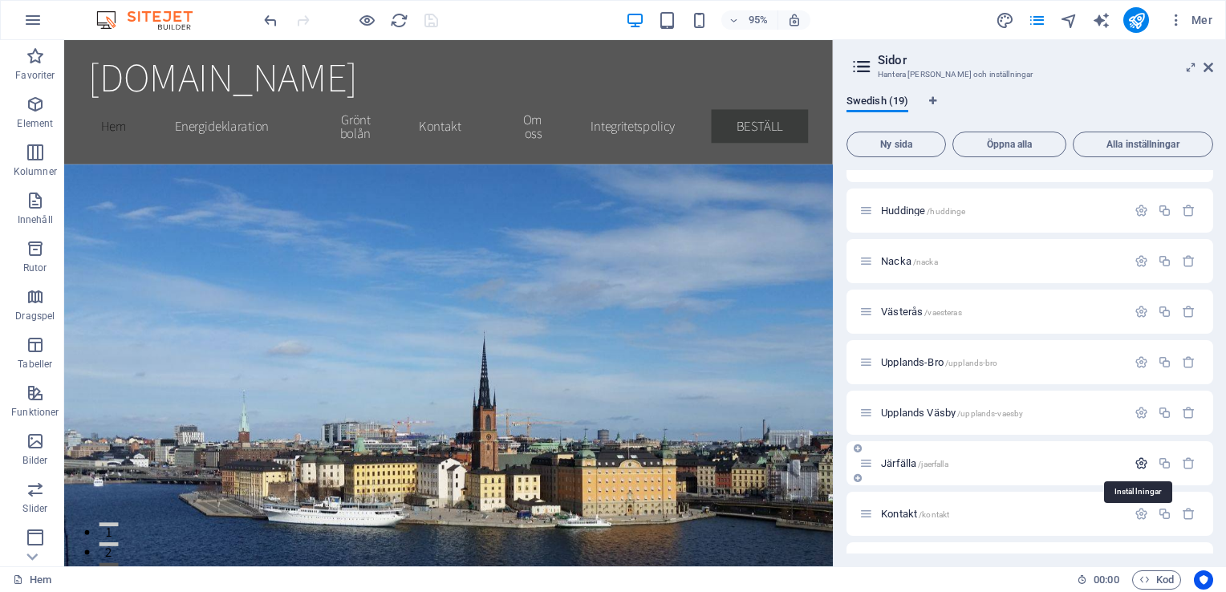
click at [1134, 466] on icon "button" at bounding box center [1141, 463] width 14 height 14
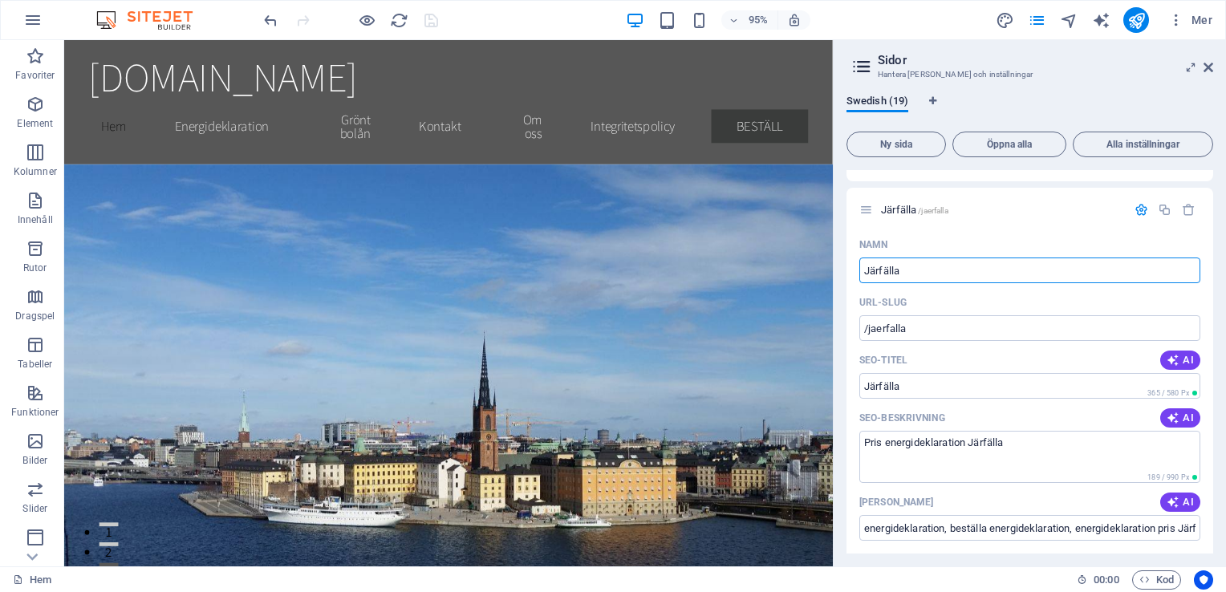
scroll to position [597, 0]
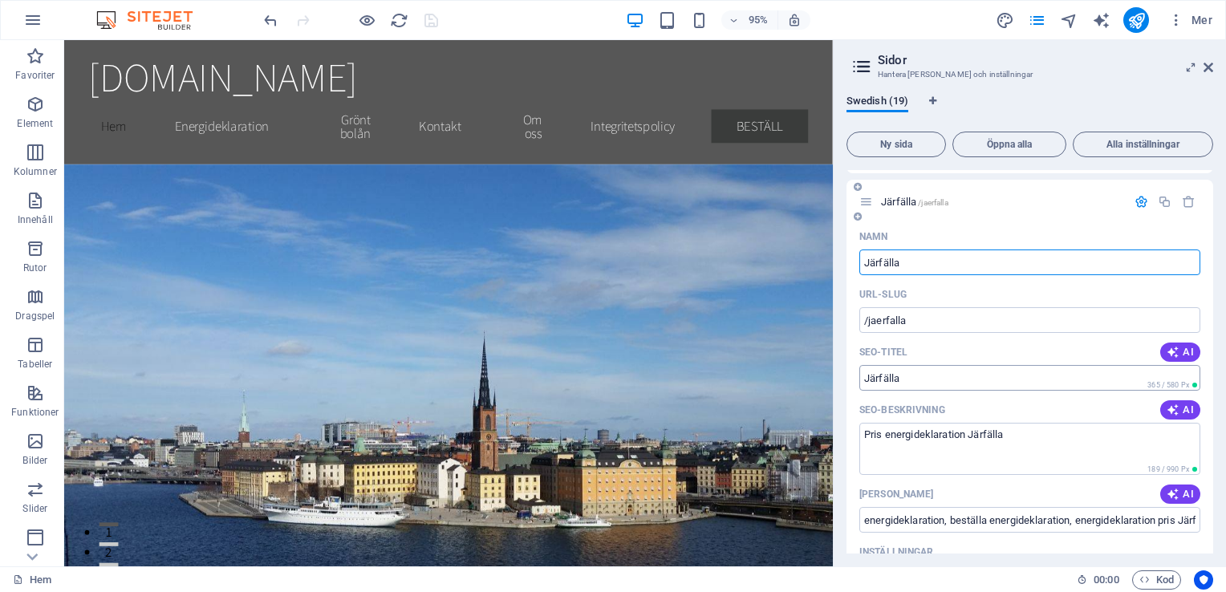
click at [930, 383] on input "Järfälla" at bounding box center [1029, 378] width 341 height 26
type input "J"
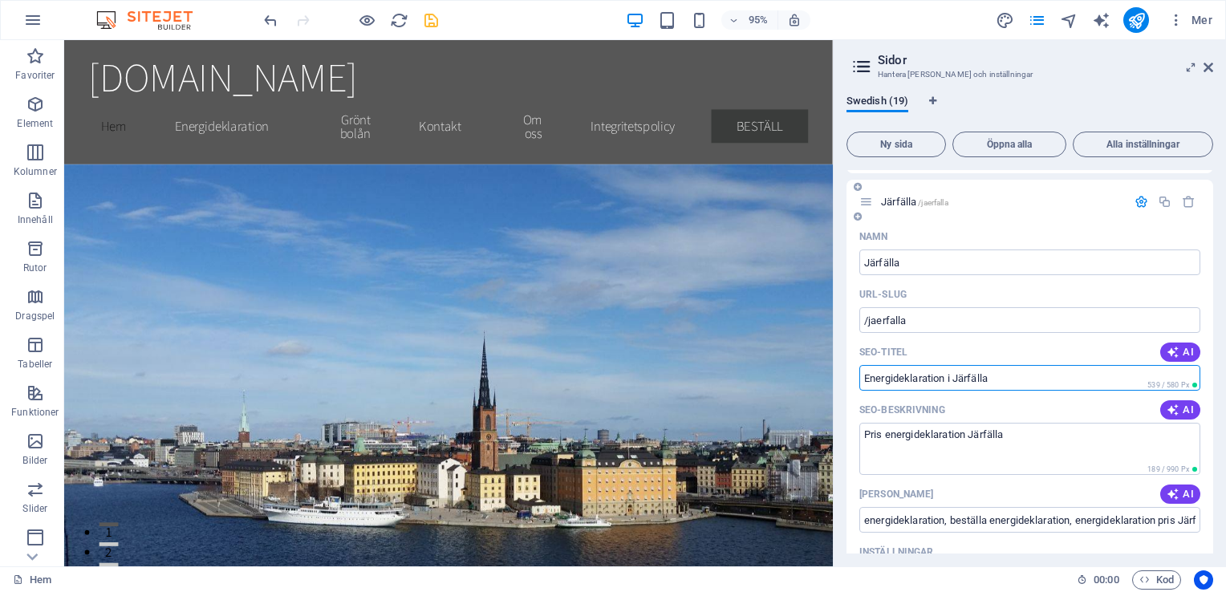
type input "Energideklaration i Järfälla"
click at [427, 17] on icon "save" at bounding box center [431, 20] width 18 height 18
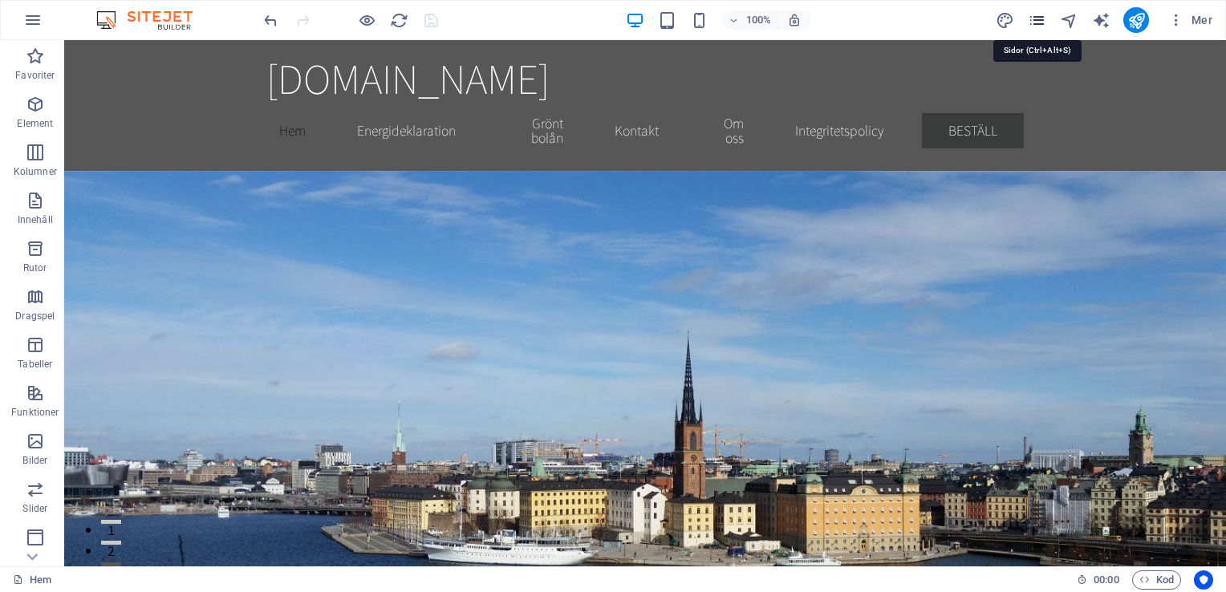
click at [1038, 26] on icon "pages" at bounding box center [1036, 20] width 18 height 18
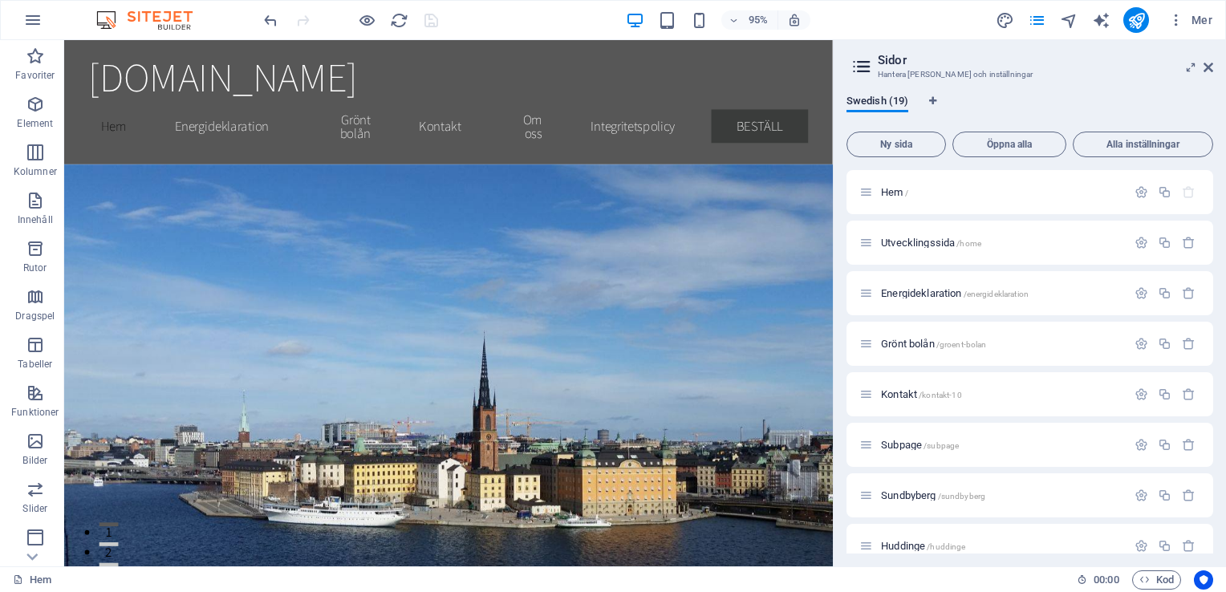
drag, startPoint x: 1212, startPoint y: 216, endPoint x: 1228, endPoint y: 348, distance: 133.3
click at [1225, 348] on html "[DOMAIN_NAME] Hem Favoriter Element Kolumner Innehåll Rutor Dragspel Tabeller F…" at bounding box center [613, 296] width 1226 height 592
click at [1137, 496] on icon "button" at bounding box center [1141, 495] width 14 height 14
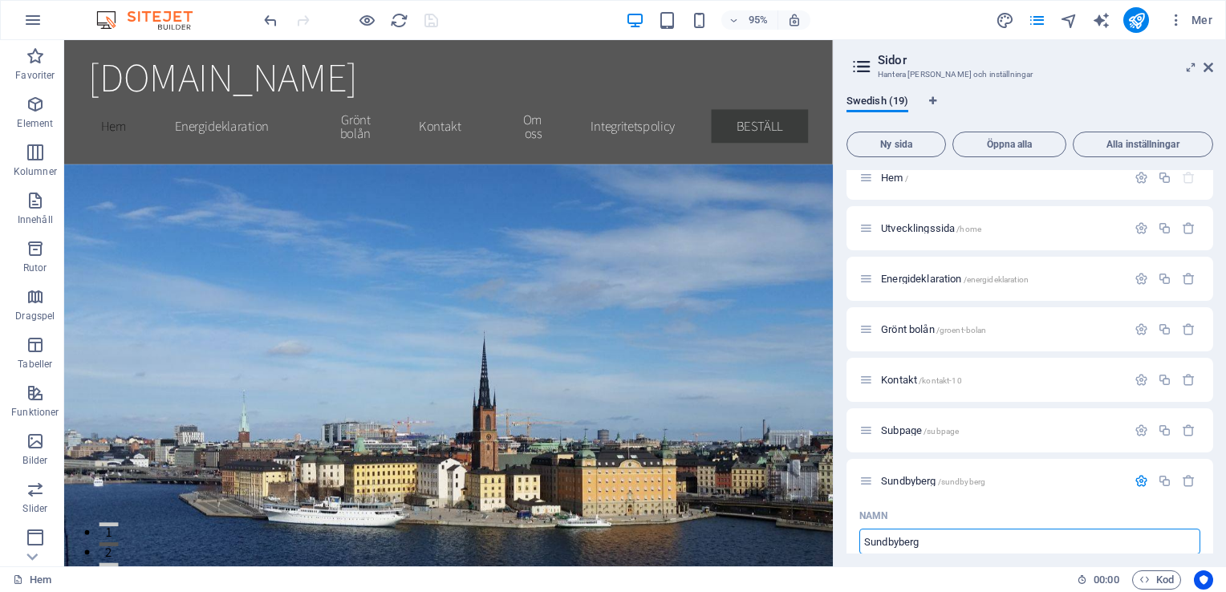
click at [1216, 289] on div "Swedish (19) Ny sida Öppna alla Alla inställningar Hem / Utvecklingssida /home …" at bounding box center [1029, 324] width 392 height 484
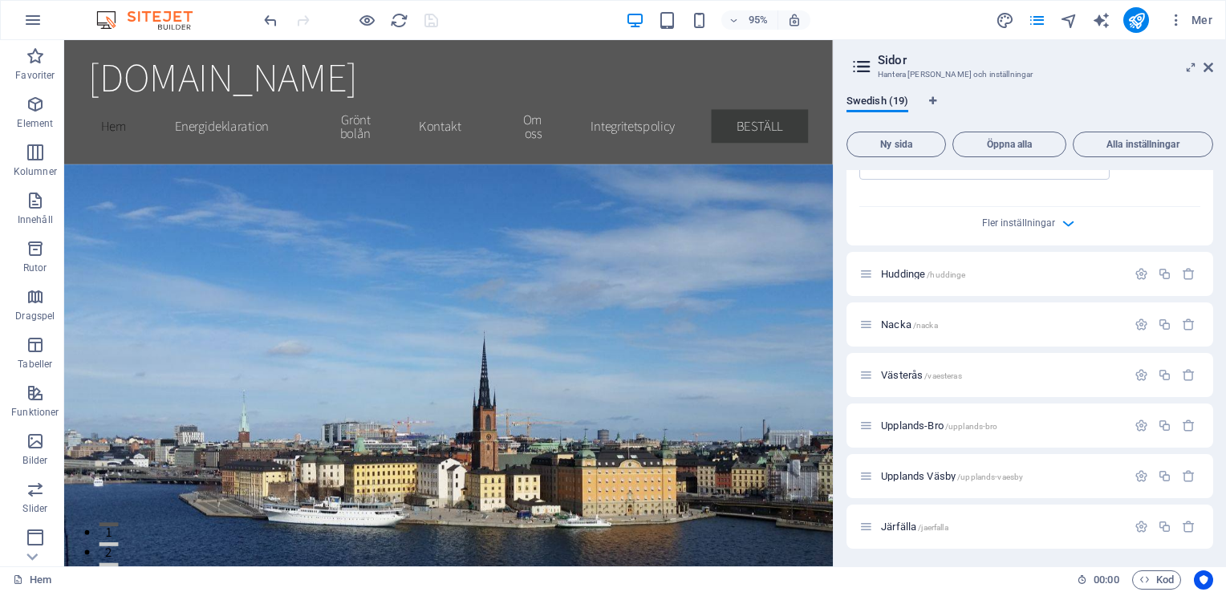
scroll to position [895, 0]
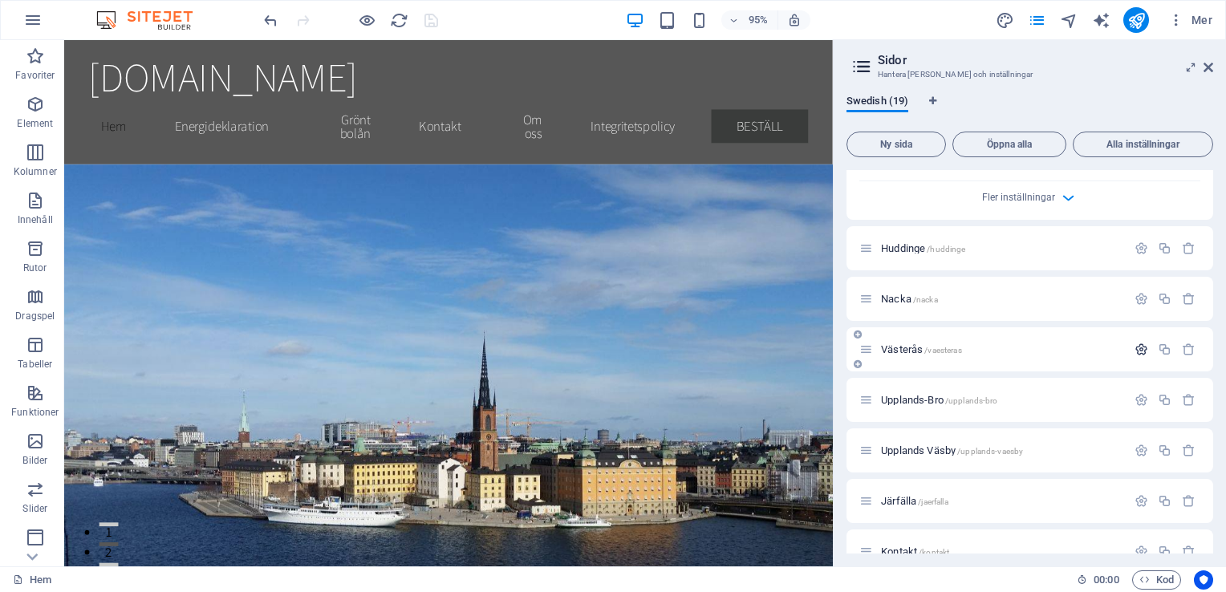
click at [1139, 356] on icon "button" at bounding box center [1141, 349] width 14 height 14
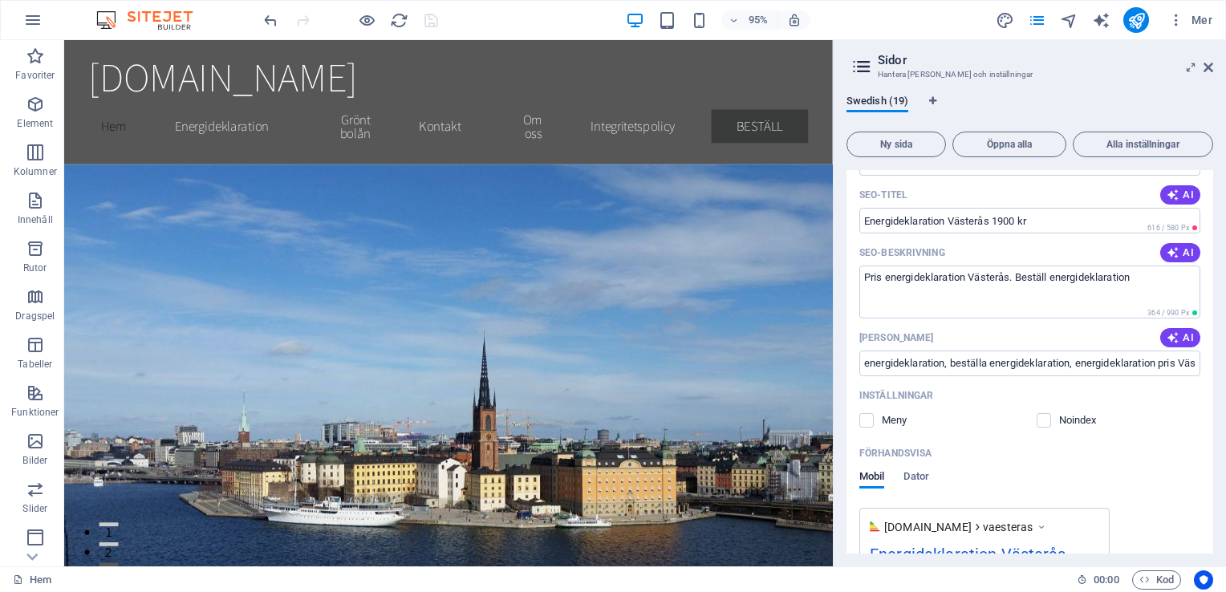
scroll to position [1197, 0]
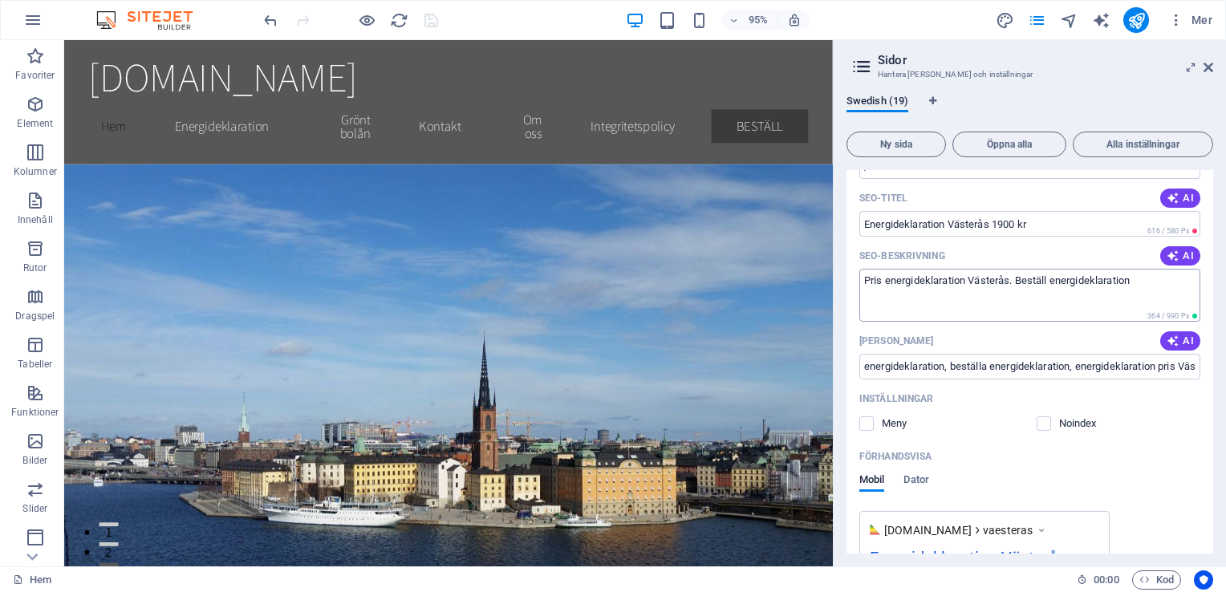
click at [1137, 306] on textarea "Pris energideklaration Västerås. Beställ energideklaration" at bounding box center [1029, 295] width 341 height 52
type textarea "Pris energideklaration Västerås. Beställ energideklaration, energideklaration V…"
click at [433, 18] on icon "save" at bounding box center [431, 20] width 18 height 18
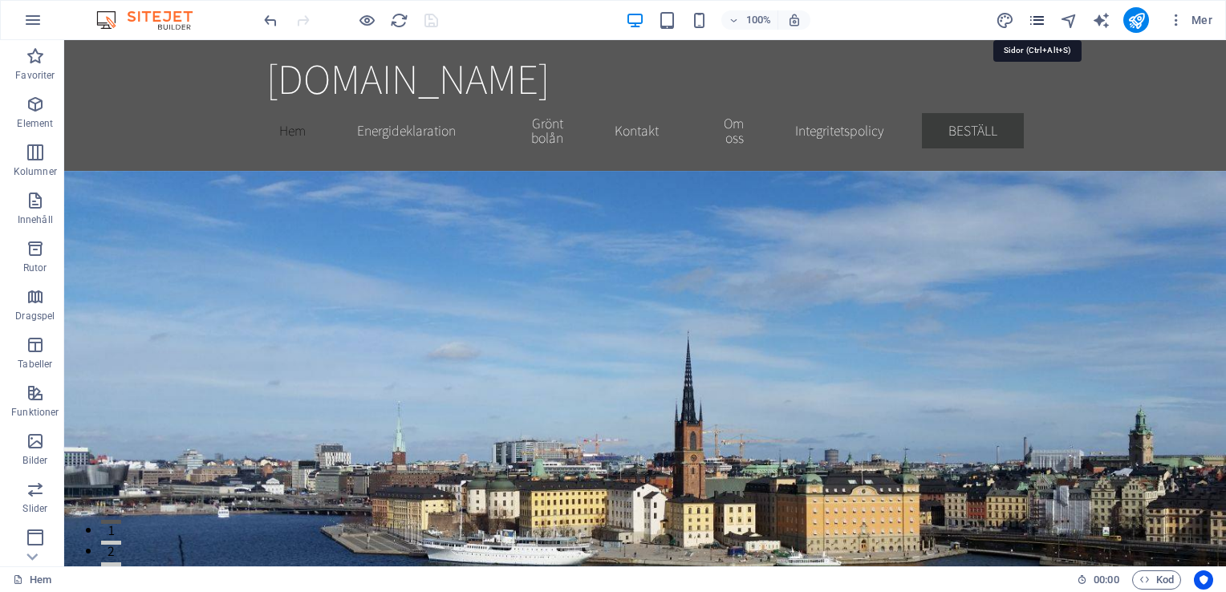
click at [1027, 11] on icon "pages" at bounding box center [1036, 20] width 18 height 18
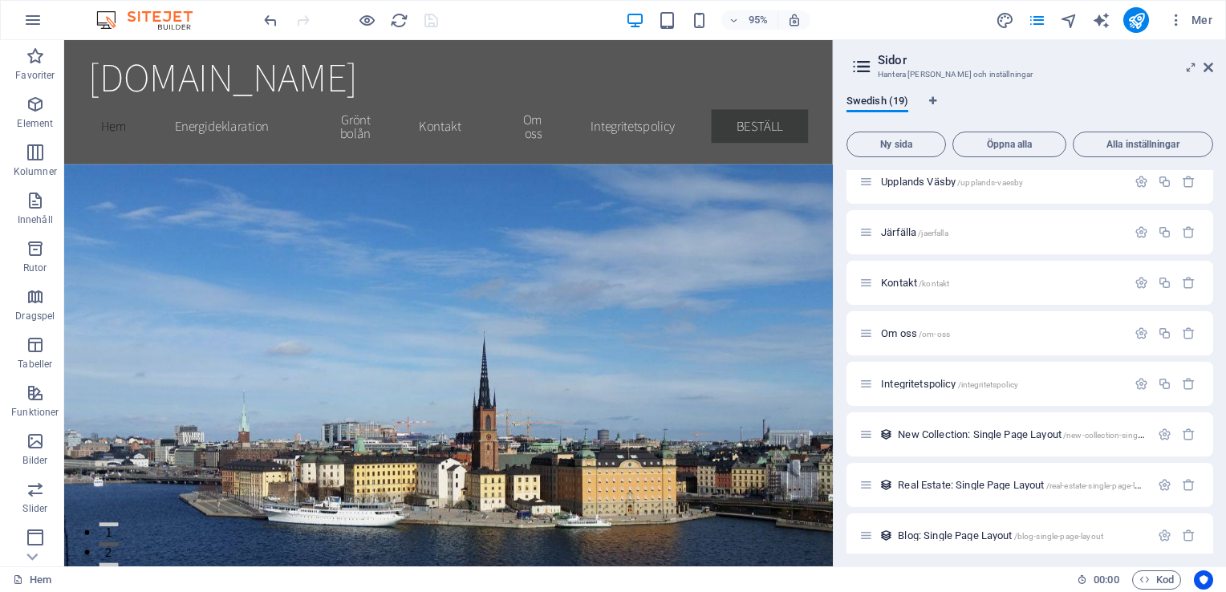
scroll to position [573, 0]
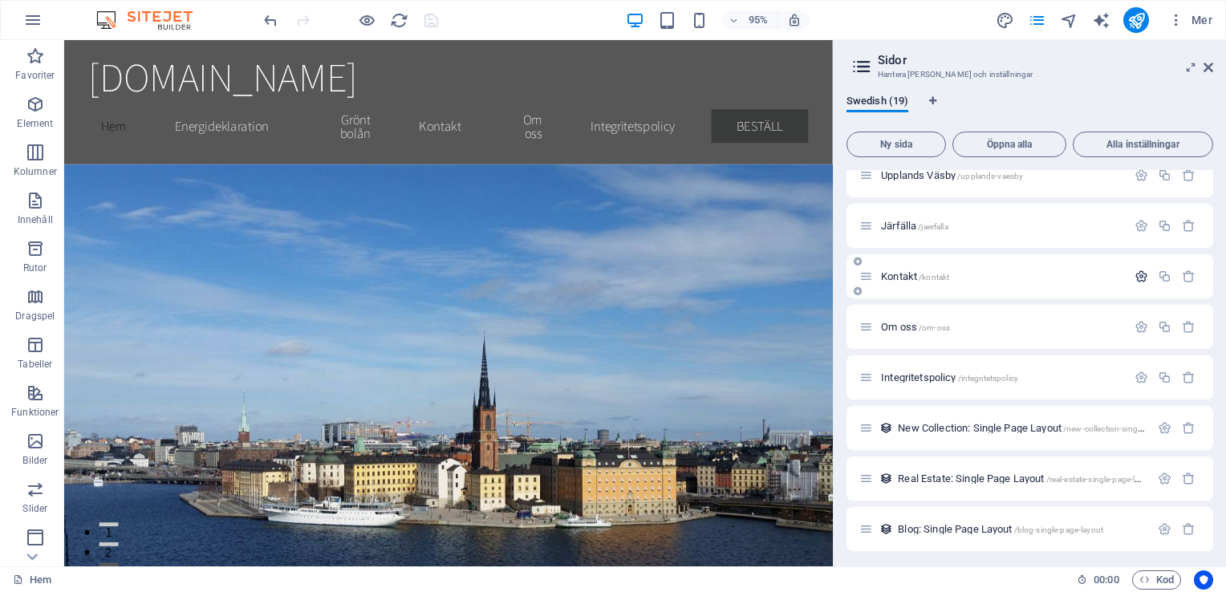
click at [1134, 274] on icon "button" at bounding box center [1141, 276] width 14 height 14
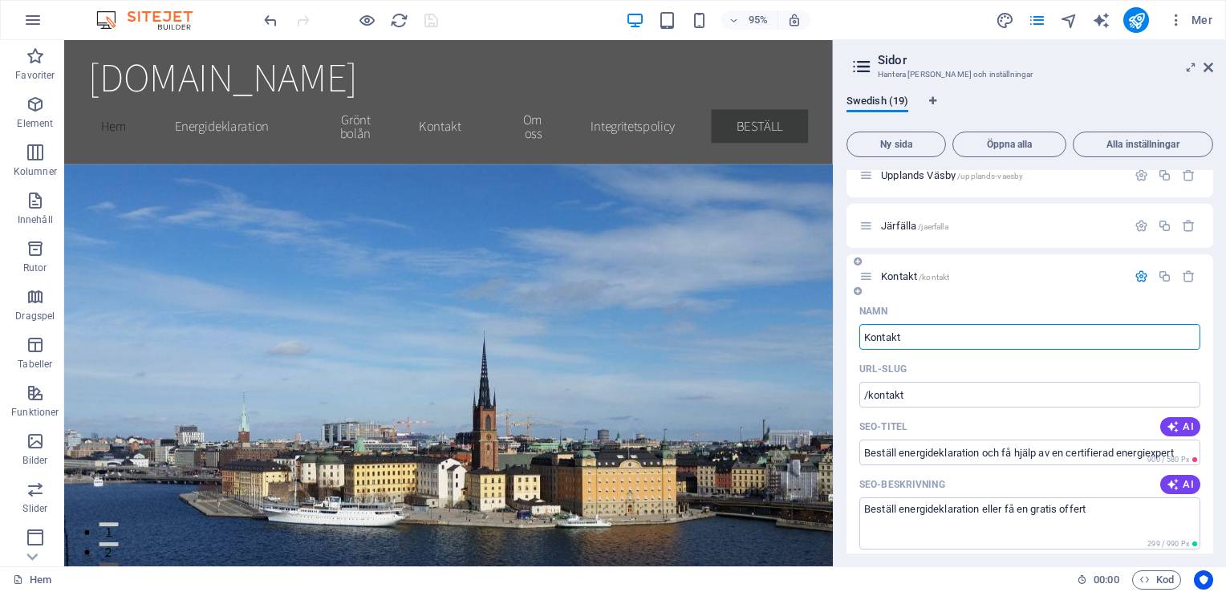
click at [1134, 269] on icon "button" at bounding box center [1141, 276] width 14 height 14
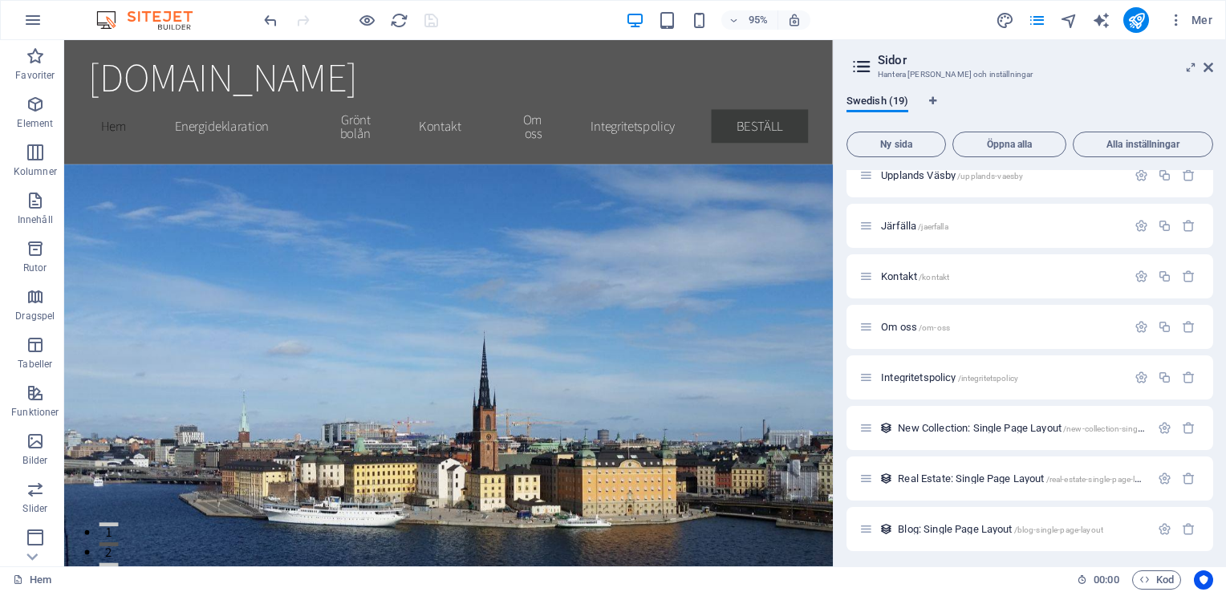
drag, startPoint x: 1212, startPoint y: 471, endPoint x: 1212, endPoint y: 403, distance: 68.2
click at [1212, 403] on div "Hem / Utvecklingssida /home Energideklaration /energideklaration Grönt bolån /g…" at bounding box center [1029, 361] width 367 height 383
drag, startPoint x: 1212, startPoint y: 417, endPoint x: 1219, endPoint y: 364, distance: 53.4
click at [1219, 364] on div "Swedish (19) Ny sida Öppna alla Alla inställningar Hem / Utvecklingssida /home …" at bounding box center [1029, 324] width 392 height 484
click at [1213, 282] on div "Swedish (19) Ny sida Öppna alla Alla inställningar Hem / Utvecklingssida /home …" at bounding box center [1029, 324] width 392 height 484
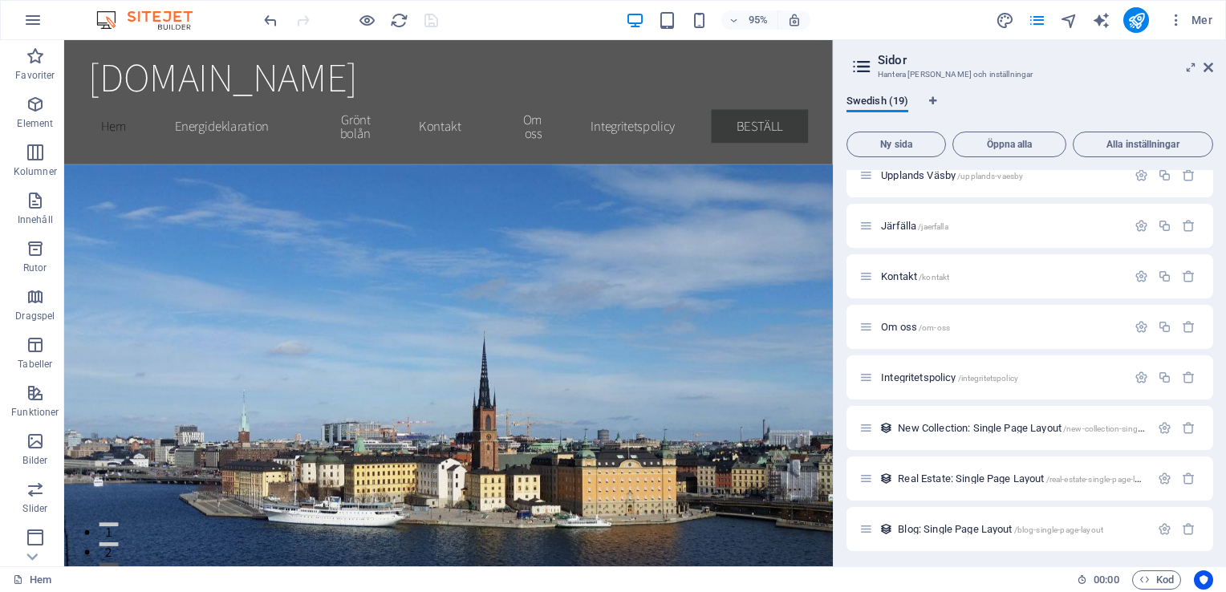
click at [1198, 250] on div "Hem / Utvecklingssida /home Energideklaration /energideklaration Grönt bolån /g…" at bounding box center [1029, 74] width 367 height 954
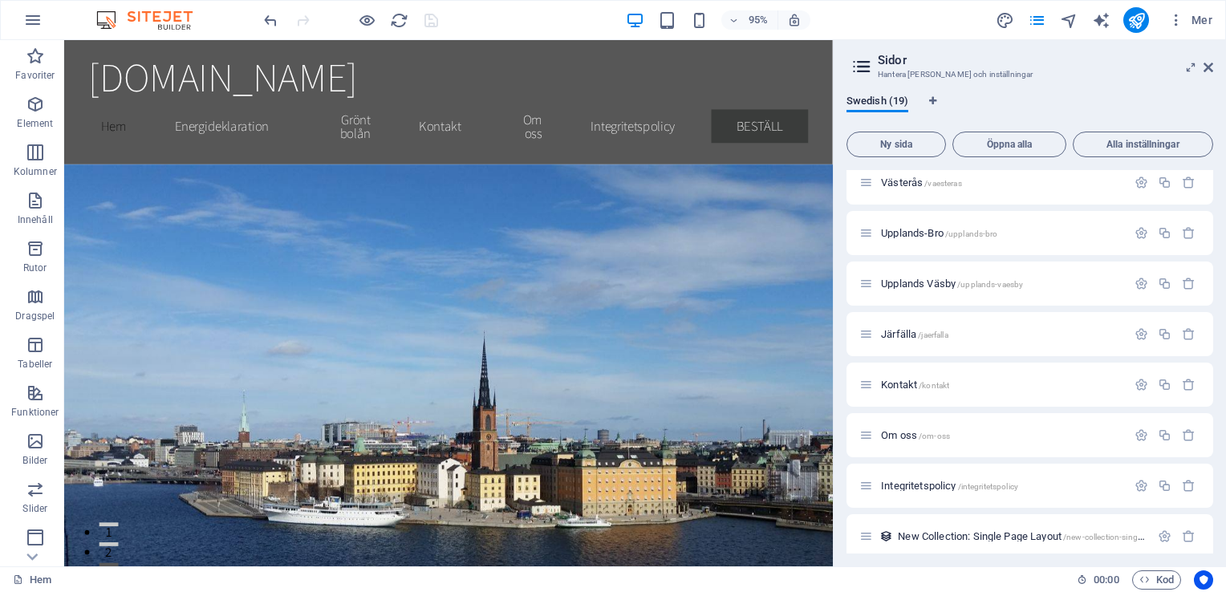
scroll to position [444, 0]
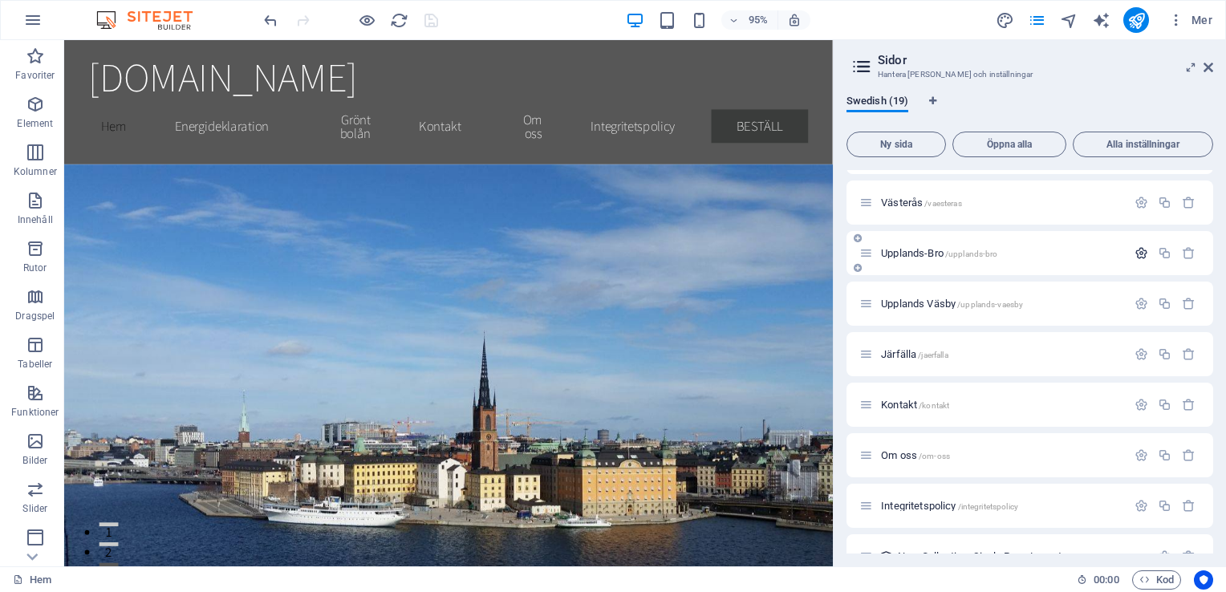
click at [1136, 253] on icon "button" at bounding box center [1141, 253] width 14 height 14
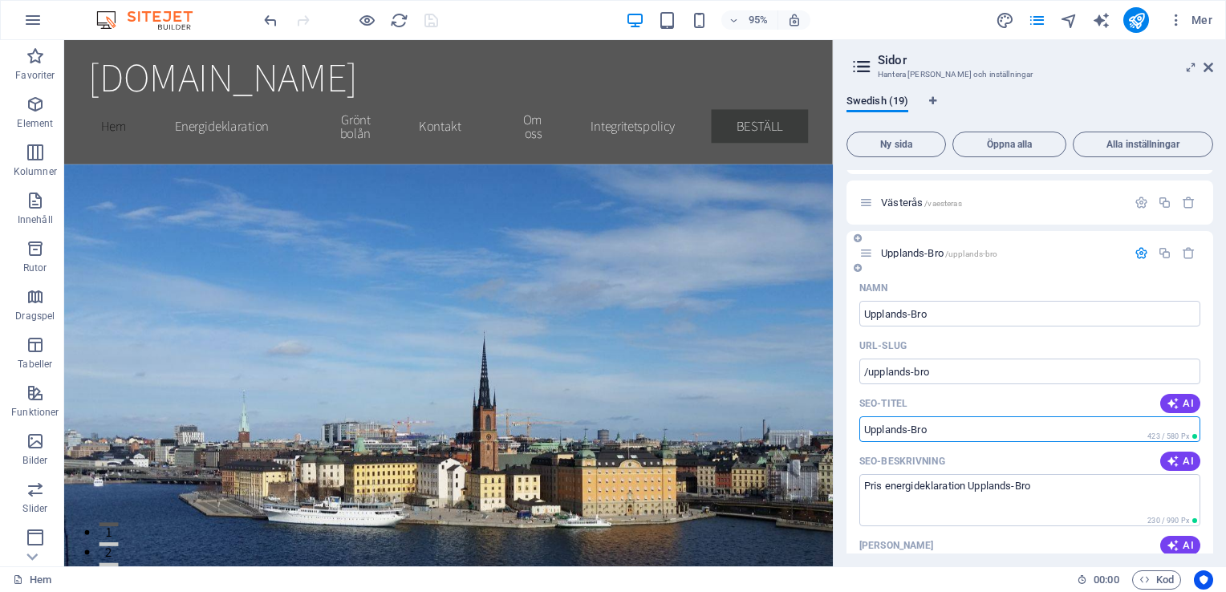
click at [864, 432] on input "Upplands-Bro" at bounding box center [1029, 429] width 341 height 26
type input "Energideklaration Upplands-Bro"
click at [423, 19] on icon "save" at bounding box center [431, 20] width 18 height 18
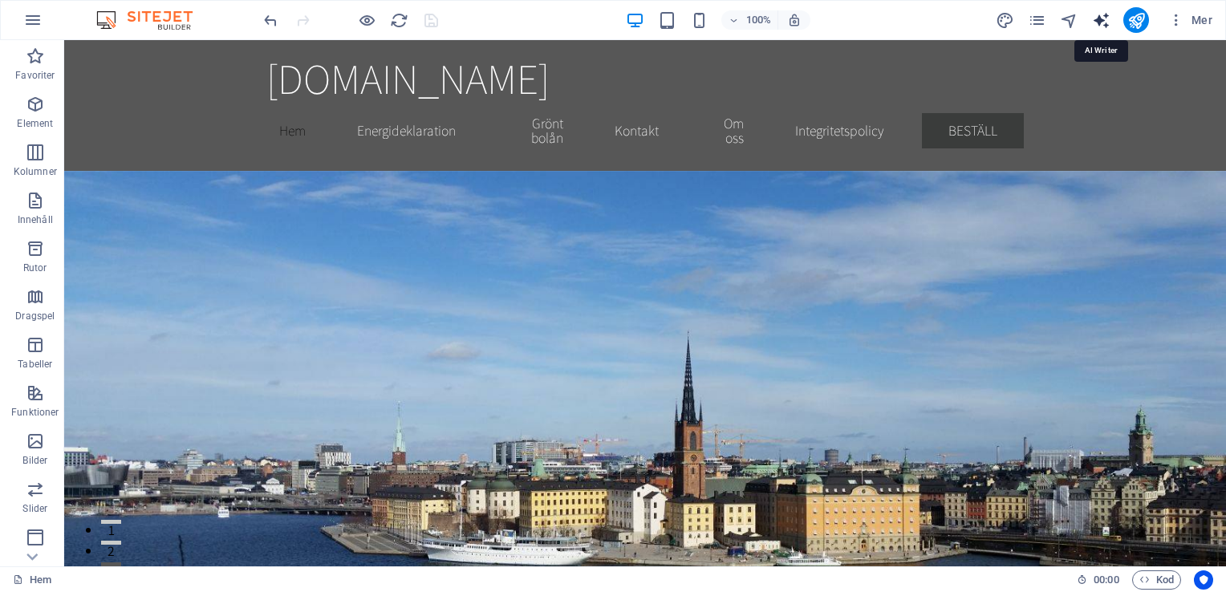
click at [1097, 16] on icon "text_generator" at bounding box center [1101, 20] width 18 height 18
select select "English"
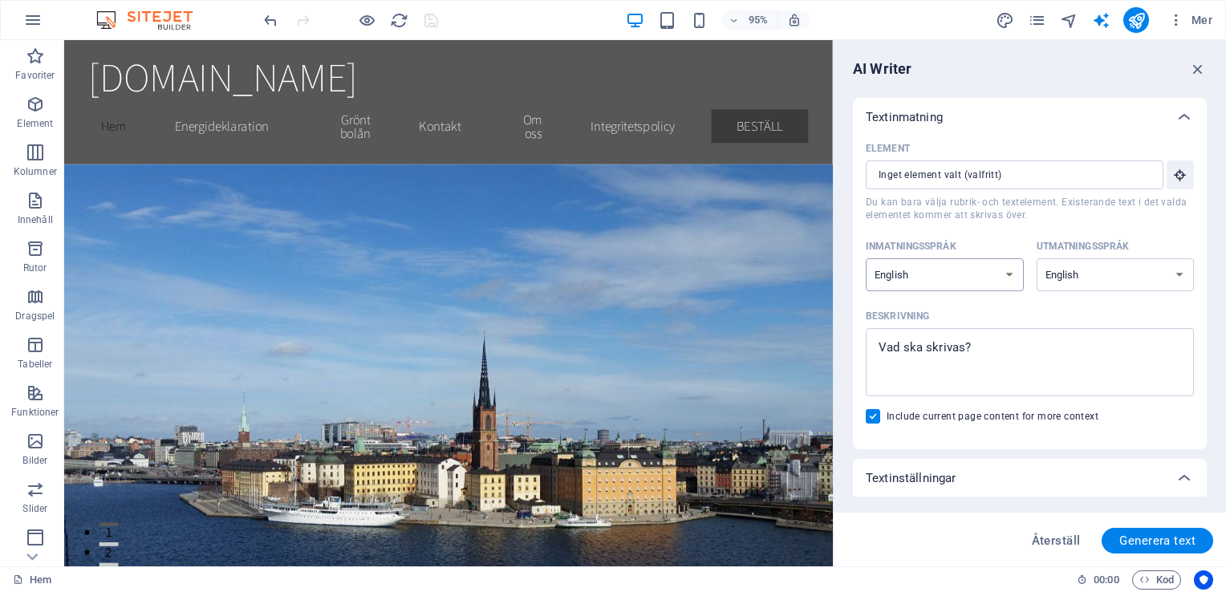
click at [983, 281] on select "Albanian Arabic Armenian Awadhi Azerbaijani Bashkir Basque Belarusian Bengali B…" at bounding box center [944, 274] width 158 height 33
click at [1200, 63] on icon "button" at bounding box center [1198, 69] width 18 height 18
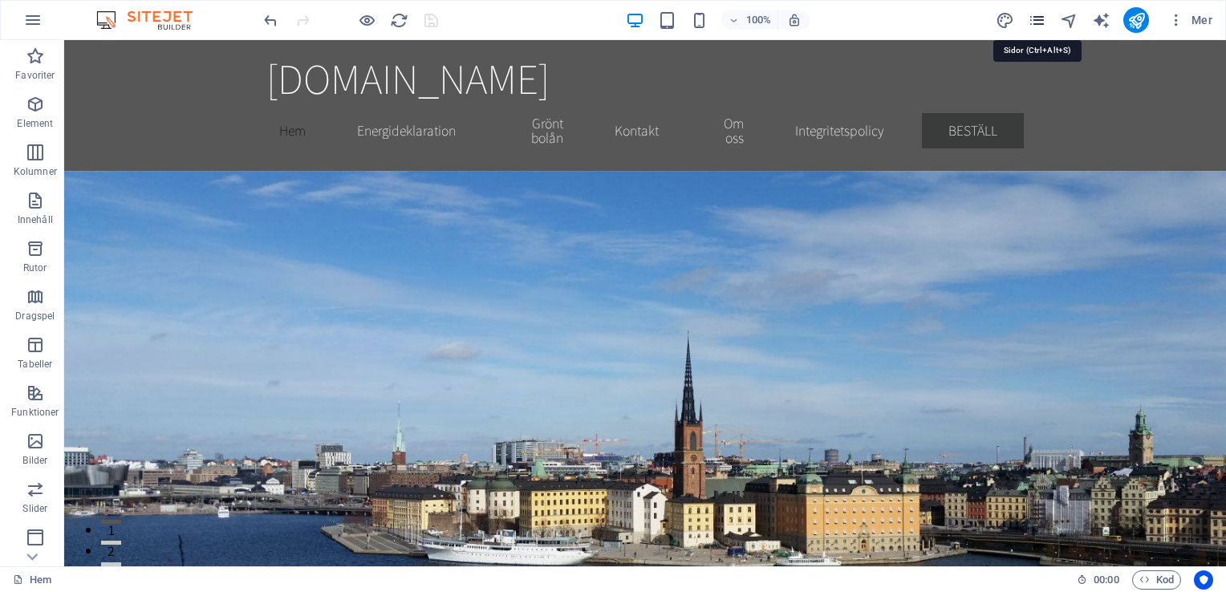
click at [1035, 20] on icon "pages" at bounding box center [1036, 20] width 18 height 18
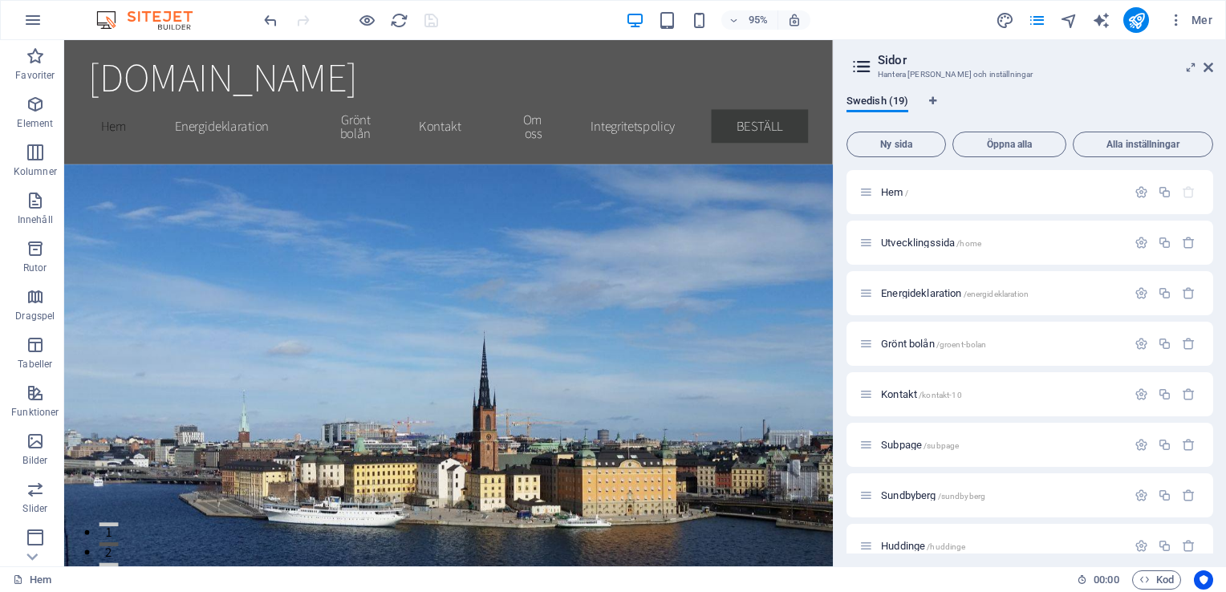
drag, startPoint x: 1212, startPoint y: 191, endPoint x: 1228, endPoint y: 312, distance: 122.2
click at [1225, 312] on html "[DOMAIN_NAME] Hem Favoriter Element Kolumner Innehåll Rutor Dragspel Tabeller F…" at bounding box center [613, 296] width 1226 height 592
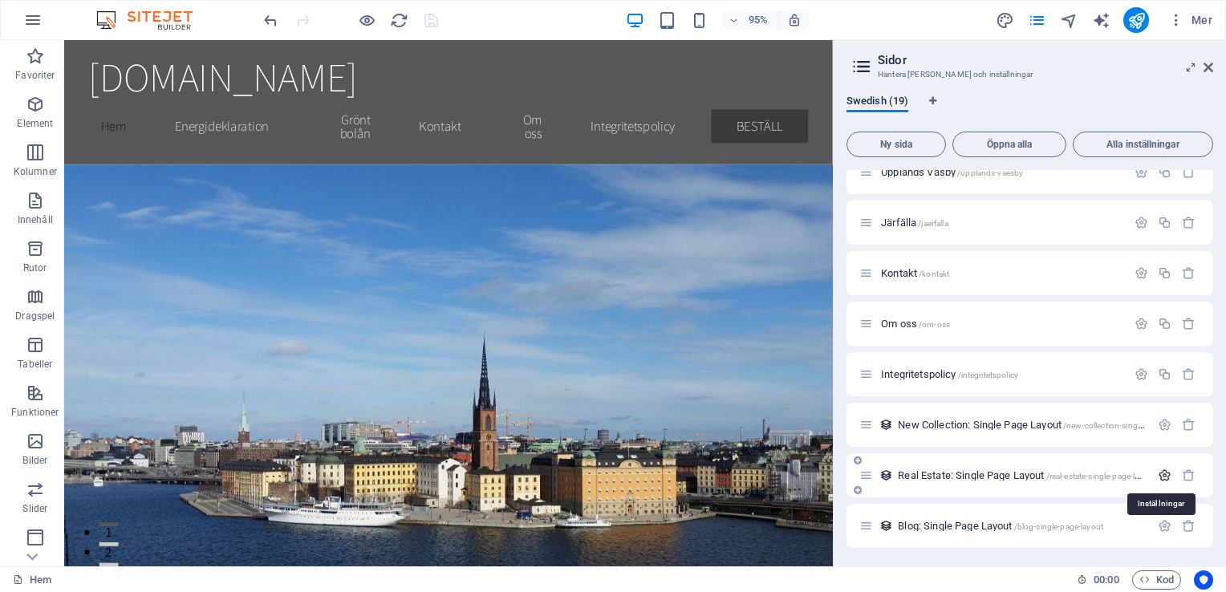
click at [1157, 477] on icon "button" at bounding box center [1164, 475] width 14 height 14
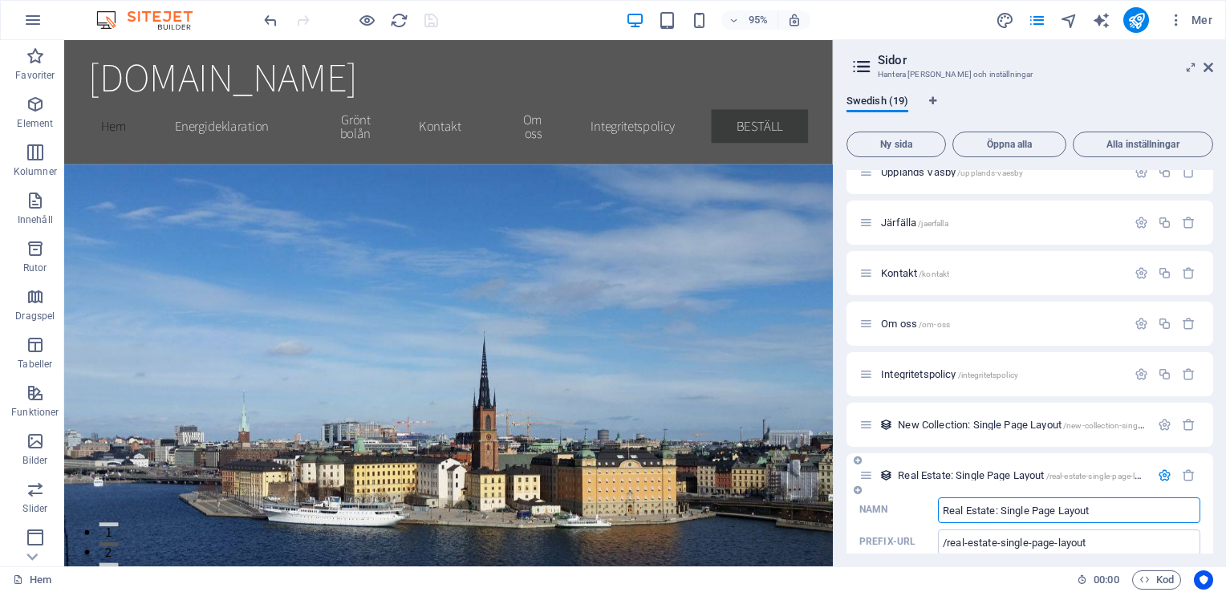
click at [1160, 475] on icon "button" at bounding box center [1164, 475] width 14 height 14
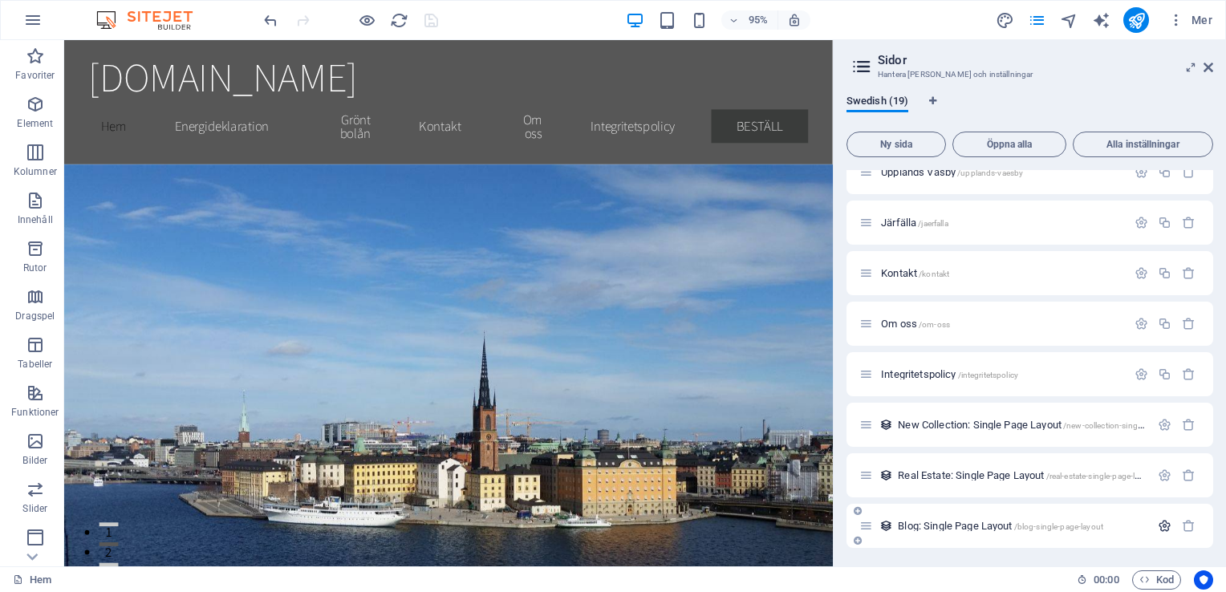
click at [1157, 527] on icon "button" at bounding box center [1164, 526] width 14 height 14
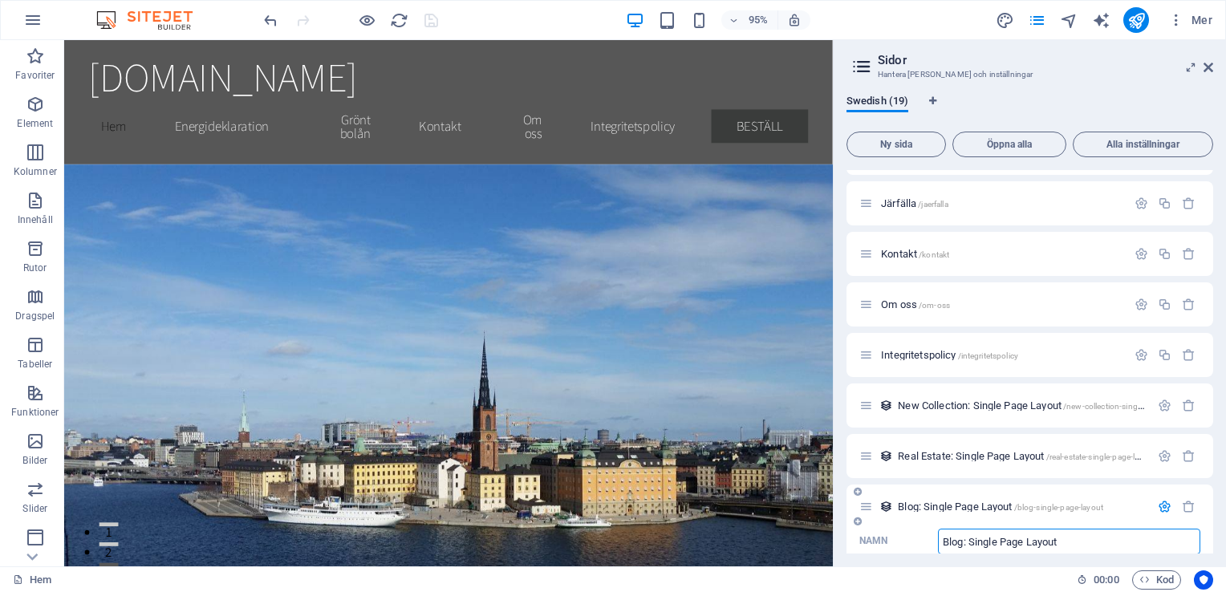
click at [1161, 506] on icon "button" at bounding box center [1164, 507] width 14 height 14
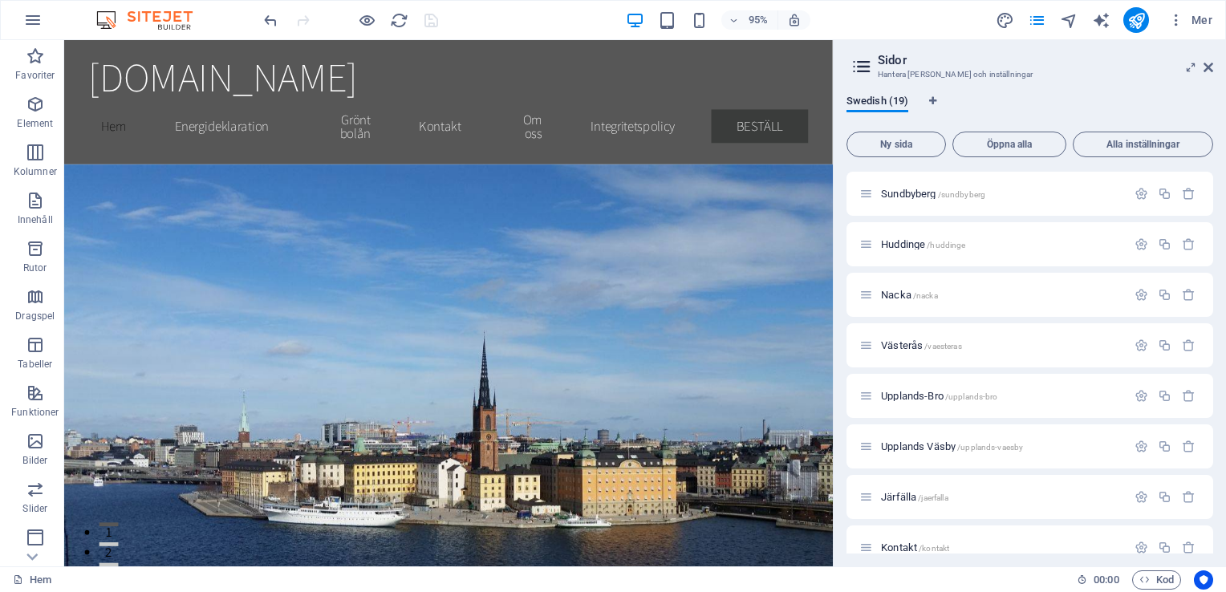
scroll to position [298, 0]
click at [1135, 297] on icon "button" at bounding box center [1141, 298] width 14 height 14
click at [1136, 293] on icon "button" at bounding box center [1141, 293] width 14 height 14
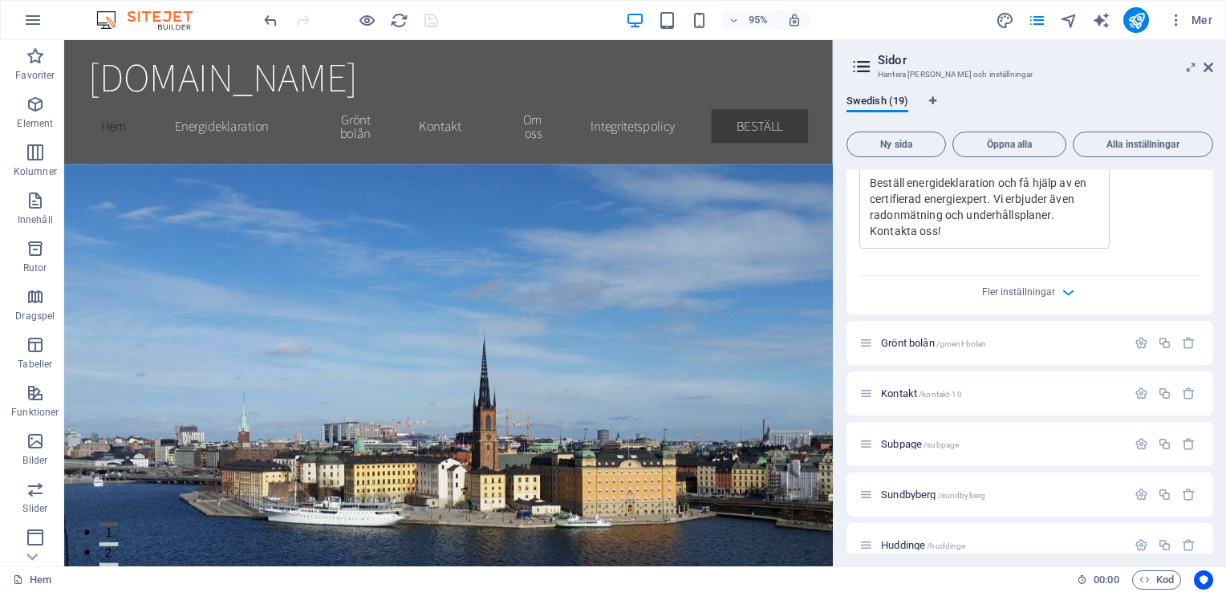
scroll to position [673, 0]
click at [1134, 346] on icon "button" at bounding box center [1141, 339] width 14 height 14
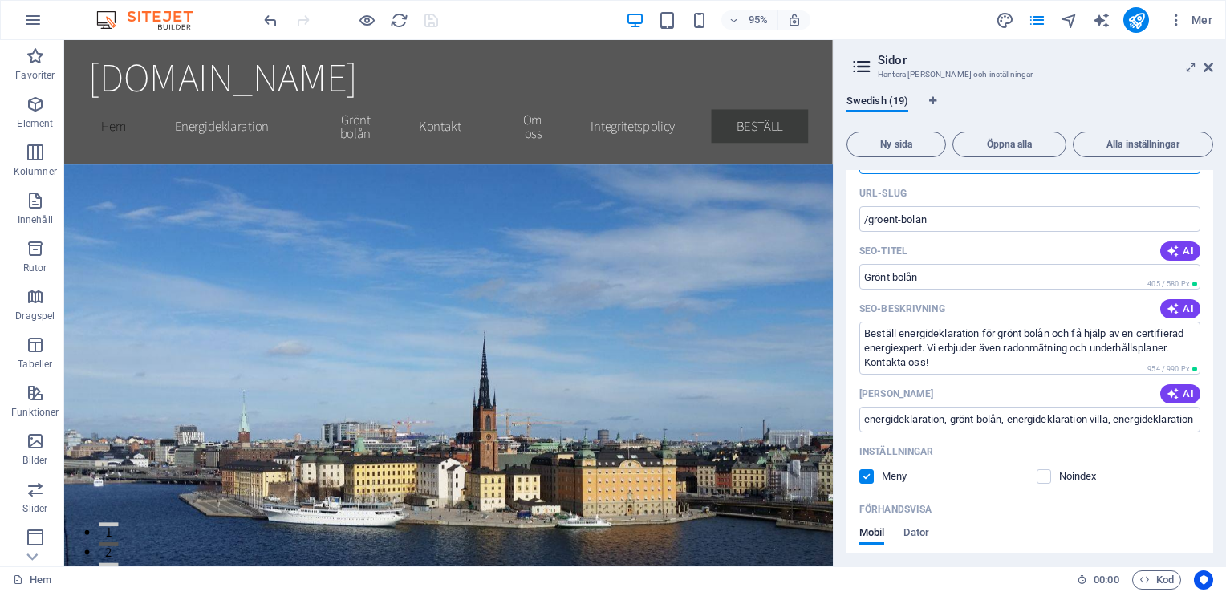
scroll to position [941, 0]
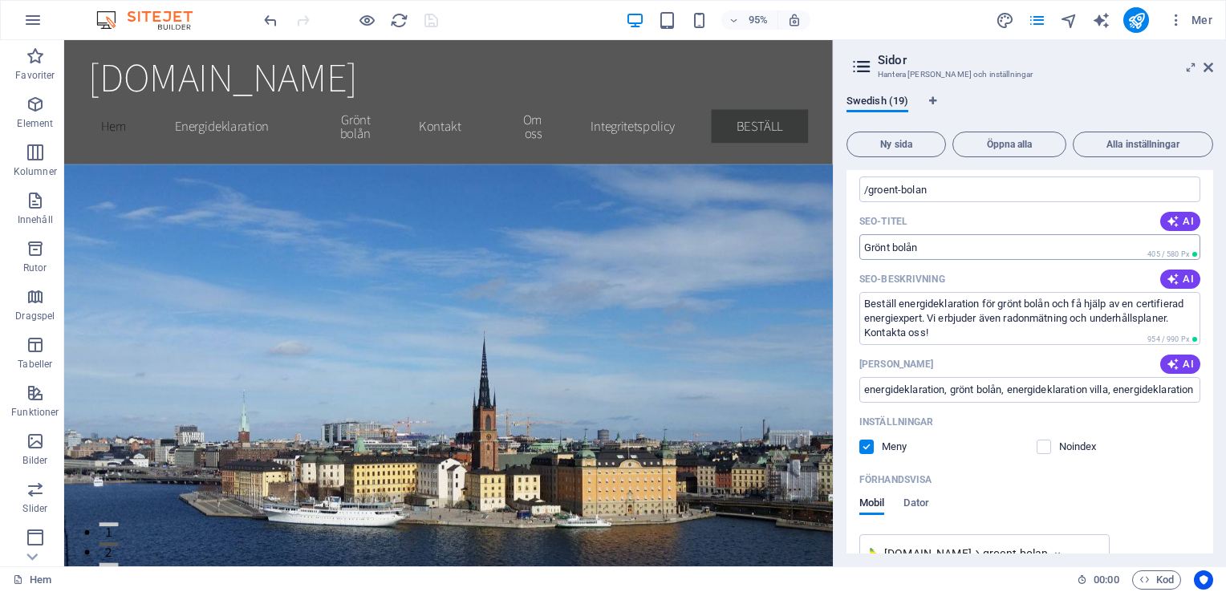
click at [868, 260] on input "Grönt bolån" at bounding box center [1029, 247] width 341 height 26
type input "Energideklaration för grönt bolån"
click at [1026, 260] on input "Energideklaration för grönt bolån" at bounding box center [1029, 247] width 341 height 26
click at [428, 21] on icon "save" at bounding box center [431, 20] width 18 height 18
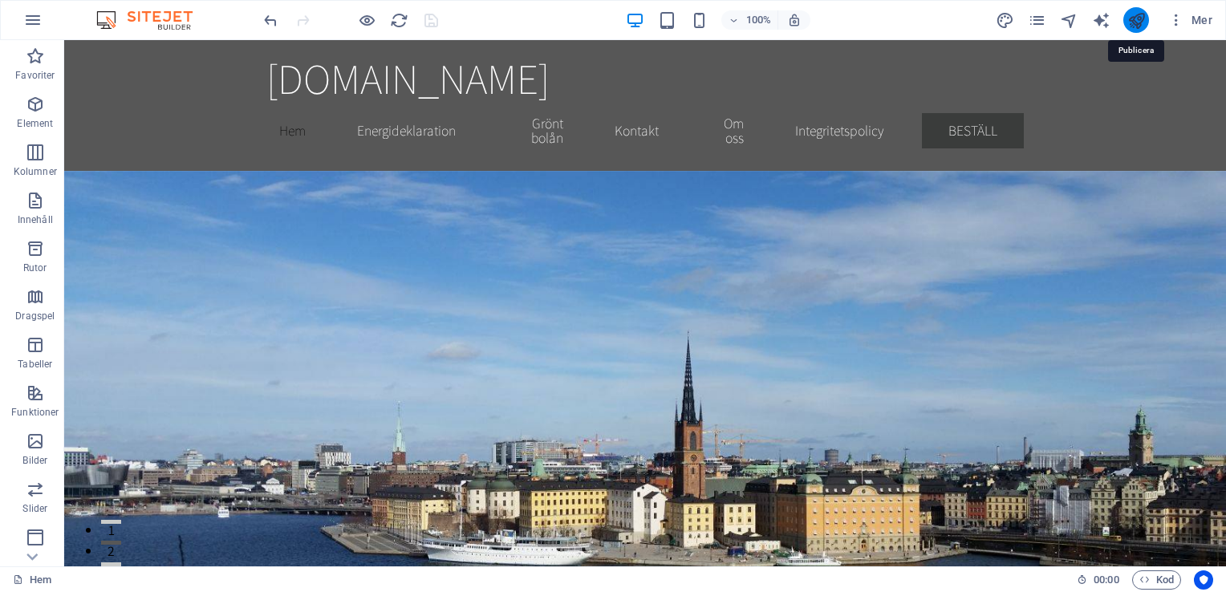
click at [1133, 23] on icon "publish" at bounding box center [1136, 20] width 18 height 18
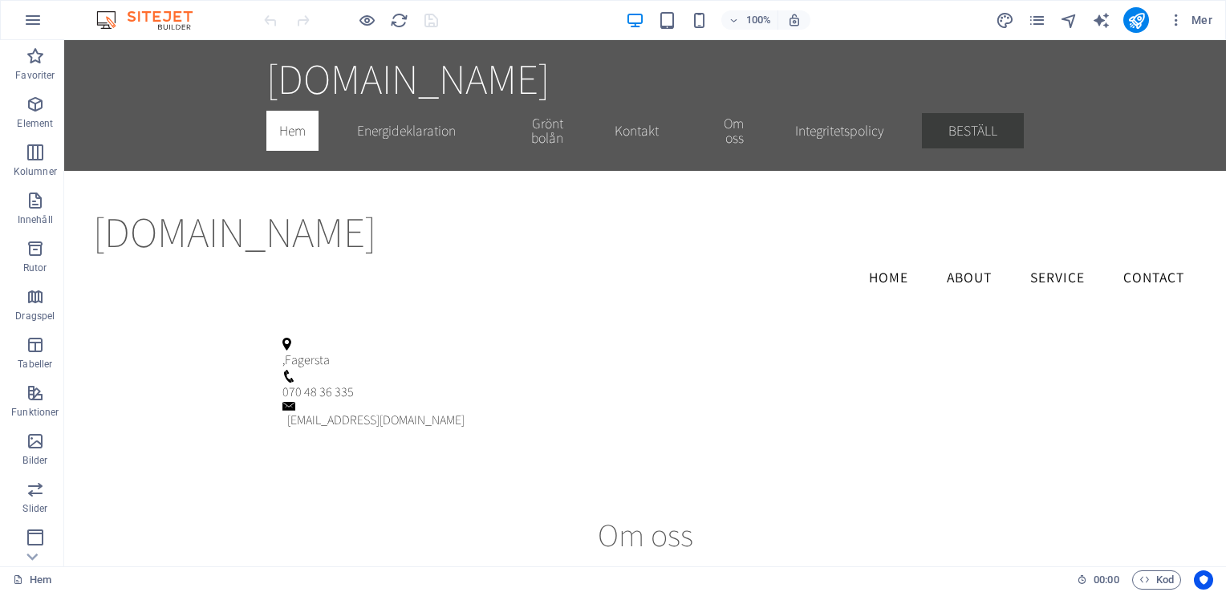
scroll to position [972, 0]
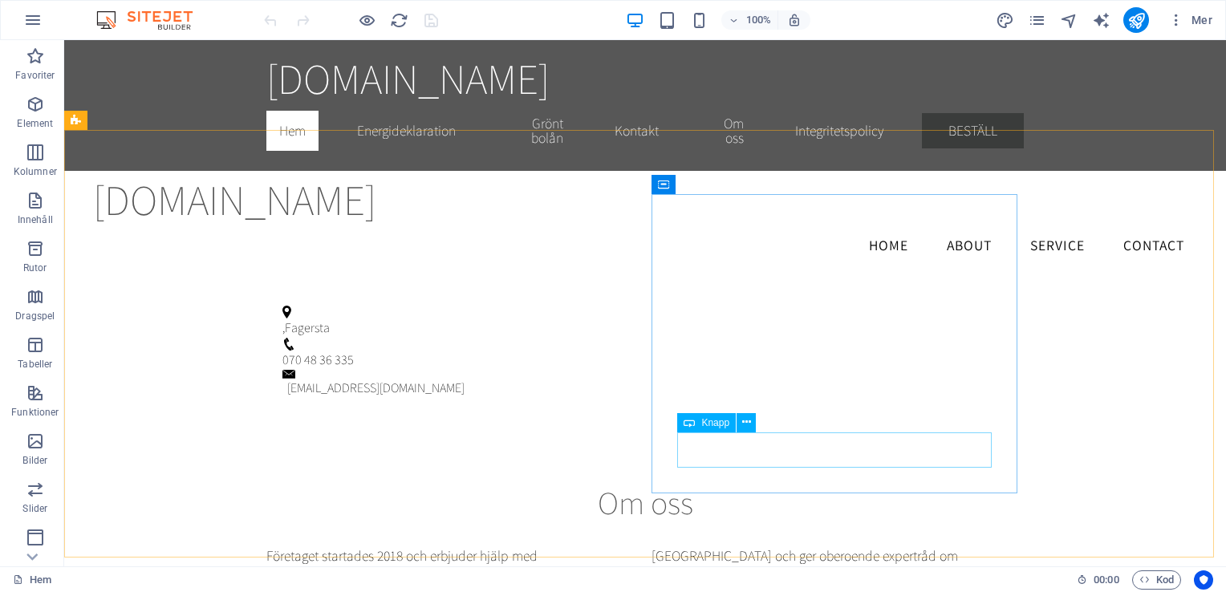
click at [715, 424] on span "Knapp" at bounding box center [715, 423] width 28 height 10
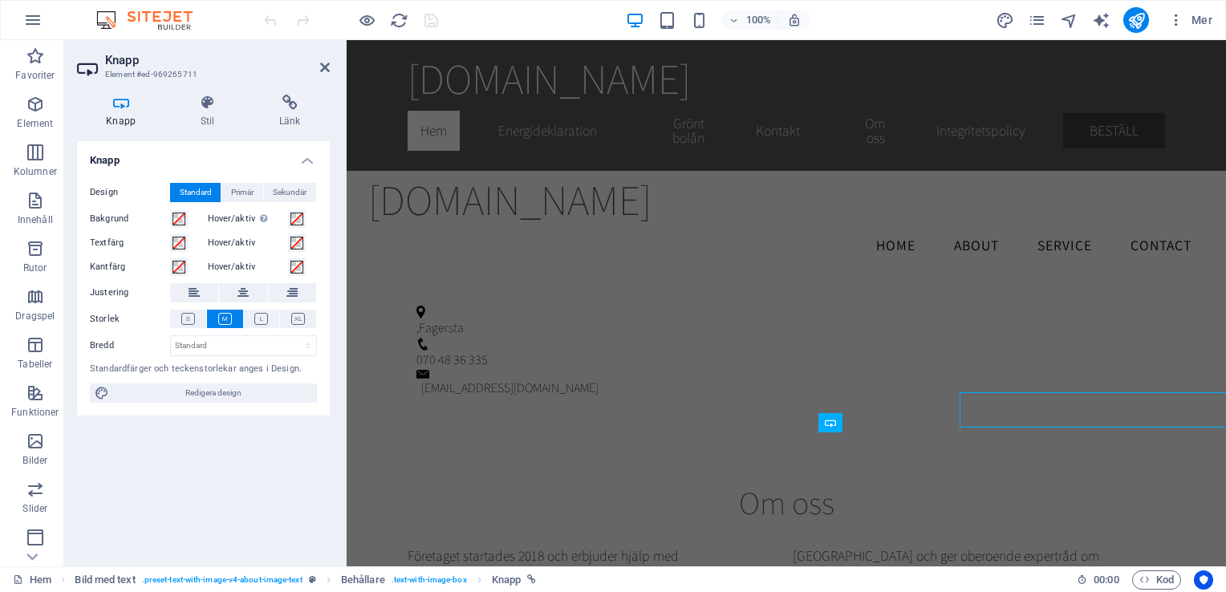
scroll to position [1011, 0]
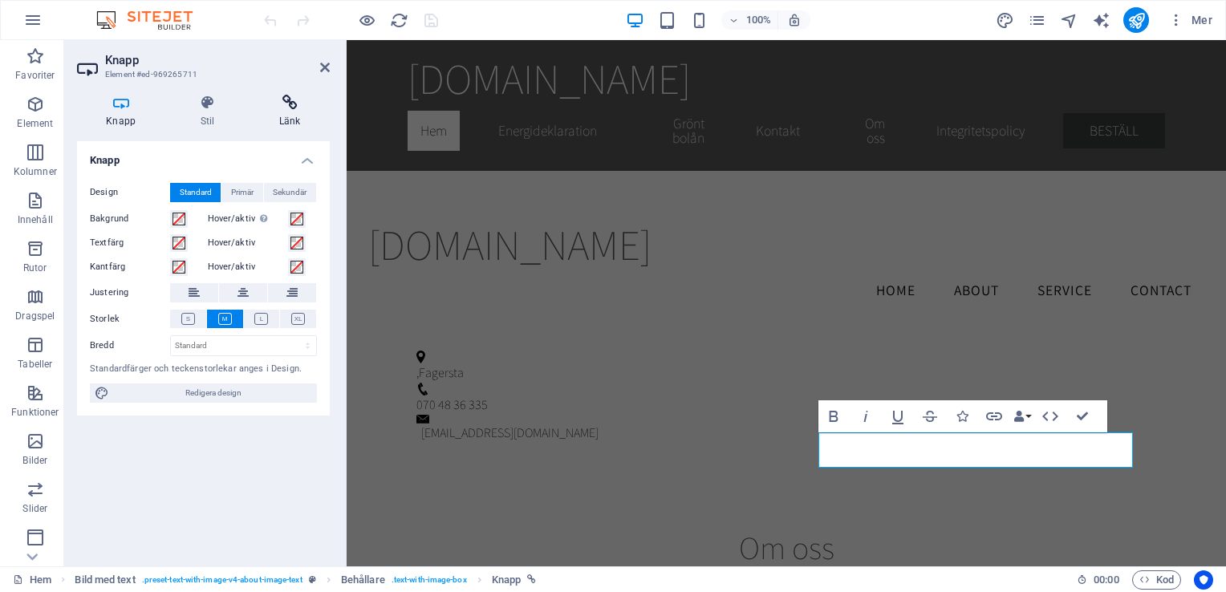
click at [289, 107] on icon at bounding box center [289, 103] width 79 height 16
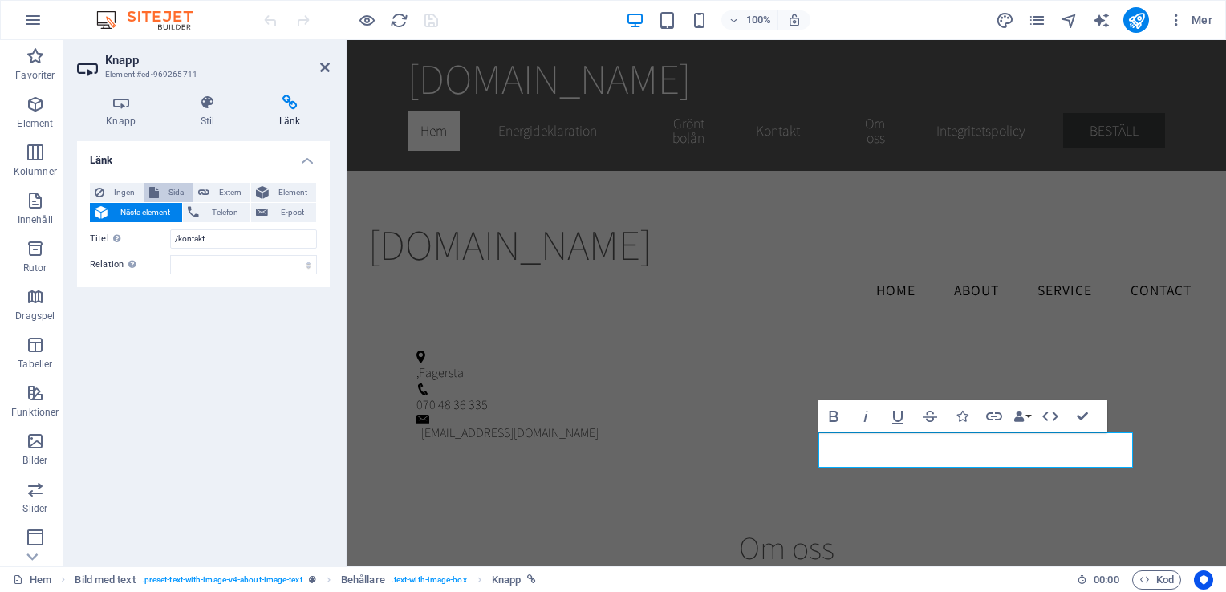
click at [164, 194] on span "Sida" at bounding box center [176, 192] width 24 height 19
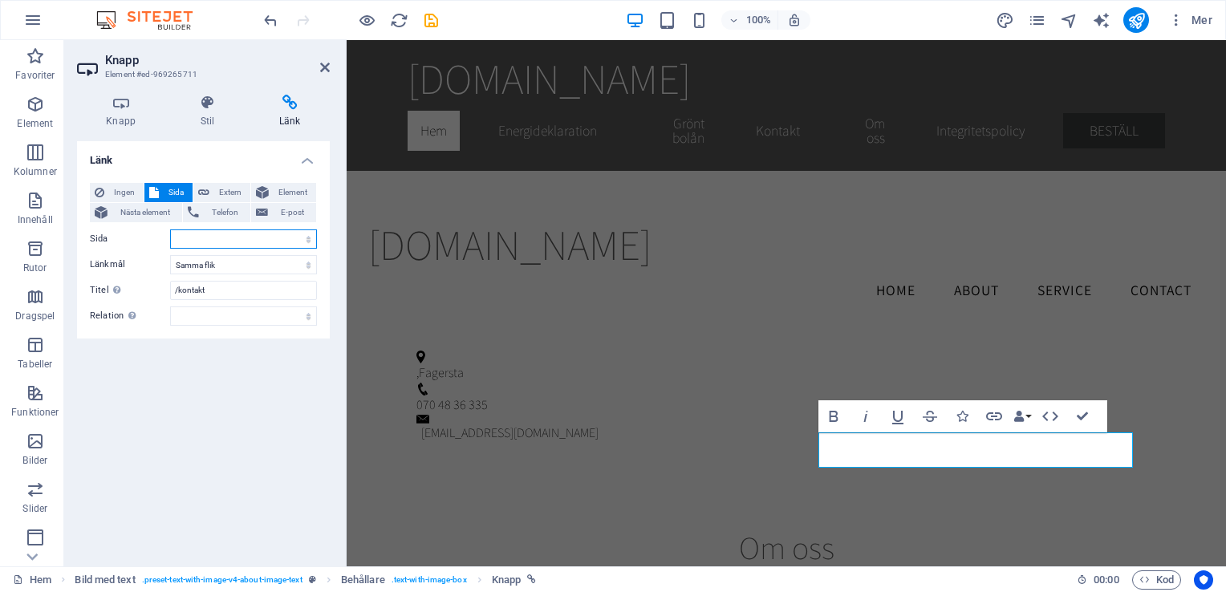
click at [205, 244] on select "Hem Utvecklingssida Energideklaration Grönt bolån Kontakt Subpage Sundbyberg Hu…" at bounding box center [243, 238] width 147 height 19
select select "4"
click at [170, 229] on select "Hem Utvecklingssida Energideklaration Grönt bolån Kontakt Subpage Sundbyberg Hu…" at bounding box center [243, 238] width 147 height 19
click at [430, 25] on icon "save" at bounding box center [431, 20] width 18 height 18
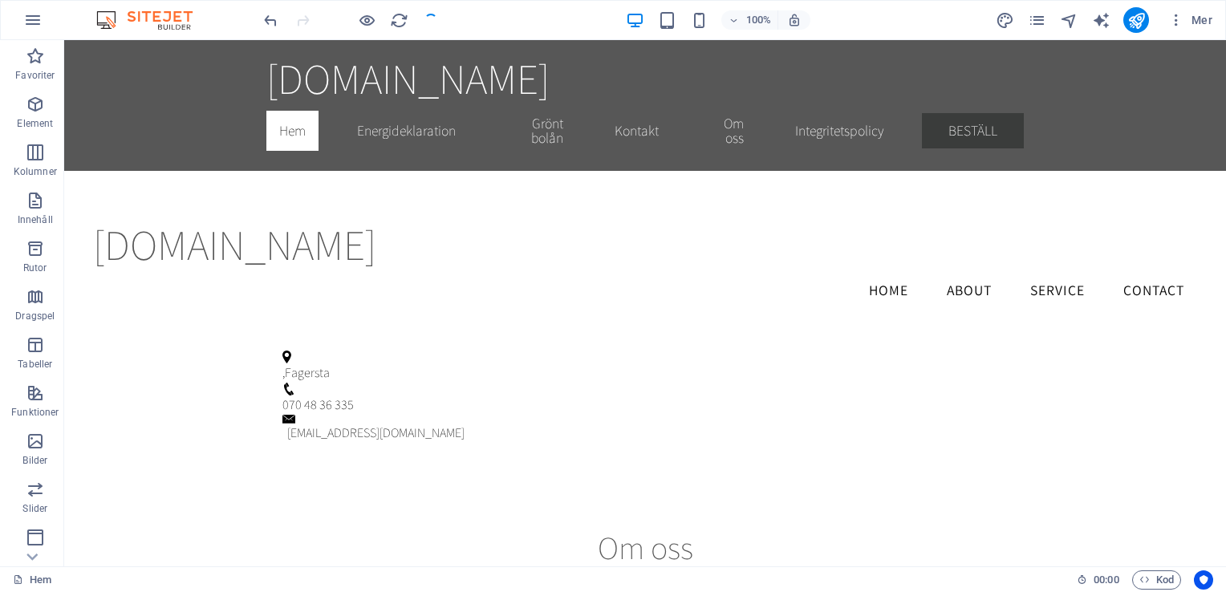
scroll to position [972, 0]
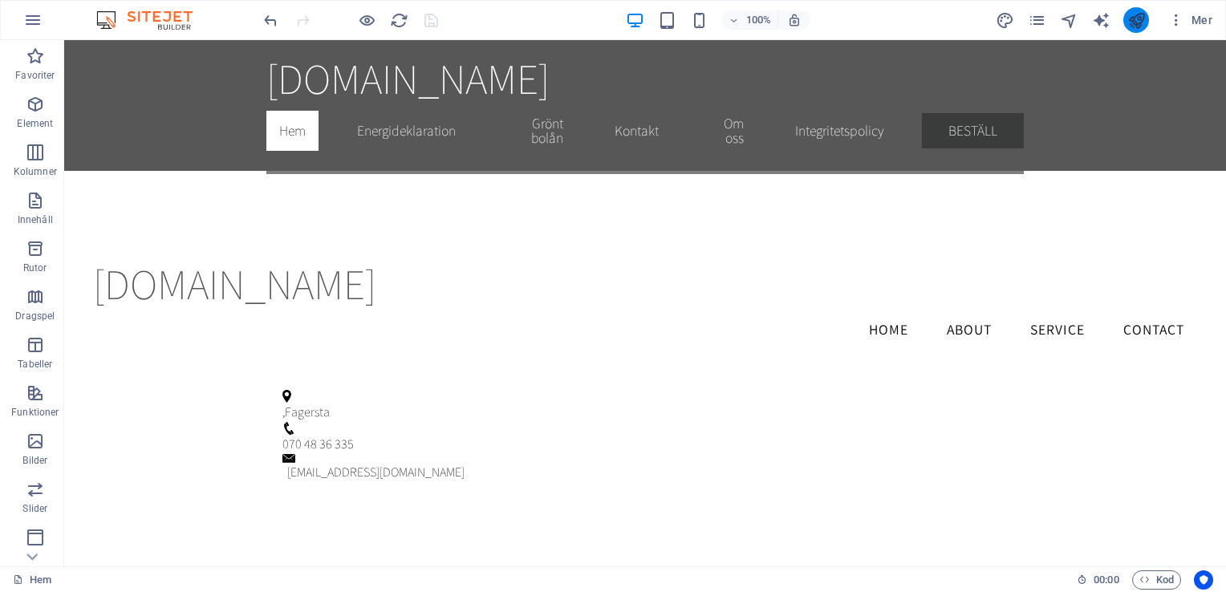
click at [1140, 30] on button "publish" at bounding box center [1136, 20] width 26 height 26
